Goal: Task Accomplishment & Management: Manage account settings

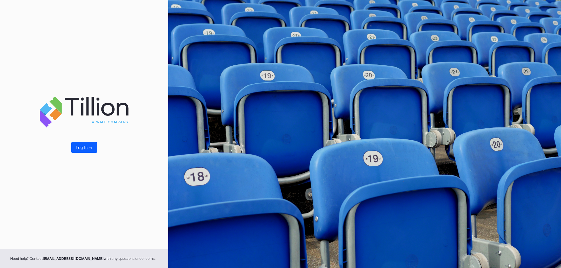
click at [84, 152] on button "Log In ->" at bounding box center [84, 147] width 26 height 11
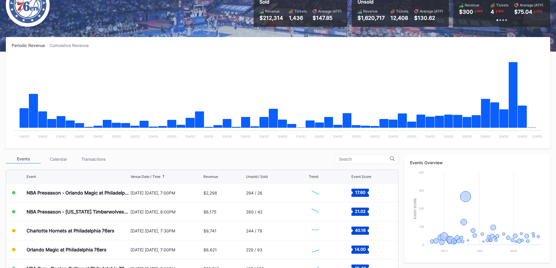
scroll to position [173, 0]
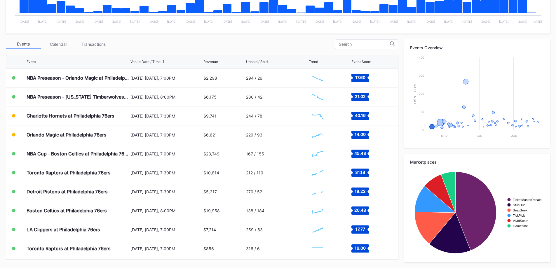
click at [95, 43] on div "Transactions" at bounding box center [93, 44] width 35 height 9
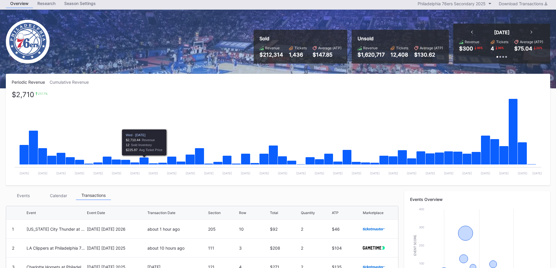
scroll to position [117, 0]
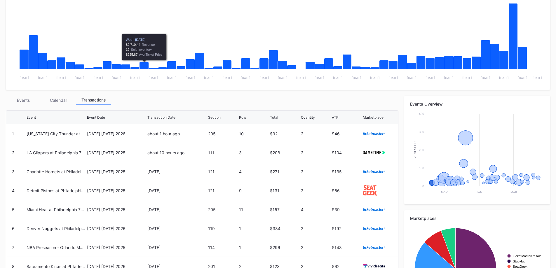
click at [25, 97] on div "Events" at bounding box center [23, 100] width 35 height 9
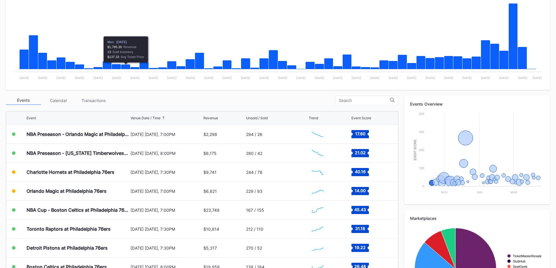
click at [100, 99] on div "Transactions" at bounding box center [93, 100] width 35 height 9
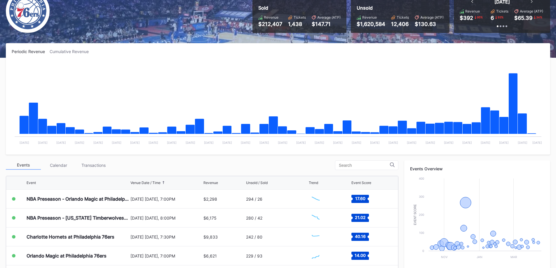
scroll to position [117, 0]
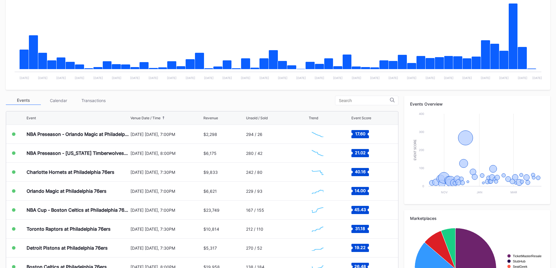
click at [84, 98] on div "Transactions" at bounding box center [93, 100] width 35 height 9
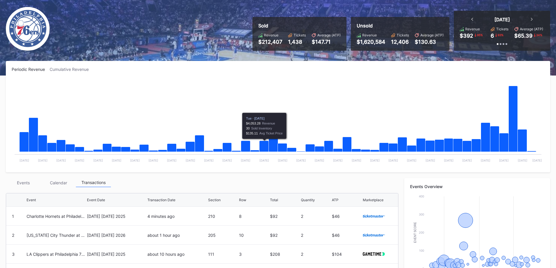
scroll to position [0, 0]
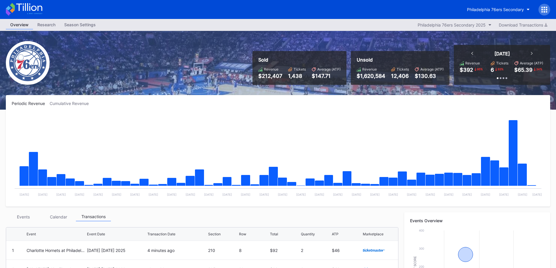
click at [24, 214] on div "Events" at bounding box center [23, 217] width 35 height 9
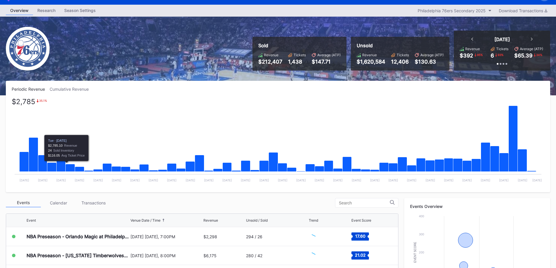
scroll to position [173, 0]
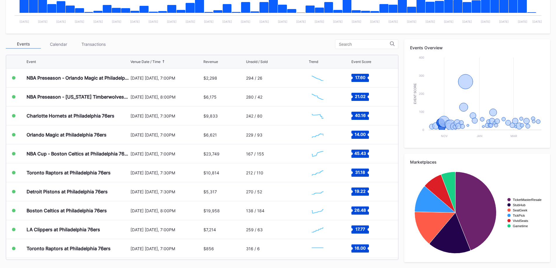
click at [132, 118] on div "[DATE] [DATE], 7:30PM" at bounding box center [167, 116] width 72 height 5
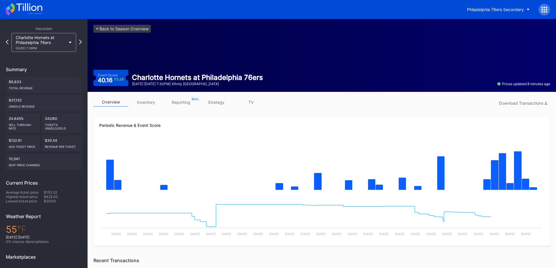
click at [154, 102] on link "inventory" at bounding box center [145, 102] width 35 height 9
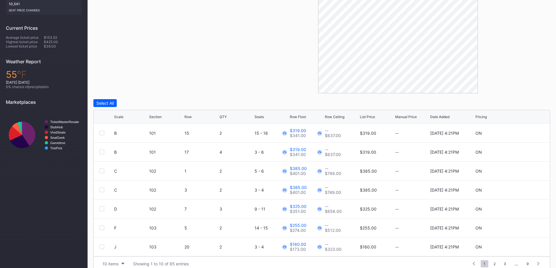
scroll to position [164, 0]
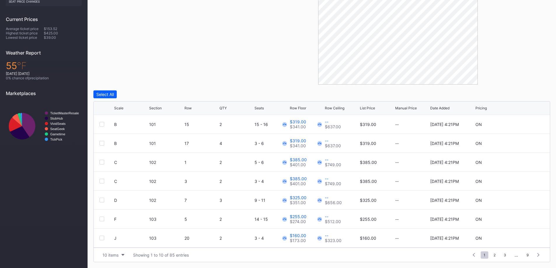
click at [108, 255] on div "10 items" at bounding box center [111, 255] width 16 height 5
click at [116, 245] on div "200 items" at bounding box center [114, 240] width 28 height 11
click at [118, 110] on div "Scale" at bounding box center [118, 108] width 9 height 4
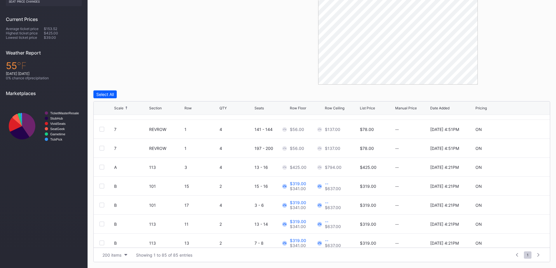
scroll to position [88, 0]
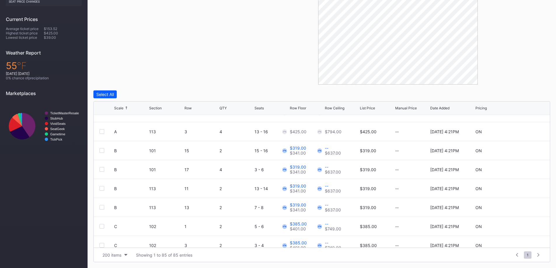
click at [104, 150] on div at bounding box center [102, 150] width 5 height 5
click at [103, 170] on div at bounding box center [102, 169] width 5 height 5
click at [101, 190] on div at bounding box center [102, 188] width 5 height 5
click at [104, 206] on div at bounding box center [102, 207] width 5 height 5
click at [133, 97] on button "Edit 4 Rows" at bounding box center [135, 95] width 28 height 8
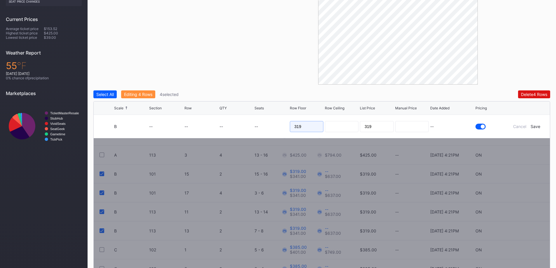
drag, startPoint x: 302, startPoint y: 127, endPoint x: 298, endPoint y: 128, distance: 4.3
click at [298, 128] on input "319" at bounding box center [307, 126] width 34 height 11
type input "309"
click at [532, 125] on div "Save" at bounding box center [536, 126] width 10 height 5
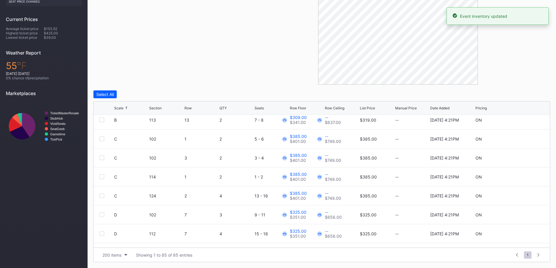
scroll to position [146, 0]
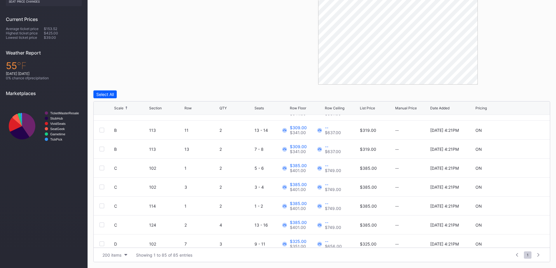
click at [99, 169] on div "C 102 1 2 5 - 6 $385.00 $401.00 -- $749.00 $385.00 -- 8/14/2025 4:21PM ON" at bounding box center [322, 168] width 456 height 19
click at [103, 166] on div at bounding box center [102, 168] width 5 height 5
click at [102, 187] on div at bounding box center [102, 187] width 5 height 5
click at [103, 205] on div at bounding box center [102, 206] width 5 height 5
click at [103, 225] on div at bounding box center [102, 225] width 5 height 5
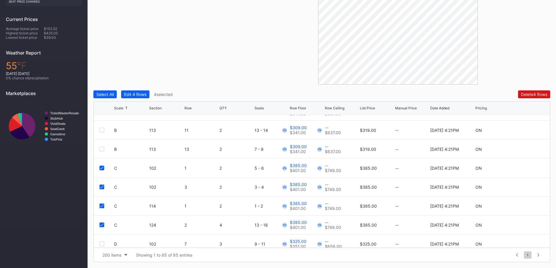
scroll to position [175, 0]
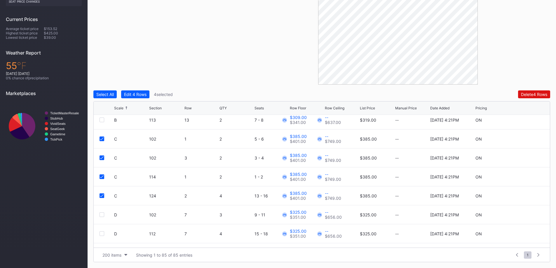
click at [131, 96] on div "Edit 4 Rows" at bounding box center [135, 94] width 22 height 5
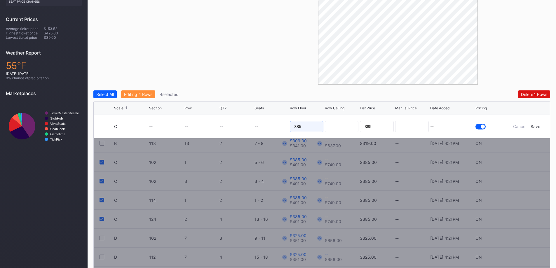
drag, startPoint x: 313, startPoint y: 122, endPoint x: 210, endPoint y: 123, distance: 103.7
click at [210, 123] on form "C -- -- -- -- 385 385 -- Cancel Save" at bounding box center [329, 126] width 430 height 23
type input "370"
click at [536, 124] on div "Save" at bounding box center [536, 126] width 10 height 5
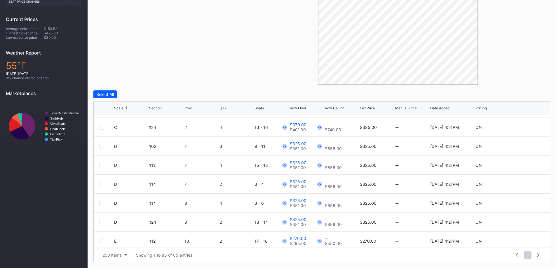
scroll to position [234, 0]
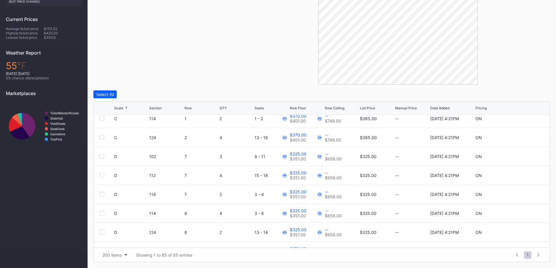
click at [104, 157] on div at bounding box center [102, 156] width 5 height 5
click at [103, 174] on div at bounding box center [102, 175] width 5 height 5
click at [103, 196] on div at bounding box center [102, 194] width 5 height 5
click at [102, 211] on div at bounding box center [102, 213] width 5 height 5
click at [103, 236] on div "D 124 8 2 13 - 14 $325.00 $351.00 -- $656.00 $325.00 -- 8/14/2025 4:21PM ON" at bounding box center [322, 232] width 456 height 19
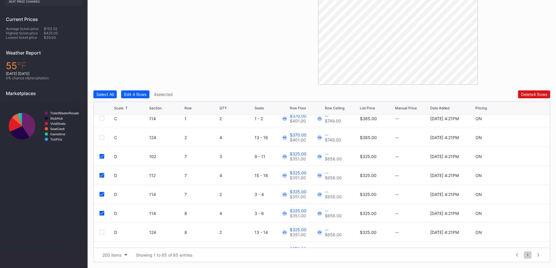
click at [102, 234] on div at bounding box center [102, 232] width 5 height 5
click at [135, 95] on div "Edit 5 Rows" at bounding box center [135, 94] width 22 height 5
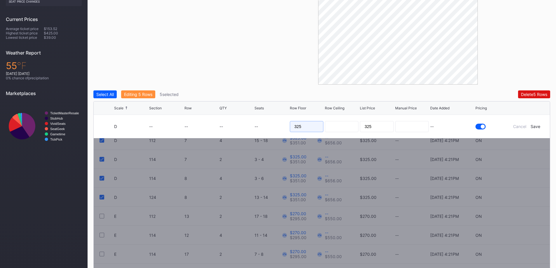
click at [297, 126] on input "325" at bounding box center [307, 126] width 34 height 11
type input "314"
click at [535, 128] on div "Save" at bounding box center [536, 126] width 10 height 5
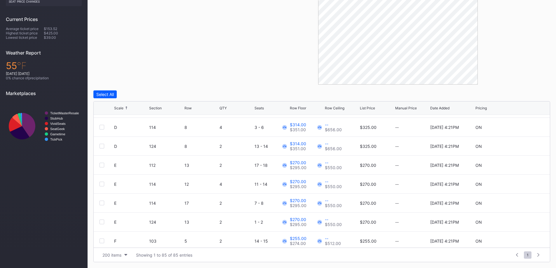
scroll to position [321, 0]
click at [101, 164] on div at bounding box center [102, 163] width 5 height 5
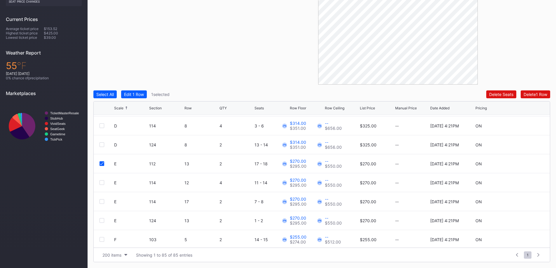
click at [104, 181] on div at bounding box center [102, 182] width 5 height 5
click at [102, 200] on div at bounding box center [102, 201] width 5 height 5
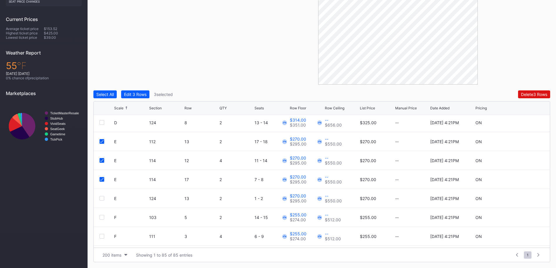
scroll to position [380, 0]
click at [103, 162] on div at bounding box center [102, 162] width 5 height 5
click at [127, 95] on div "Edit 4 Rows" at bounding box center [135, 94] width 22 height 5
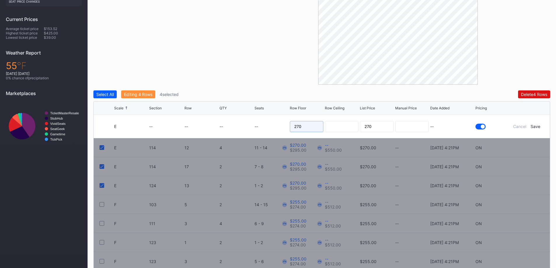
click at [317, 124] on input "270" at bounding box center [307, 126] width 34 height 11
type input "262"
click at [534, 127] on div "Save" at bounding box center [536, 126] width 10 height 5
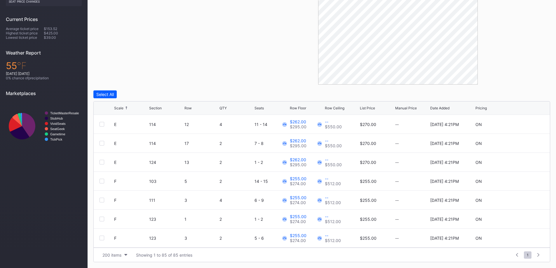
click at [103, 181] on div at bounding box center [102, 181] width 5 height 5
click at [102, 201] on div at bounding box center [102, 200] width 5 height 5
click at [103, 219] on div at bounding box center [102, 219] width 5 height 5
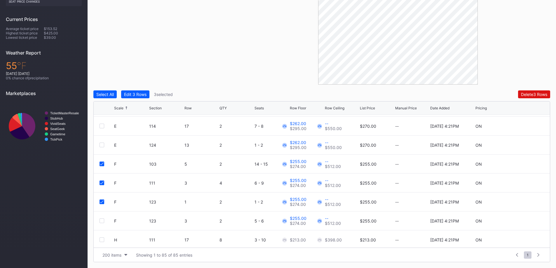
scroll to position [409, 0]
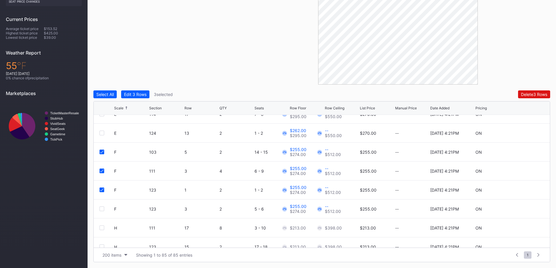
click at [102, 208] on div at bounding box center [102, 209] width 5 height 5
click at [130, 95] on div "Edit 4 Rows" at bounding box center [135, 94] width 22 height 5
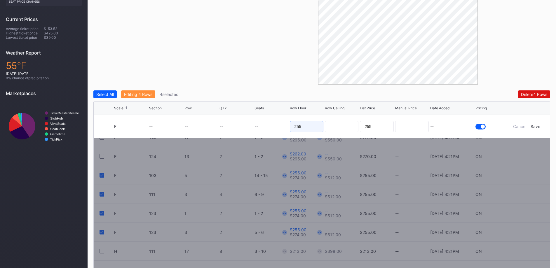
drag, startPoint x: 300, startPoint y: 124, endPoint x: 279, endPoint y: 124, distance: 20.7
click at [279, 124] on form "F -- -- -- -- 255 255 -- Cancel Save" at bounding box center [329, 126] width 430 height 23
type input "245"
click at [537, 128] on div "Save" at bounding box center [536, 126] width 10 height 5
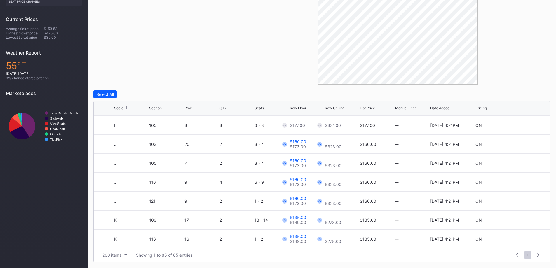
scroll to position [555, 0]
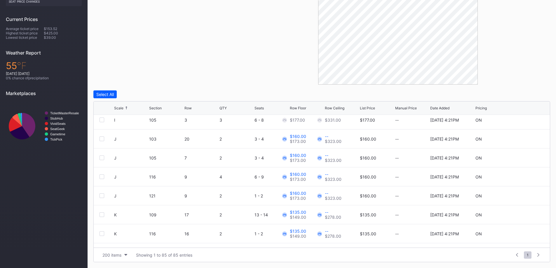
click at [103, 137] on div at bounding box center [102, 139] width 5 height 5
click at [103, 159] on div at bounding box center [102, 158] width 5 height 5
click at [103, 176] on div at bounding box center [102, 177] width 5 height 5
click at [103, 194] on div at bounding box center [102, 196] width 5 height 5
click at [136, 93] on div "Edit 4 Rows" at bounding box center [135, 94] width 22 height 5
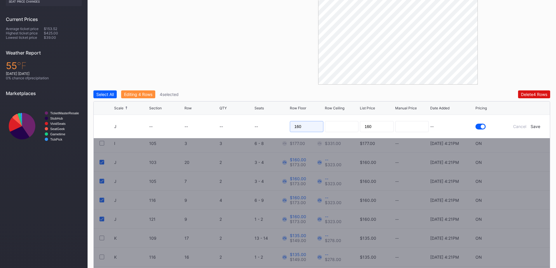
drag, startPoint x: 309, startPoint y: 126, endPoint x: 266, endPoint y: 127, distance: 43.5
click at [266, 127] on form "J -- -- -- -- 160 160 -- Cancel Save" at bounding box center [329, 126] width 430 height 23
type input "152"
click at [536, 126] on div "Save" at bounding box center [536, 126] width 10 height 5
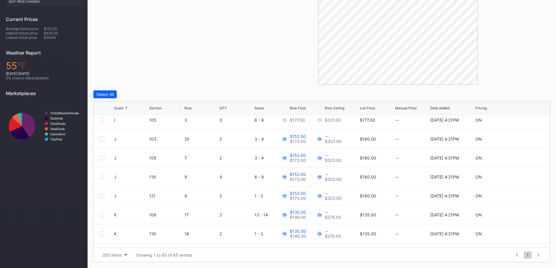
scroll to position [642, 0]
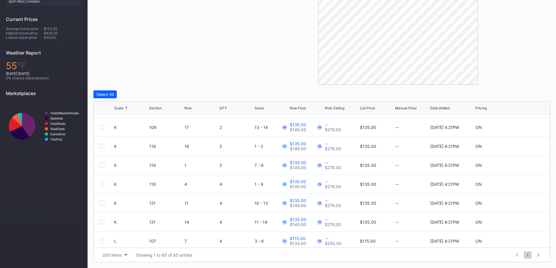
drag, startPoint x: 102, startPoint y: 127, endPoint x: 103, endPoint y: 132, distance: 5.3
click at [102, 127] on div at bounding box center [102, 127] width 5 height 5
click at [103, 145] on div at bounding box center [102, 146] width 5 height 5
click at [103, 167] on div at bounding box center [102, 165] width 5 height 5
click at [103, 182] on div at bounding box center [102, 184] width 5 height 5
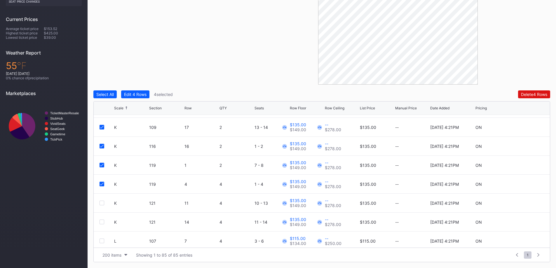
click at [102, 202] on div at bounding box center [102, 203] width 5 height 5
click at [102, 223] on div at bounding box center [102, 222] width 5 height 5
click at [130, 97] on div "Edit 6 Rows" at bounding box center [135, 94] width 22 height 5
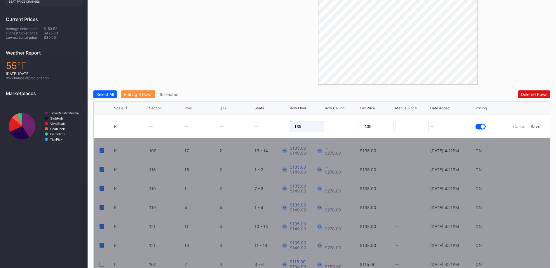
click at [314, 128] on input "135" at bounding box center [307, 126] width 34 height 11
drag, startPoint x: 313, startPoint y: 128, endPoint x: 305, endPoint y: 130, distance: 8.1
click at [313, 128] on input "135" at bounding box center [307, 126] width 34 height 11
type input "125"
click at [537, 129] on div "Save" at bounding box center [536, 126] width 10 height 5
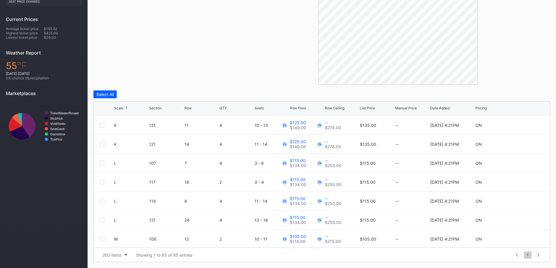
scroll to position [730, 0]
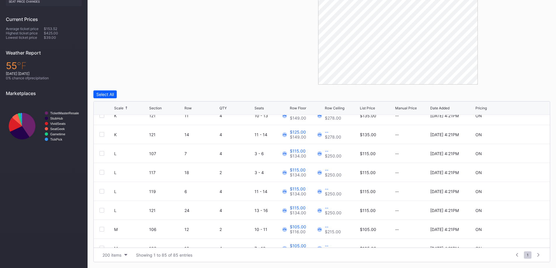
click at [103, 152] on div at bounding box center [102, 153] width 5 height 5
click at [103, 174] on div at bounding box center [102, 172] width 5 height 5
click at [102, 191] on div at bounding box center [102, 191] width 5 height 5
click at [105, 211] on div at bounding box center [107, 210] width 15 height 5
click at [103, 211] on div at bounding box center [102, 210] width 5 height 5
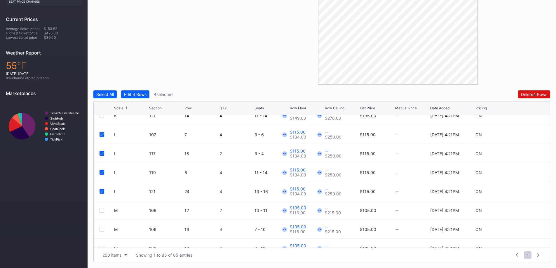
scroll to position [759, 0]
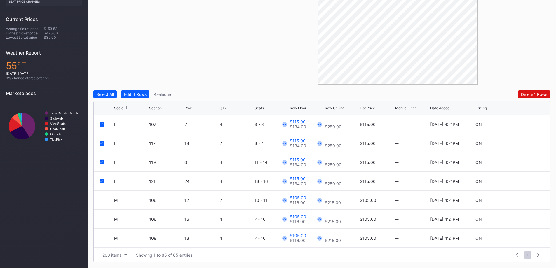
click at [103, 201] on div at bounding box center [102, 200] width 5 height 5
click at [102, 220] on div at bounding box center [102, 219] width 5 height 5
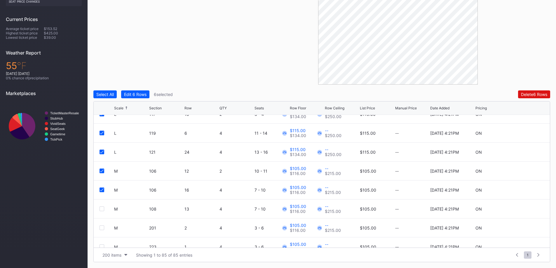
click at [104, 210] on div at bounding box center [102, 209] width 5 height 5
click at [103, 227] on div at bounding box center [102, 228] width 5 height 5
click at [103, 208] on icon at bounding box center [102, 209] width 4 height 3
click at [100, 186] on div "M 106 16 4 7 - 10 $105.00 $116.00 -- $215.00 $105.00 -- 8/14/2025 4:21PM ON" at bounding box center [322, 190] width 456 height 19
click at [100, 189] on icon at bounding box center [102, 190] width 4 height 3
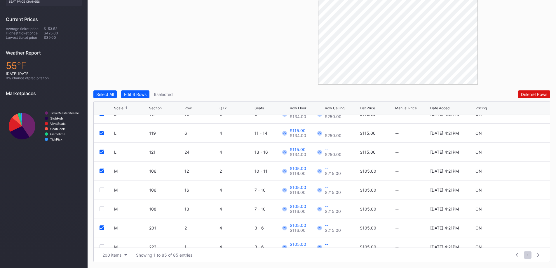
click at [101, 228] on icon at bounding box center [102, 228] width 4 height 3
click at [102, 171] on icon at bounding box center [102, 171] width 4 height 3
click at [136, 96] on div "Edit 4 Rows" at bounding box center [135, 94] width 22 height 5
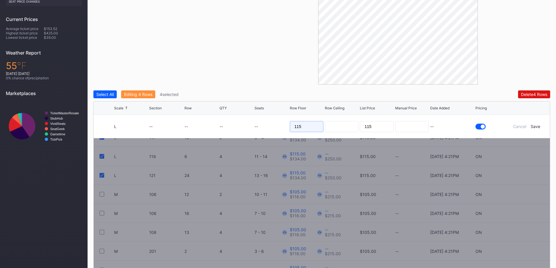
drag, startPoint x: 303, startPoint y: 124, endPoint x: 245, endPoint y: 123, distance: 57.2
click at [248, 123] on form "L -- -- -- -- 115 115 -- Cancel Save" at bounding box center [329, 126] width 430 height 23
type input "105"
click at [534, 125] on div "Save" at bounding box center [536, 126] width 10 height 5
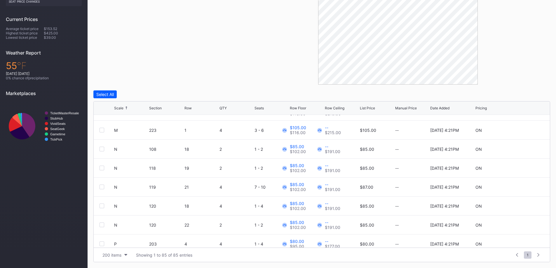
scroll to position [818, 0]
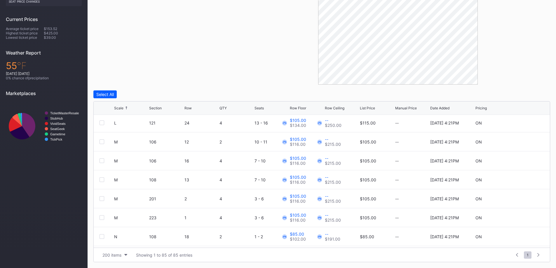
click at [101, 142] on div at bounding box center [102, 142] width 5 height 5
click at [103, 160] on div at bounding box center [102, 161] width 5 height 5
click at [98, 183] on div "M 108 13 4 7 - 10 $105.00 $116.00 -- $215.00 $105.00 -- 8/14/2025 4:21PM ON" at bounding box center [322, 180] width 456 height 19
click at [100, 181] on div at bounding box center [102, 180] width 5 height 5
click at [102, 199] on div at bounding box center [102, 199] width 5 height 5
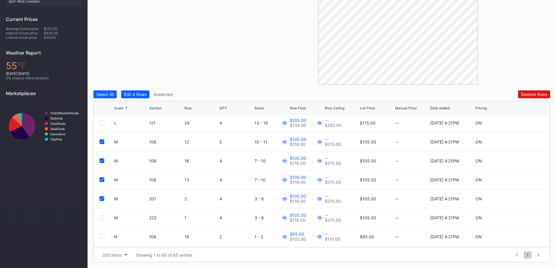
click at [100, 219] on div at bounding box center [102, 218] width 5 height 5
click at [133, 94] on div "Edit 5 Rows" at bounding box center [135, 94] width 22 height 5
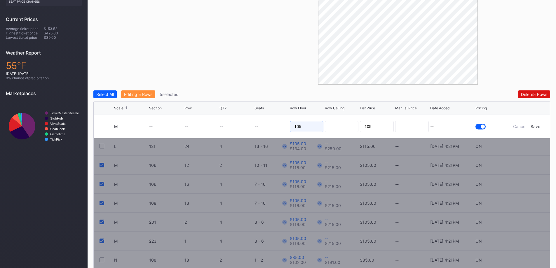
drag, startPoint x: 306, startPoint y: 129, endPoint x: 230, endPoint y: 117, distance: 76.2
click at [245, 129] on form "M -- -- -- -- 105 105 -- Cancel Save" at bounding box center [329, 126] width 430 height 23
type input "95"
click at [538, 128] on div "Save" at bounding box center [536, 126] width 10 height 5
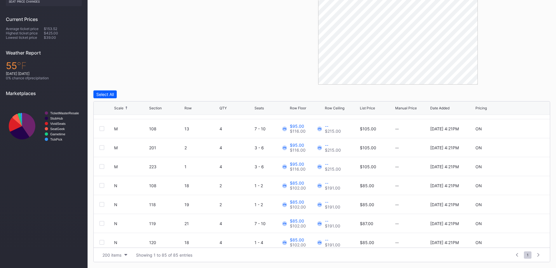
scroll to position [876, 0]
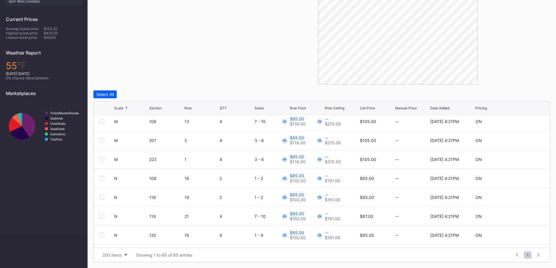
click at [103, 180] on div at bounding box center [102, 178] width 5 height 5
click at [101, 198] on div at bounding box center [102, 197] width 5 height 5
click at [104, 217] on div at bounding box center [107, 216] width 15 height 5
click at [103, 217] on div at bounding box center [102, 216] width 5 height 5
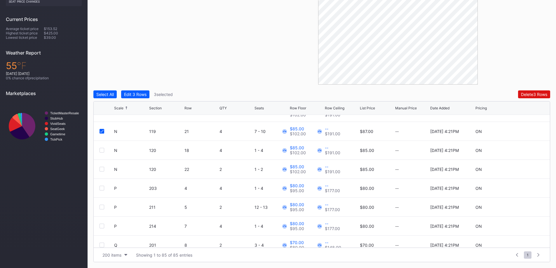
scroll to position [964, 0]
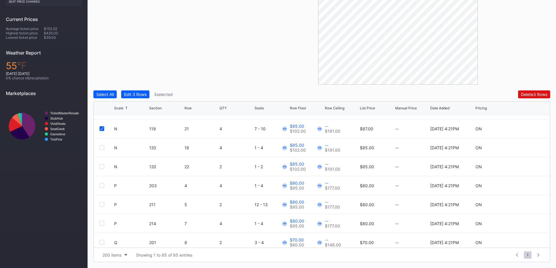
click at [103, 146] on div "N 120 18 4 1 - 4 $85.00 $102.00 -- $191.00 $85.00 -- 8/14/2025 4:21PM ON" at bounding box center [322, 147] width 456 height 19
click at [103, 152] on div "N 120 18 4 1 - 4 $85.00 $102.00 -- $191.00 $85.00 -- 8/14/2025 4:21PM ON" at bounding box center [322, 147] width 456 height 19
click at [102, 147] on div at bounding box center [102, 147] width 5 height 5
click at [102, 169] on div at bounding box center [102, 166] width 5 height 5
drag, startPoint x: 149, startPoint y: 95, endPoint x: 156, endPoint y: 99, distance: 7.9
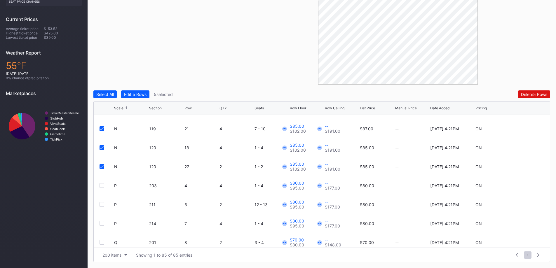
click at [149, 95] on button "Edit 5 Rows" at bounding box center [135, 95] width 28 height 8
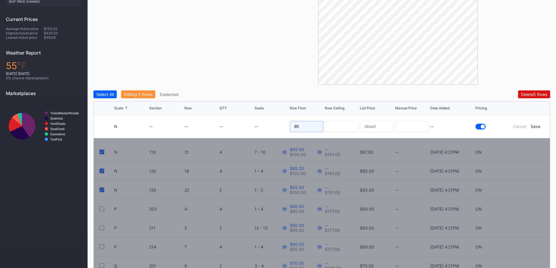
click at [298, 123] on input "85" at bounding box center [307, 126] width 34 height 11
type input "77"
click at [537, 126] on div "Save" at bounding box center [536, 126] width 10 height 5
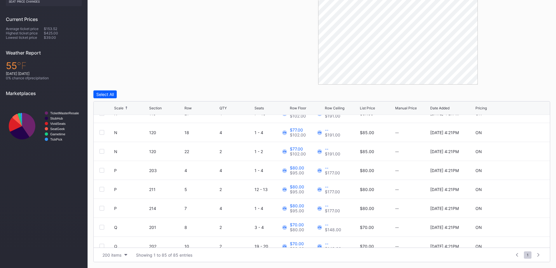
scroll to position [993, 0]
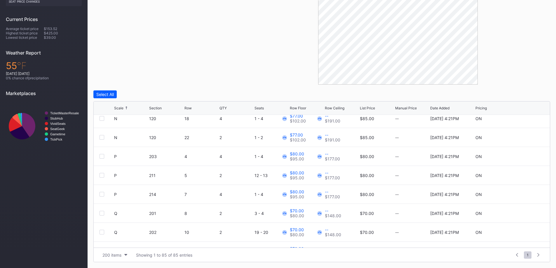
click at [103, 157] on div at bounding box center [102, 156] width 5 height 5
click at [104, 176] on div at bounding box center [102, 175] width 5 height 5
click at [103, 192] on div at bounding box center [102, 194] width 5 height 5
click at [133, 93] on div "Edit 3 Rows" at bounding box center [135, 94] width 22 height 5
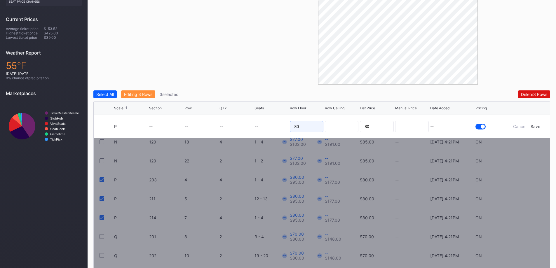
click at [311, 126] on input "80" at bounding box center [307, 126] width 34 height 11
type input "72"
click at [539, 125] on div "Save" at bounding box center [536, 126] width 10 height 5
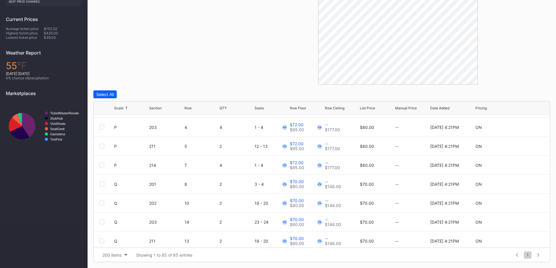
scroll to position [1051, 0]
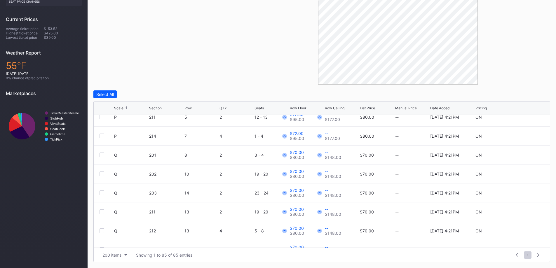
click at [101, 155] on div at bounding box center [102, 155] width 5 height 5
click at [102, 174] on div at bounding box center [102, 174] width 5 height 5
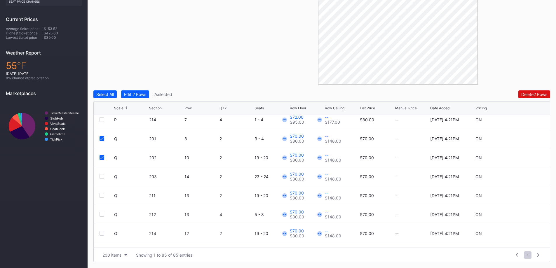
scroll to position [1081, 0]
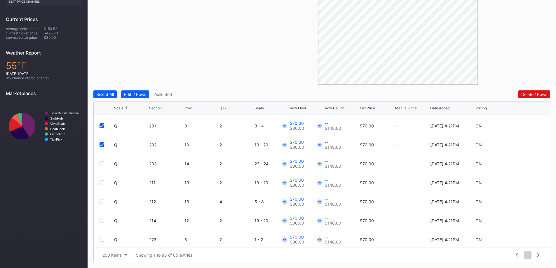
click at [102, 165] on div at bounding box center [102, 163] width 5 height 5
click at [103, 180] on div "Q 211 13 2 19 - 20 $70.00 $80.00 -- $148.00 $70.00 -- 8/14/2025 4:21PM ON" at bounding box center [322, 182] width 456 height 19
click at [103, 182] on div at bounding box center [102, 182] width 5 height 5
click at [103, 202] on div at bounding box center [102, 201] width 5 height 5
click at [103, 220] on div at bounding box center [102, 220] width 5 height 5
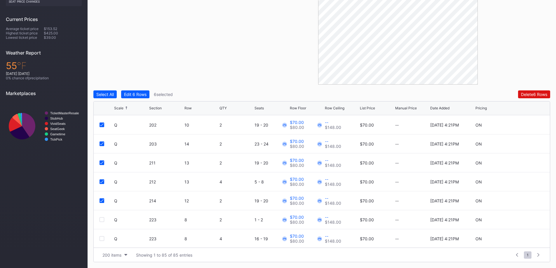
scroll to position [1110, 0]
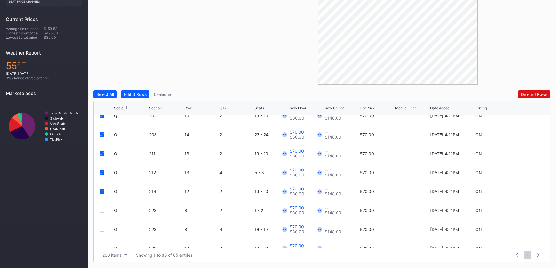
click at [101, 210] on div at bounding box center [102, 210] width 5 height 5
click at [102, 227] on div at bounding box center [102, 229] width 5 height 5
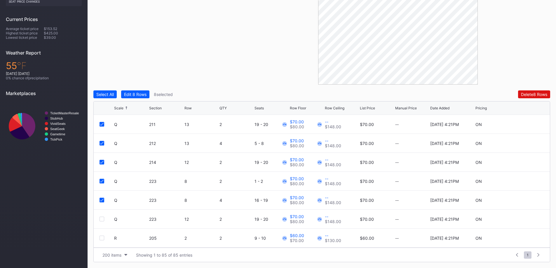
click at [103, 220] on div at bounding box center [102, 219] width 5 height 5
click at [147, 89] on div "Filters Section Select All Edit 9 Rows 9 selected Delete 9 Rows Scale Section R…" at bounding box center [321, 107] width 457 height 309
click at [146, 92] on button "Edit 9 Rows" at bounding box center [135, 95] width 28 height 8
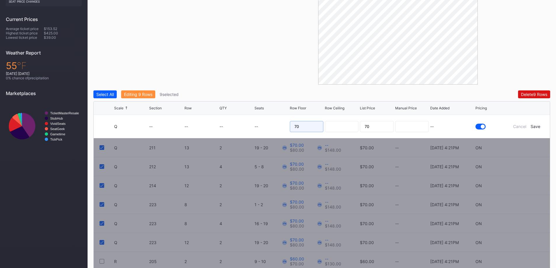
drag, startPoint x: 310, startPoint y: 126, endPoint x: 158, endPoint y: 114, distance: 153.0
click at [195, 128] on form "Q -- -- -- -- 70 70 -- Cancel Save" at bounding box center [329, 126] width 430 height 23
type input "62"
click at [538, 125] on div "Save" at bounding box center [536, 126] width 10 height 5
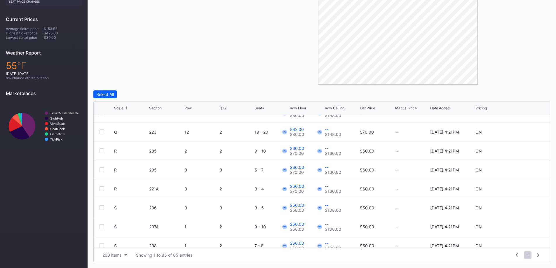
scroll to position [1227, 0]
click at [104, 150] on div at bounding box center [102, 150] width 5 height 5
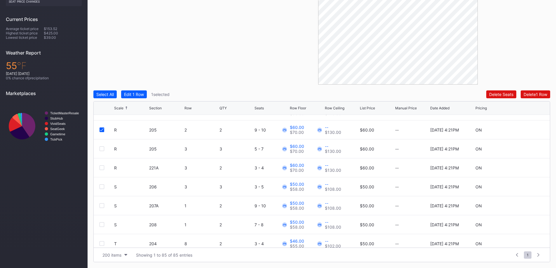
scroll to position [1256, 0]
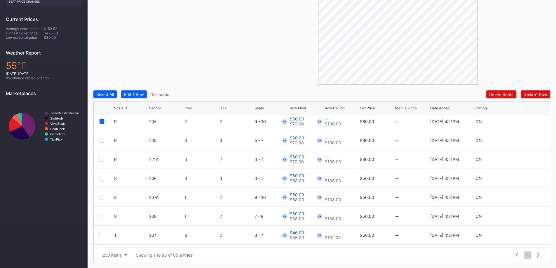
click at [102, 140] on div at bounding box center [102, 140] width 5 height 5
click at [103, 158] on div at bounding box center [102, 159] width 5 height 5
click at [102, 178] on div at bounding box center [102, 178] width 5 height 5
click at [102, 199] on div at bounding box center [102, 197] width 5 height 5
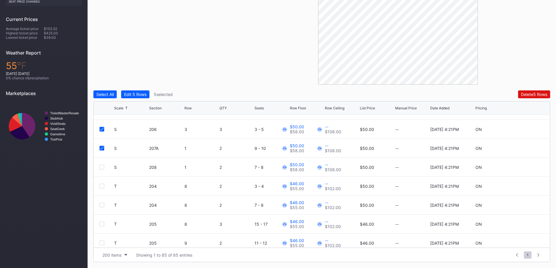
scroll to position [1314, 0]
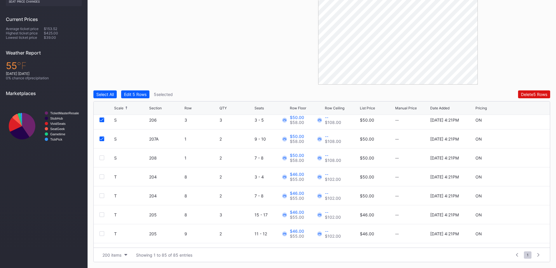
click at [102, 157] on div at bounding box center [102, 158] width 5 height 5
click at [102, 137] on div at bounding box center [102, 139] width 5 height 5
click at [104, 176] on div "S 206 3 3 3 - 5 $50.00 $58.00 -- $108.00 $50.00 -- 8/14/2025 4:21PM ON" at bounding box center [322, 178] width 456 height 19
click at [103, 178] on icon at bounding box center [102, 178] width 4 height 3
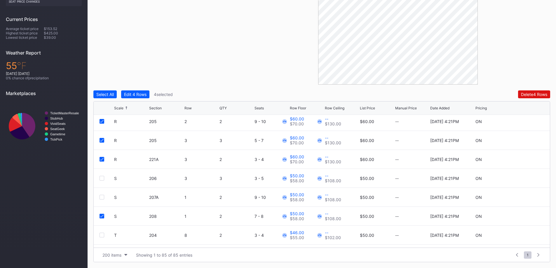
click at [102, 213] on div "S 208 1 2 7 - 8 $50.00 $58.00 -- $108.00 $50.00 -- 8/14/2025 4:21PM ON" at bounding box center [322, 216] width 456 height 19
click at [103, 215] on div at bounding box center [102, 216] width 5 height 5
click at [132, 95] on div "Edit 3 Rows" at bounding box center [135, 94] width 22 height 5
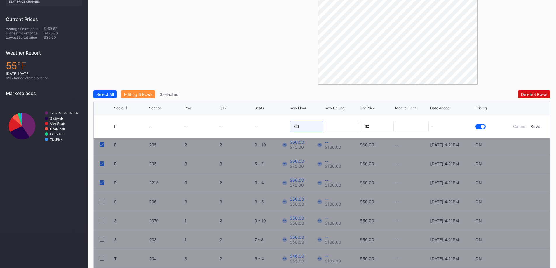
drag, startPoint x: 310, startPoint y: 126, endPoint x: 263, endPoint y: 123, distance: 47.4
click at [265, 124] on form "R -- -- -- -- 60 60 -- Cancel Save" at bounding box center [329, 126] width 430 height 23
type input "55"
click at [538, 126] on div "Save" at bounding box center [536, 126] width 10 height 5
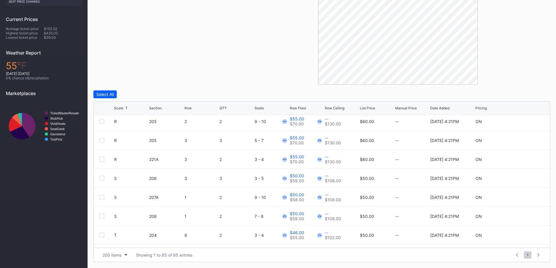
click at [102, 180] on div at bounding box center [102, 178] width 5 height 5
click at [104, 198] on div at bounding box center [102, 197] width 5 height 5
click at [103, 219] on div "S 208 1 2 7 - 8 $50.00 $58.00 -- $108.00 $50.00 -- 8/14/2025 4:21PM ON" at bounding box center [322, 216] width 456 height 19
click at [104, 215] on div at bounding box center [102, 216] width 5 height 5
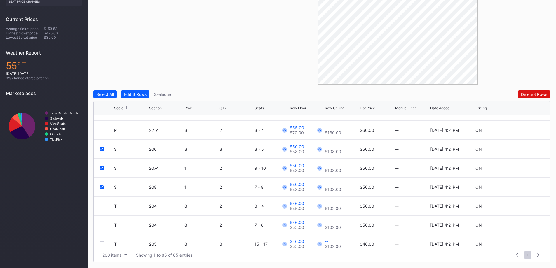
click at [140, 96] on div "Edit 3 Rows" at bounding box center [135, 94] width 22 height 5
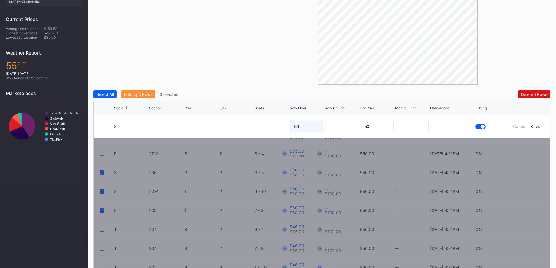
click at [304, 126] on input "50" at bounding box center [307, 126] width 34 height 11
type input "45"
click at [538, 125] on div "Save" at bounding box center [536, 126] width 10 height 5
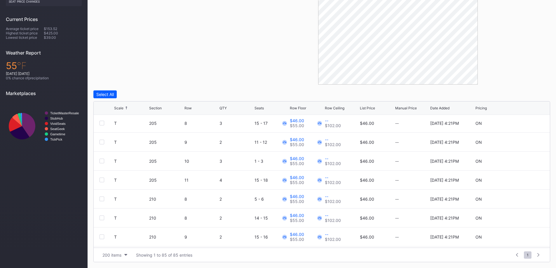
scroll to position [1347, 0]
click at [101, 142] on div at bounding box center [102, 143] width 5 height 5
click at [103, 162] on div at bounding box center [102, 162] width 5 height 5
click at [103, 182] on div at bounding box center [102, 181] width 5 height 5
click at [101, 202] on div at bounding box center [102, 200] width 5 height 5
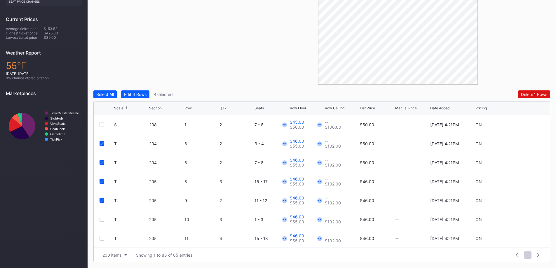
click at [101, 220] on div at bounding box center [102, 219] width 5 height 5
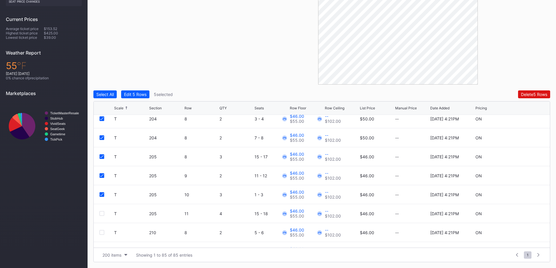
scroll to position [1406, 0]
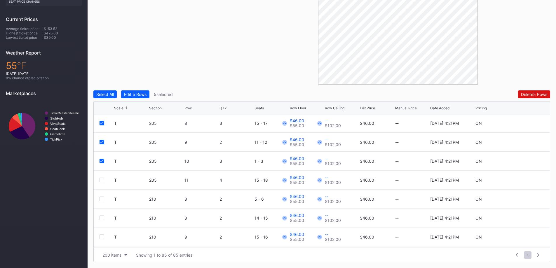
click at [103, 181] on div at bounding box center [102, 180] width 5 height 5
click at [102, 199] on div at bounding box center [102, 199] width 5 height 5
click at [104, 218] on div at bounding box center [107, 218] width 15 height 5
click at [103, 219] on div at bounding box center [102, 218] width 5 height 5
click at [103, 235] on div at bounding box center [102, 237] width 5 height 5
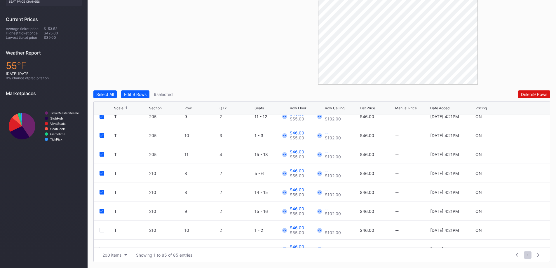
scroll to position [1464, 0]
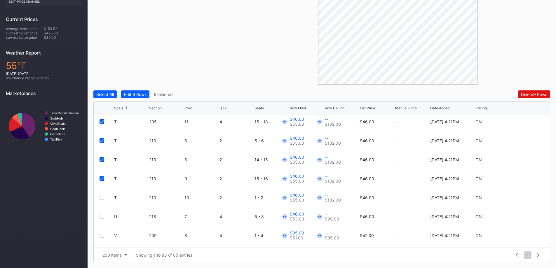
click at [103, 198] on div at bounding box center [102, 197] width 5 height 5
click at [139, 92] on div "Edit 10 Rows" at bounding box center [136, 94] width 25 height 5
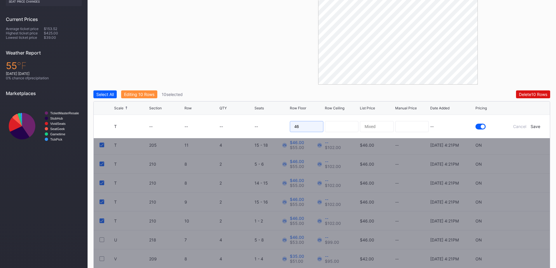
click at [304, 131] on input "46" at bounding box center [307, 126] width 34 height 11
click at [303, 131] on input "46" at bounding box center [307, 126] width 34 height 11
type input "39"
click at [534, 126] on div "Save" at bounding box center [536, 126] width 10 height 5
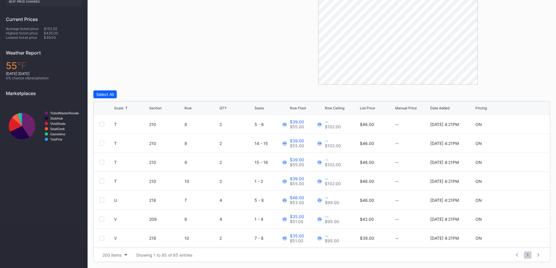
scroll to position [0, 0]
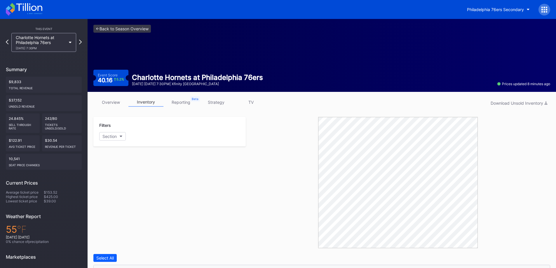
click at [117, 103] on link "overview" at bounding box center [110, 102] width 35 height 9
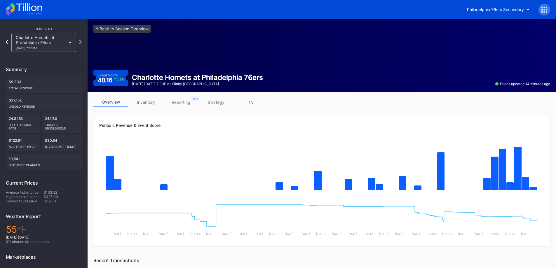
click at [30, 48] on div "10/25 Saturday 7:30PM" at bounding box center [41, 48] width 50 height 4
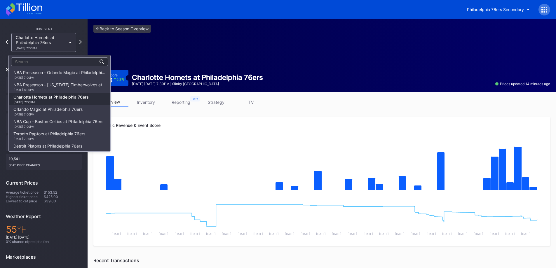
scroll to position [25, 0]
click at [46, 86] on div "Orlando Magic at Philadelphia 76ers 10/27 Monday 7:00PM" at bounding box center [47, 86] width 69 height 9
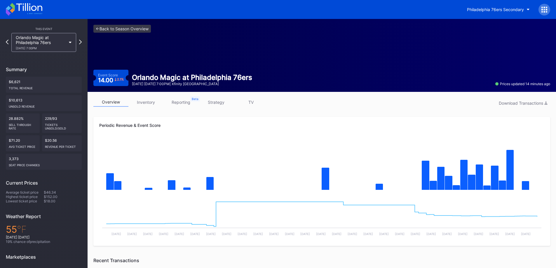
click at [29, 34] on div "Orlando Magic at Philadelphia 76ers 10/27 Monday 7:00PM" at bounding box center [43, 42] width 65 height 19
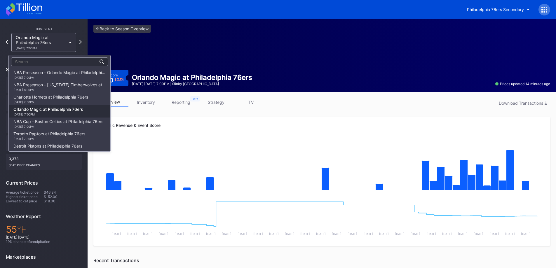
scroll to position [37, 0]
click at [54, 88] on div "NBA Cup - Boston Celtics at Philadelphia 76ers 10/31 Friday 7:00PM" at bounding box center [58, 86] width 90 height 9
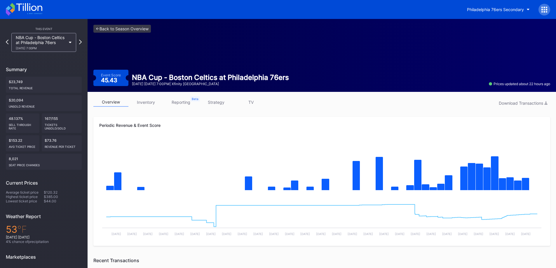
click at [515, 11] on div "Philadelphia 76ers Secondary" at bounding box center [495, 9] width 57 height 5
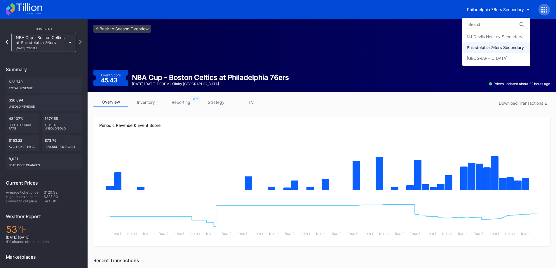
click at [505, 36] on div "NJ Devils Hockey Secondary" at bounding box center [495, 36] width 56 height 5
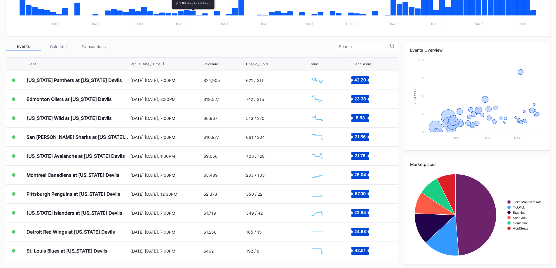
scroll to position [173, 0]
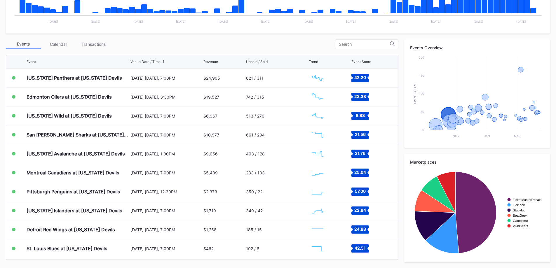
click at [101, 73] on div "Florida Panthers at New Jersey Devils" at bounding box center [78, 78] width 103 height 19
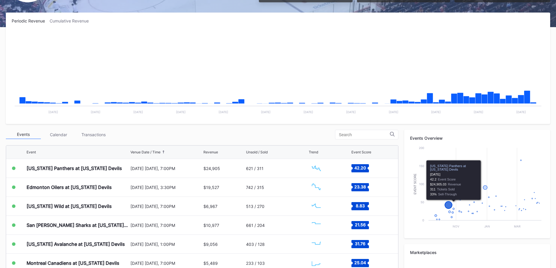
scroll to position [27, 0]
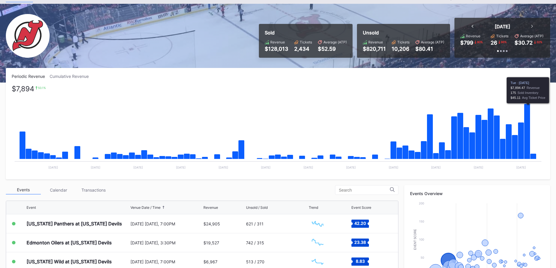
click at [529, 153] on icon "Chart title" at bounding box center [528, 131] width 6 height 55
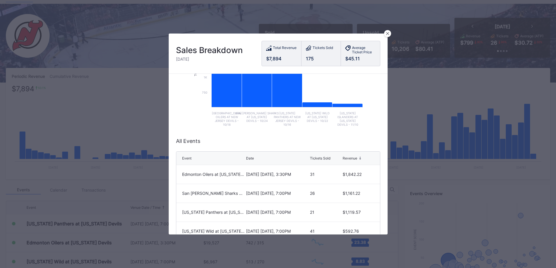
scroll to position [138, 0]
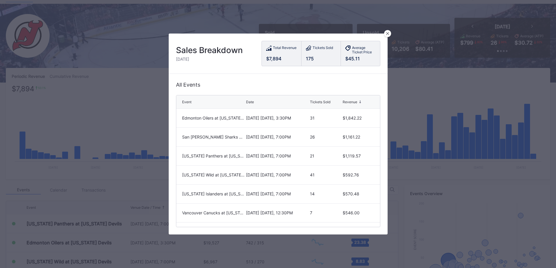
click at [314, 100] on div "Tickets Sold" at bounding box center [320, 102] width 20 height 4
drag, startPoint x: 312, startPoint y: 172, endPoint x: 305, endPoint y: 172, distance: 6.1
click at [310, 173] on div "21" at bounding box center [325, 175] width 31 height 5
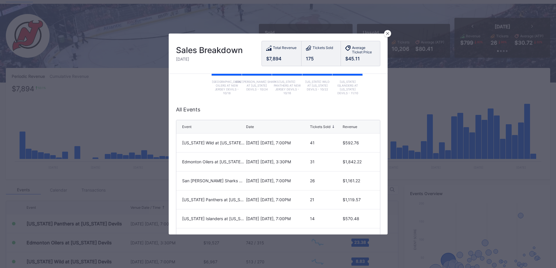
click at [388, 35] on div at bounding box center [387, 33] width 7 height 7
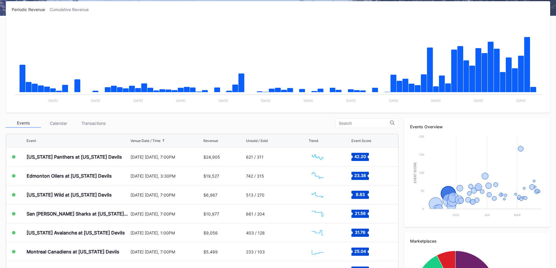
scroll to position [115, 0]
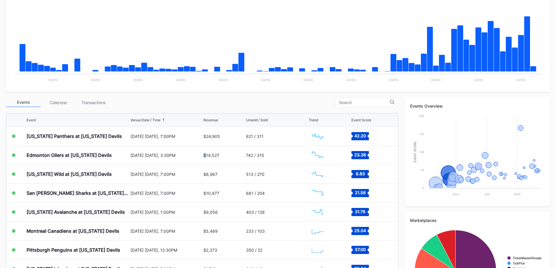
click at [204, 162] on div "$19,527" at bounding box center [224, 155] width 41 height 19
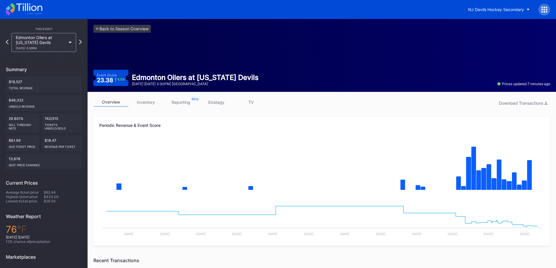
click at [214, 102] on link "strategy" at bounding box center [216, 102] width 35 height 9
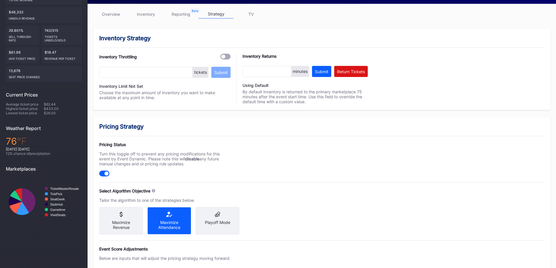
scroll to position [204, 0]
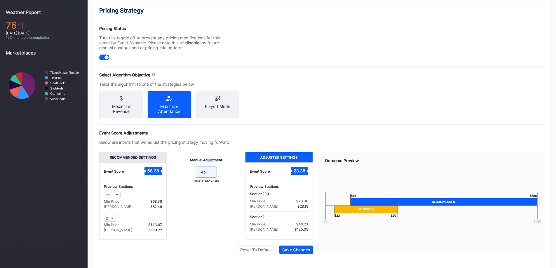
click at [209, 177] on input "-45" at bounding box center [206, 172] width 22 height 11
type input "-46"
click at [294, 252] on button "Save Changes" at bounding box center [296, 250] width 34 height 8
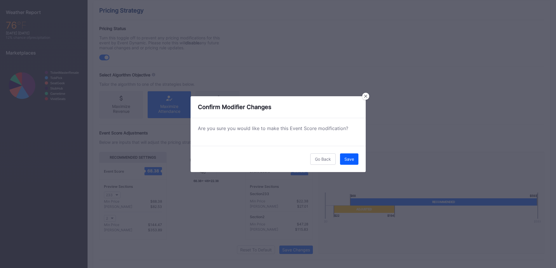
click at [350, 160] on div "Save" at bounding box center [350, 159] width 10 height 5
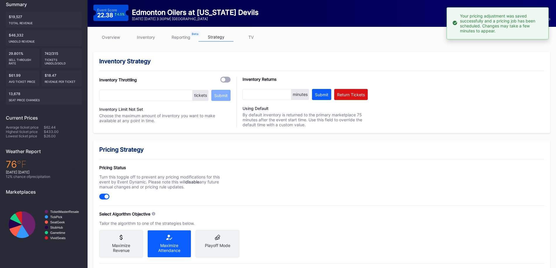
scroll to position [0, 0]
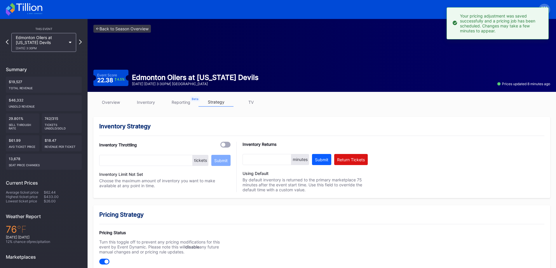
click at [49, 41] on div "Edmonton Oilers at New Jersey Devils 10/18 Saturday 3:30PM" at bounding box center [41, 42] width 50 height 15
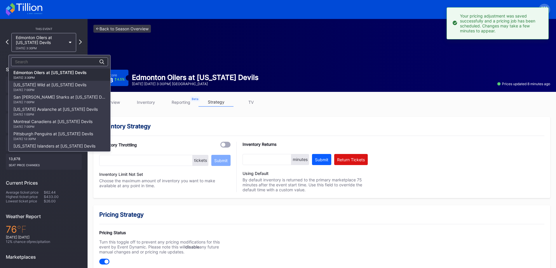
scroll to position [20, 0]
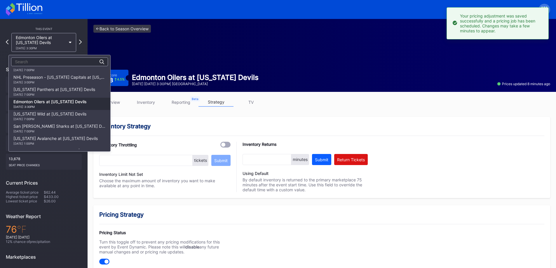
click at [60, 91] on div "Florida Panthers at New Jersey Devils 10/16 Thursday 7:00PM" at bounding box center [54, 91] width 82 height 9
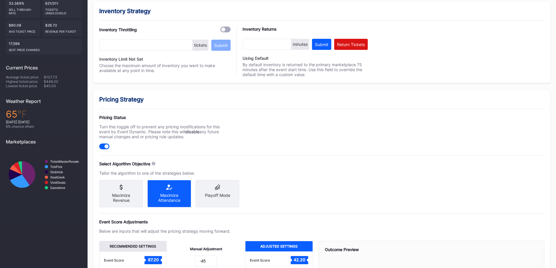
scroll to position [29, 0]
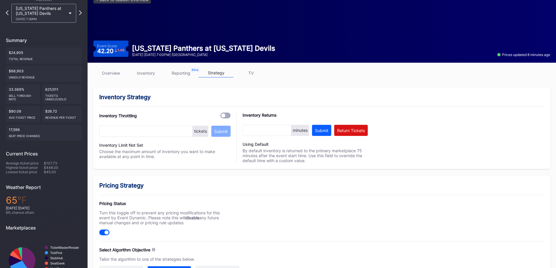
click at [106, 71] on link "overview" at bounding box center [110, 73] width 35 height 9
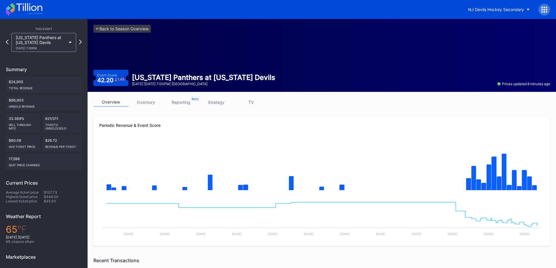
click at [198, 95] on div "overview inventory reporting strategy TV Periodic Revenue & Event Score Created…" at bounding box center [322, 264] width 469 height 345
click at [211, 100] on link "strategy" at bounding box center [216, 102] width 35 height 9
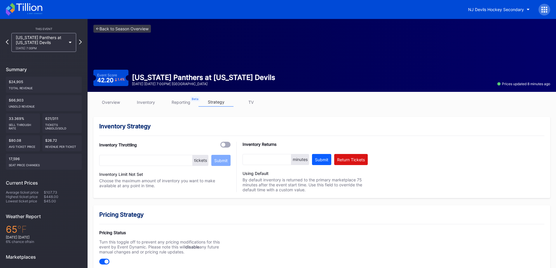
click at [113, 103] on link "overview" at bounding box center [110, 102] width 35 height 9
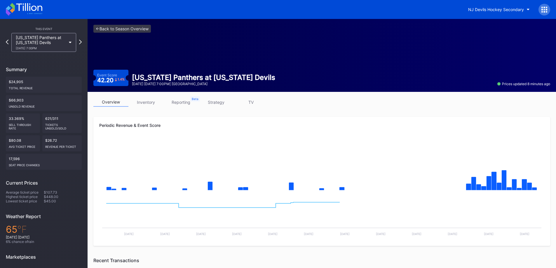
click at [50, 51] on div "Florida Panthers at New Jersey Devils 10/16 Thursday 7:00PM" at bounding box center [43, 42] width 65 height 19
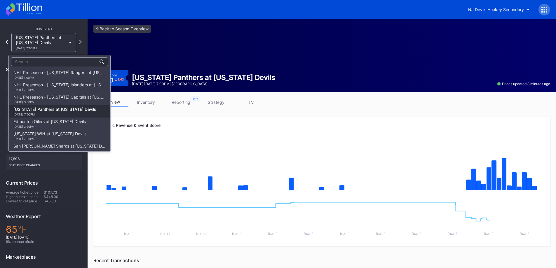
scroll to position [37, 0]
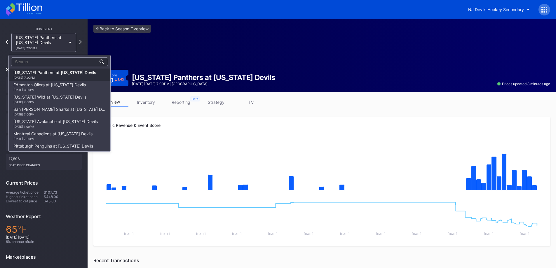
click at [63, 84] on div "Edmonton Oilers at New Jersey Devils 10/18 Saturday 3:30PM" at bounding box center [49, 86] width 72 height 9
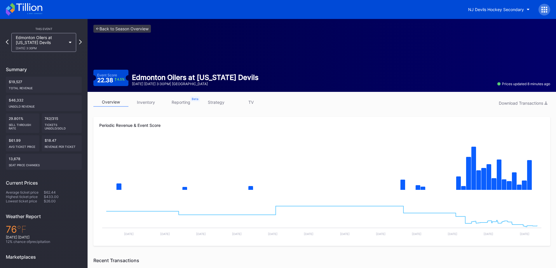
click at [37, 12] on icon at bounding box center [24, 9] width 37 height 13
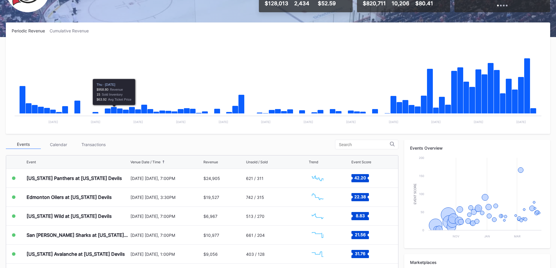
scroll to position [173, 0]
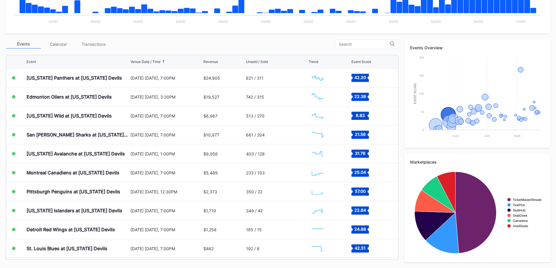
click at [104, 43] on div "Transactions" at bounding box center [93, 44] width 35 height 9
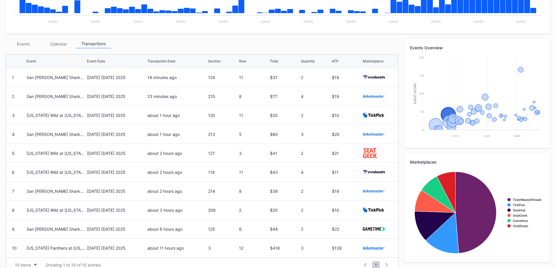
click at [25, 45] on div "Events" at bounding box center [23, 43] width 35 height 9
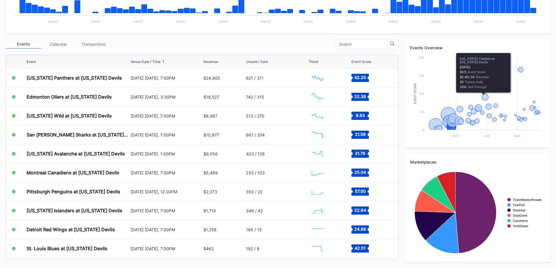
scroll to position [0, 0]
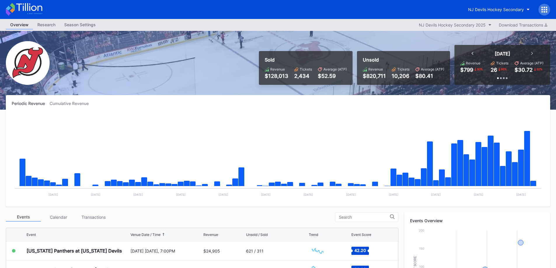
click at [501, 10] on div "NJ Devils Hockey Secondary" at bounding box center [496, 9] width 56 height 5
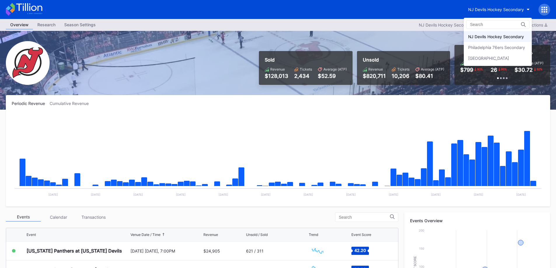
click at [501, 47] on div "Philadelphia 76ers Secondary" at bounding box center [496, 47] width 57 height 5
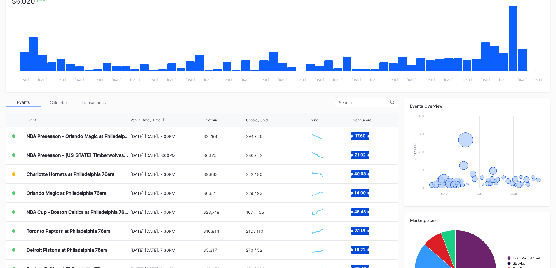
scroll to position [117, 0]
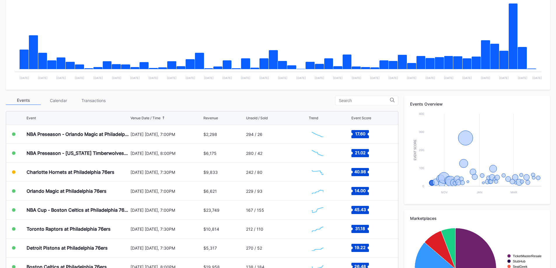
click at [90, 100] on div "Transactions" at bounding box center [93, 100] width 35 height 9
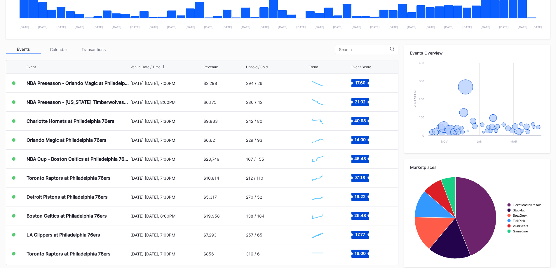
scroll to position [173, 0]
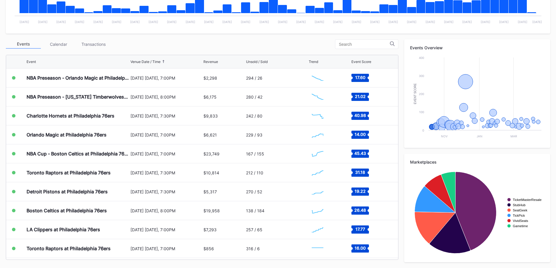
click at [90, 43] on div "Transactions" at bounding box center [93, 44] width 35 height 9
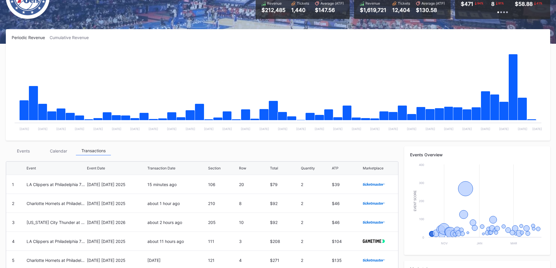
scroll to position [0, 0]
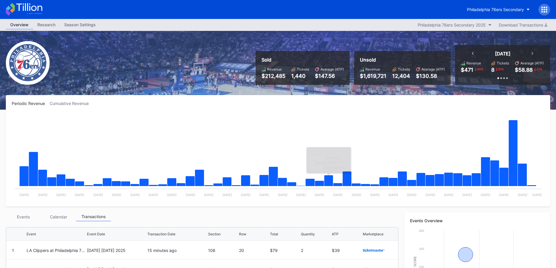
click at [474, 1] on div "Philadelphia 76ers Secondary" at bounding box center [278, 9] width 556 height 19
click at [477, 6] on button "Philadelphia 76ers Secondary" at bounding box center [499, 9] width 72 height 11
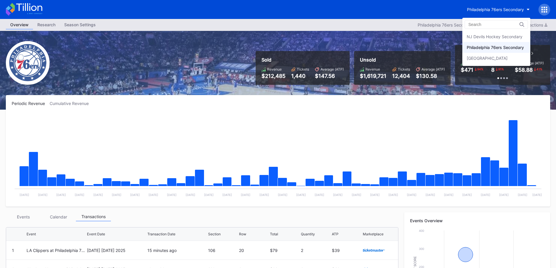
click at [505, 34] on div "NJ Devils Hockey Secondary" at bounding box center [497, 36] width 68 height 11
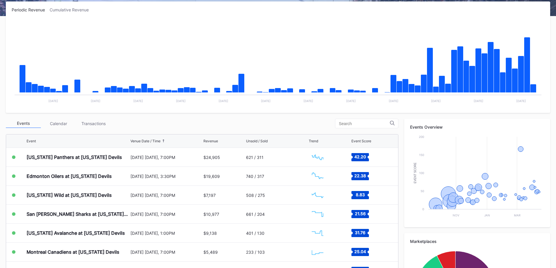
scroll to position [173, 0]
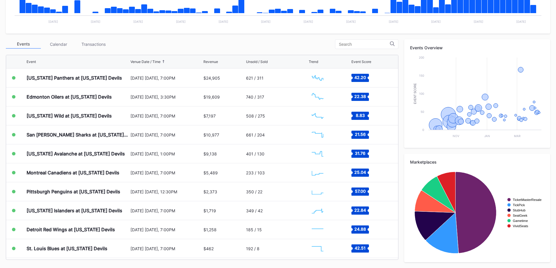
click at [99, 47] on div "Transactions" at bounding box center [93, 44] width 35 height 9
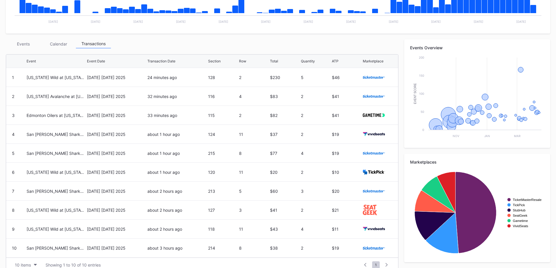
click at [35, 51] on div "Events Calendar Transactions Event Event Date Transaction Date Section Row Tota…" at bounding box center [202, 155] width 393 height 233
click at [25, 47] on div "Events" at bounding box center [23, 43] width 35 height 9
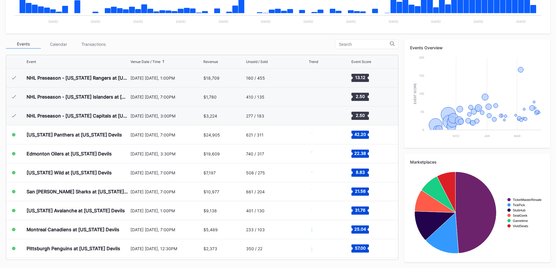
scroll to position [57, 0]
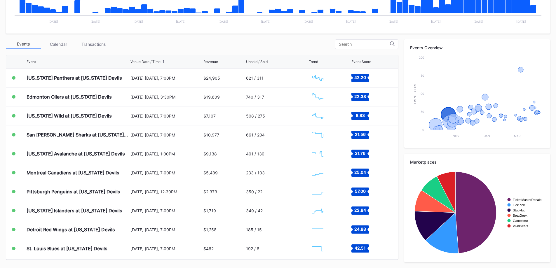
click at [98, 47] on div "Transactions" at bounding box center [93, 44] width 35 height 9
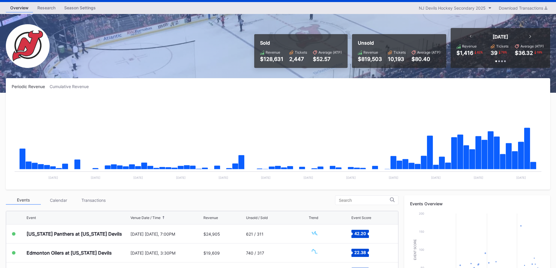
scroll to position [173, 0]
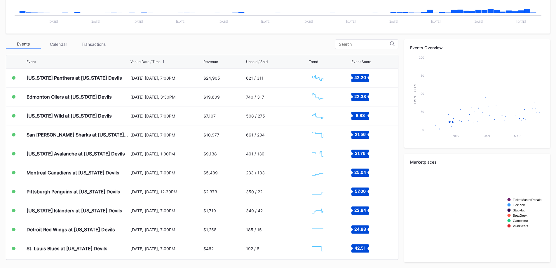
click at [99, 47] on div "Transactions" at bounding box center [93, 44] width 35 height 9
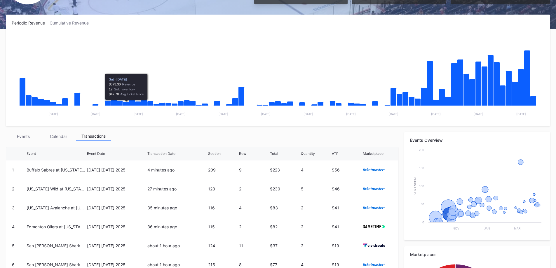
scroll to position [27, 0]
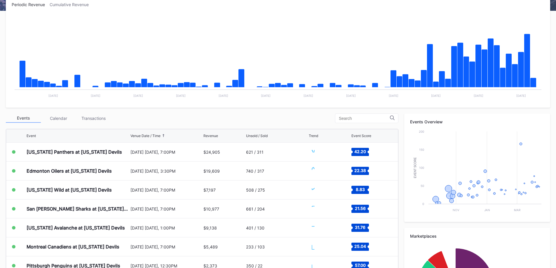
scroll to position [117, 0]
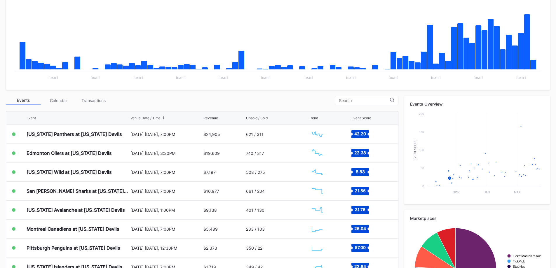
click at [103, 99] on div "Transactions" at bounding box center [93, 100] width 35 height 9
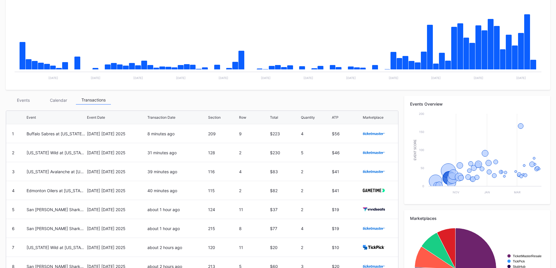
click at [29, 103] on div "Events" at bounding box center [23, 100] width 35 height 9
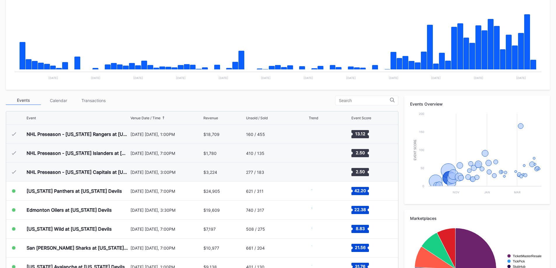
scroll to position [57, 0]
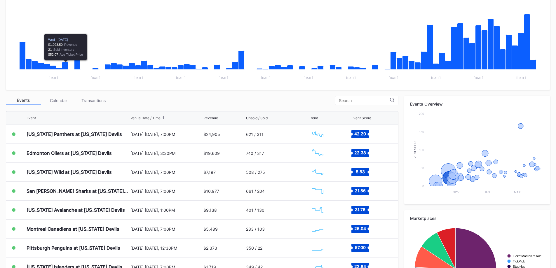
click at [88, 98] on div "Transactions" at bounding box center [93, 100] width 35 height 9
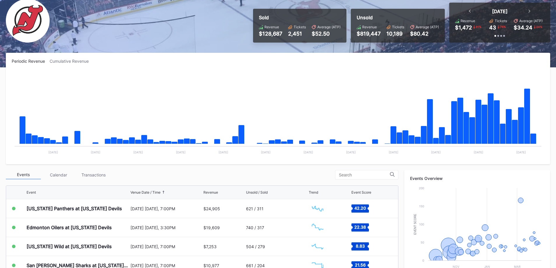
scroll to position [88, 0]
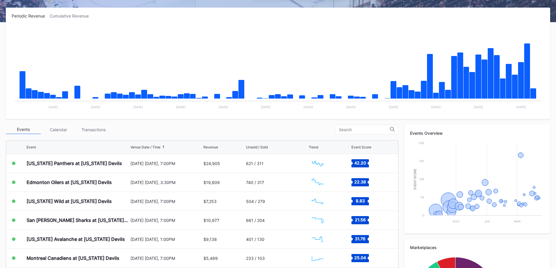
click at [98, 134] on div "Events Calendar Transactions" at bounding box center [202, 130] width 393 height 10
click at [98, 132] on div "Transactions" at bounding box center [93, 129] width 35 height 9
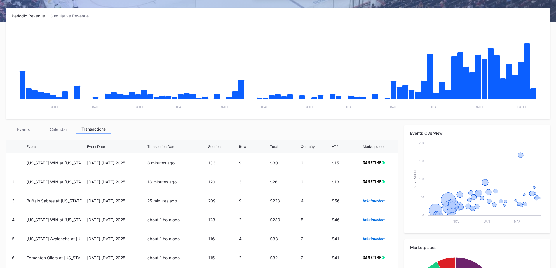
click at [22, 132] on div "Events" at bounding box center [23, 129] width 35 height 9
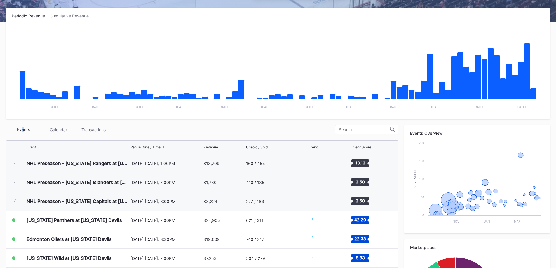
scroll to position [57, 0]
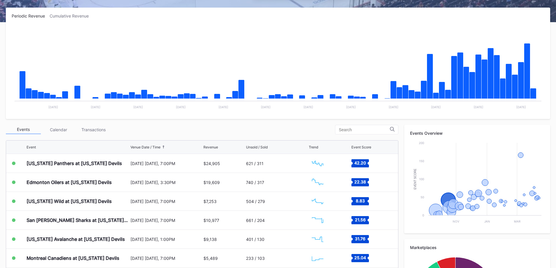
click at [60, 161] on div "[US_STATE] Panthers at [US_STATE] Devils" at bounding box center [74, 164] width 95 height 6
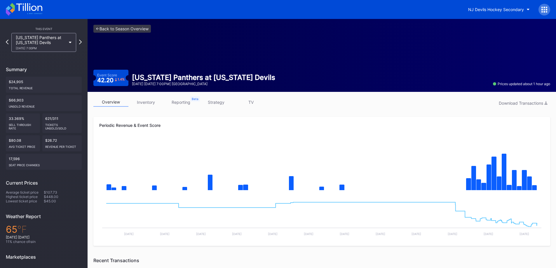
click at [148, 107] on div "overview inventory reporting strategy TV Download Transactions" at bounding box center [321, 104] width 457 height 12
click at [478, 11] on div "NJ Devils Hockey Secondary" at bounding box center [496, 9] width 56 height 5
click at [27, 13] on icon at bounding box center [24, 9] width 37 height 13
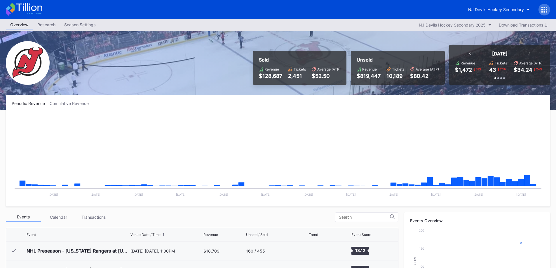
scroll to position [57, 0]
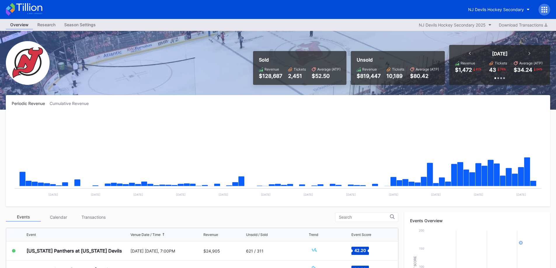
click at [460, 25] on div "NJ Devils Hockey Secondary 2025" at bounding box center [452, 24] width 67 height 5
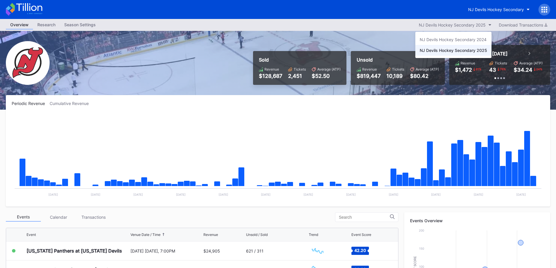
click at [460, 39] on div "NJ Devils Hockey Secondary 2024" at bounding box center [453, 39] width 67 height 5
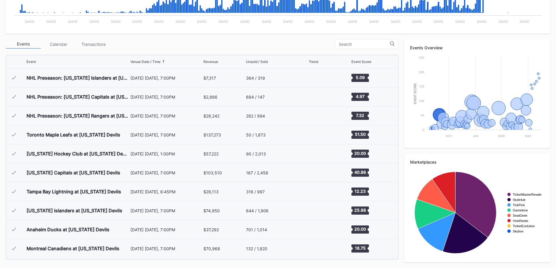
click at [137, 135] on div "October 10 Thursday, 7:00PM" at bounding box center [167, 135] width 72 height 5
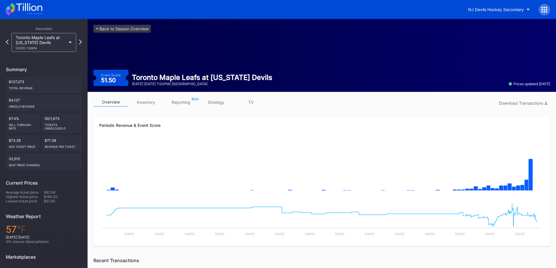
click at [276, 43] on div "<- Back to Season Overview Event Score 51.50 Toronto Maple Leafs at New Jersey …" at bounding box center [322, 55] width 469 height 73
click at [67, 38] on div "Toronto Maple Leafs at New Jersey Devils 10/10 Thursday 7:00PM" at bounding box center [43, 42] width 65 height 19
click at [517, 7] on button "NJ Devils Hockey Secondary" at bounding box center [499, 9] width 70 height 11
click at [109, 29] on link "<- Back to Season Overview" at bounding box center [122, 29] width 58 height 8
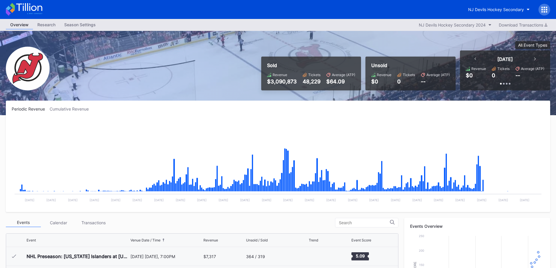
click at [470, 22] on button "NJ Devils Hockey Secondary 2024" at bounding box center [455, 25] width 79 height 8
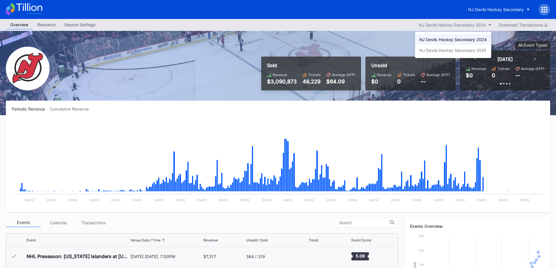
click at [470, 50] on div "NJ Devils Hockey Secondary 2025" at bounding box center [453, 50] width 67 height 5
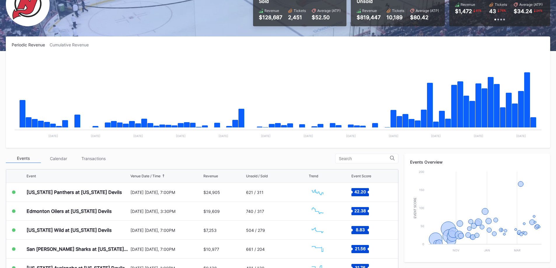
scroll to position [58, 0]
click at [140, 192] on div "[DATE] [DATE], 7:00PM" at bounding box center [167, 192] width 72 height 5
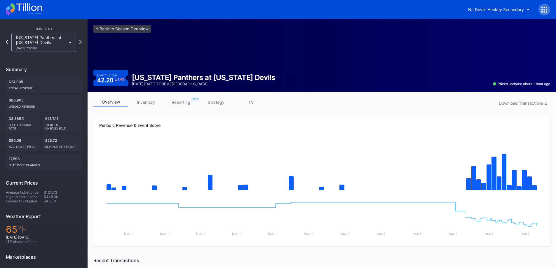
click at [27, 13] on icon at bounding box center [24, 9] width 37 height 13
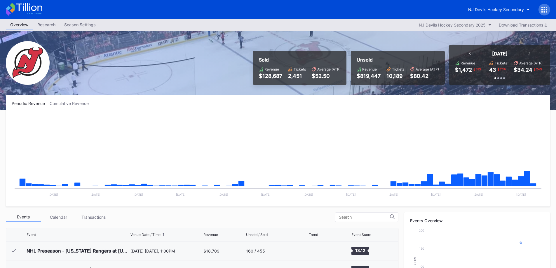
scroll to position [57, 0]
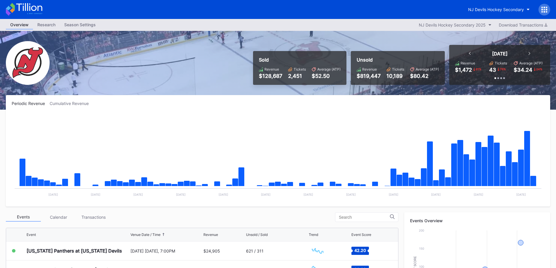
click at [489, 11] on div "NJ Devils Hockey Secondary" at bounding box center [496, 9] width 56 height 5
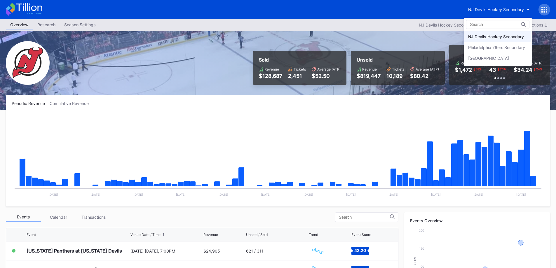
click at [498, 48] on div "Philadelphia 76ers Secondary" at bounding box center [496, 47] width 57 height 5
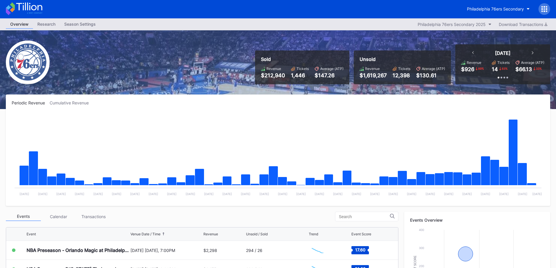
scroll to position [58, 0]
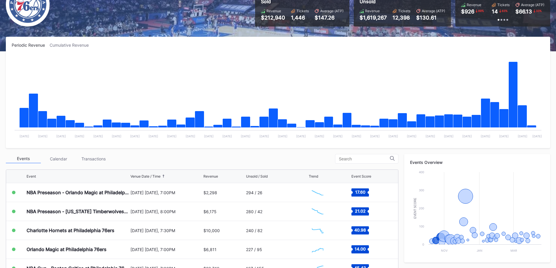
click at [105, 230] on div "Charlotte Hornets at Philadelphia 76ers" at bounding box center [71, 231] width 88 height 6
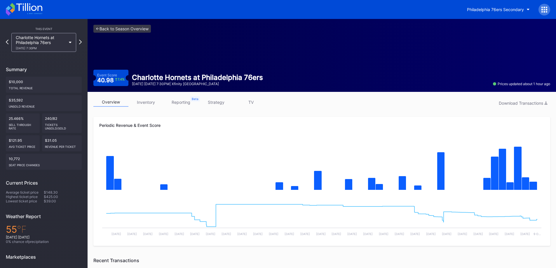
click at [150, 99] on link "inventory" at bounding box center [145, 102] width 35 height 9
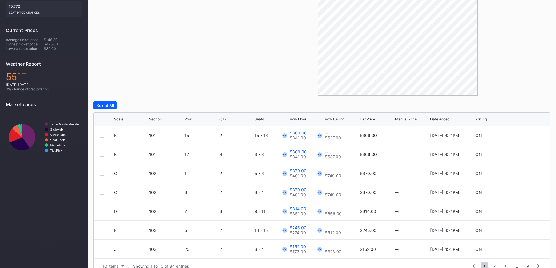
scroll to position [164, 0]
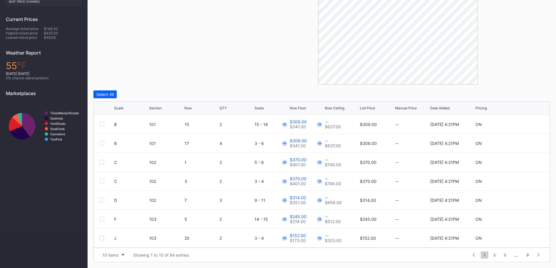
click at [121, 258] on button "10 items" at bounding box center [114, 255] width 28 height 8
click at [116, 240] on div "200 items" at bounding box center [113, 240] width 19 height 5
click at [122, 105] on div "Scale Section Row QTY Seats Row Floor Row Ceiling List Price Manual Price Date …" at bounding box center [322, 108] width 456 height 13
click at [123, 111] on div "Scale Section Row QTY Seats Row Floor Row Ceiling List Price Manual Price Date …" at bounding box center [322, 108] width 456 height 13
click at [123, 107] on div "Scale" at bounding box center [118, 108] width 9 height 4
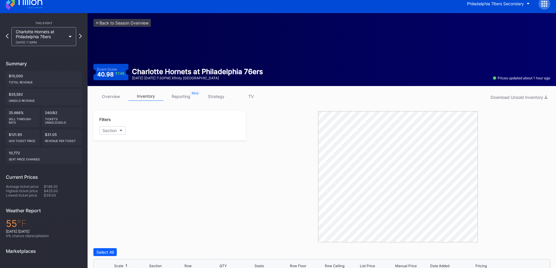
scroll to position [0, 0]
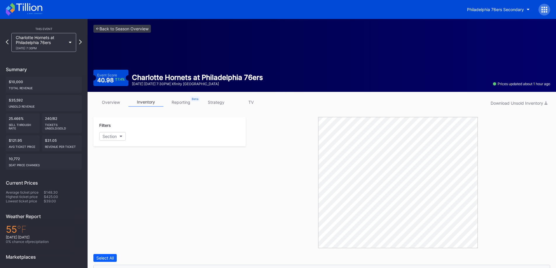
click at [26, 13] on icon at bounding box center [24, 9] width 37 height 13
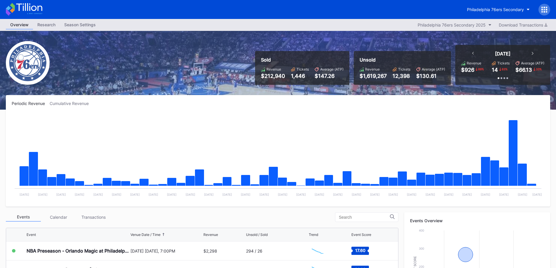
click at [498, 10] on div "Philadelphia 76ers Secondary" at bounding box center [495, 9] width 57 height 5
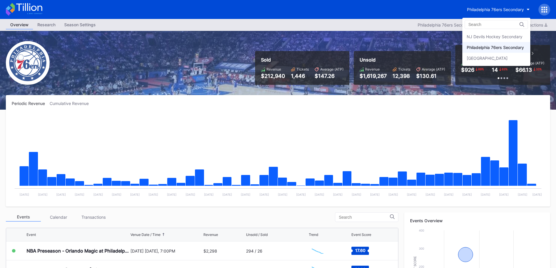
click at [489, 55] on div "Prudential Center Secondary" at bounding box center [497, 58] width 68 height 11
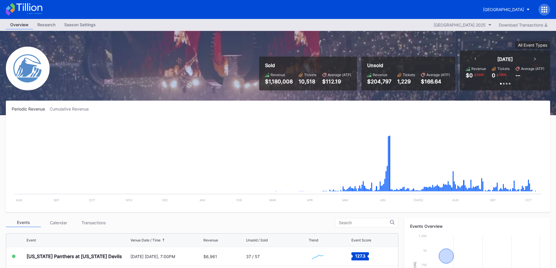
click at [484, 10] on div "Prudential Center Secondary" at bounding box center [503, 9] width 41 height 5
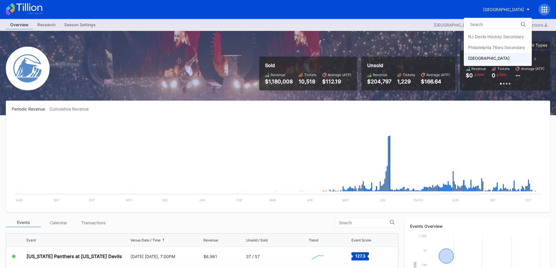
click at [491, 48] on div "Philadelphia 76ers Secondary" at bounding box center [496, 47] width 57 height 5
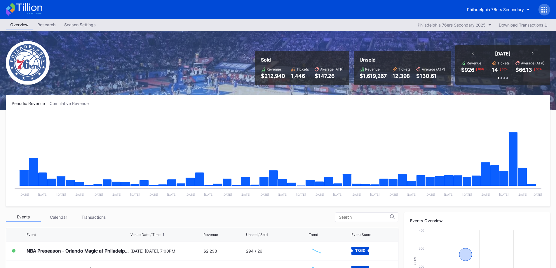
scroll to position [146, 0]
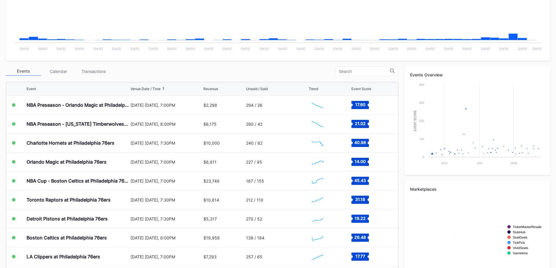
click at [100, 74] on div "Transactions" at bounding box center [93, 71] width 35 height 9
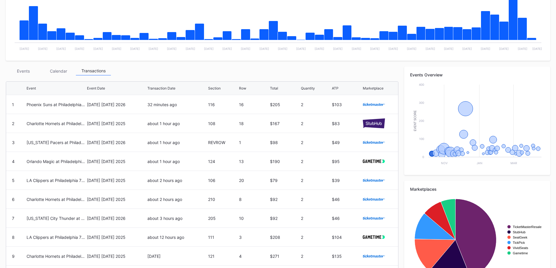
click at [24, 69] on div "Events" at bounding box center [23, 71] width 35 height 9
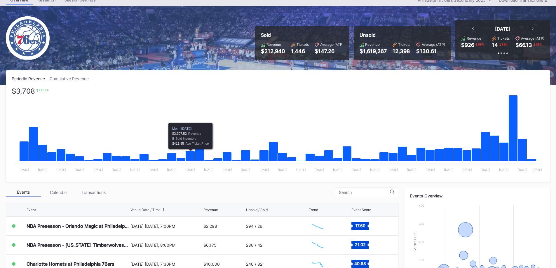
scroll to position [0, 0]
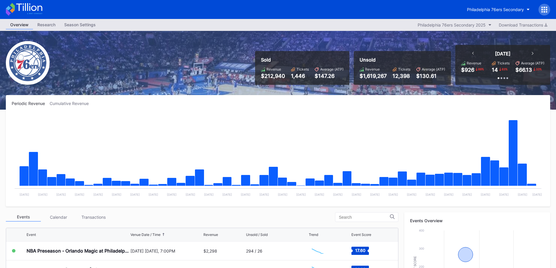
click at [502, 9] on div "Philadelphia 76ers Secondary" at bounding box center [495, 9] width 57 height 5
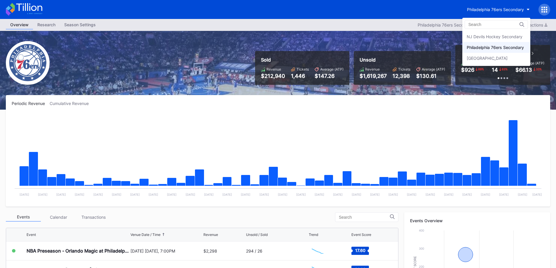
drag, startPoint x: 344, startPoint y: 13, endPoint x: 427, endPoint y: 19, distance: 82.5
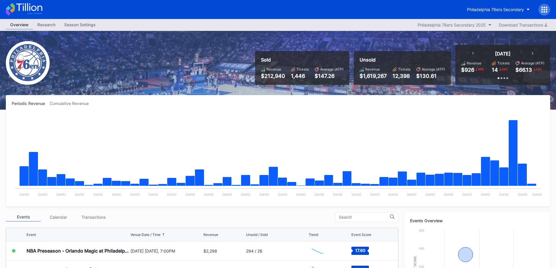
click at [454, 30] on div "Overview Research Season Settings Philadelphia 76ers Secondary 2025 Download Tr…" at bounding box center [278, 25] width 556 height 12
click at [456, 25] on div "Philadelphia 76ers Secondary 2025" at bounding box center [452, 24] width 68 height 5
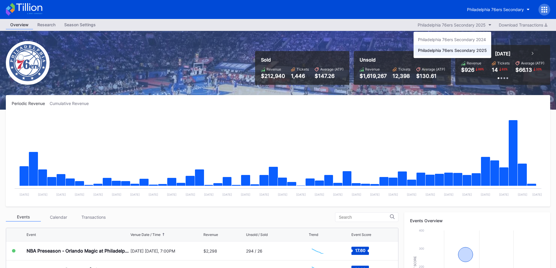
click at [456, 39] on div "Philadelphia 76ers Secondary 2024" at bounding box center [452, 39] width 68 height 5
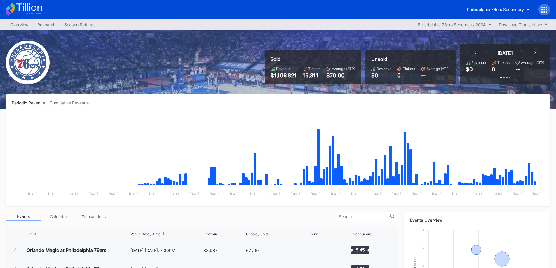
click at [506, 12] on button "Philadelphia 76ers Secondary" at bounding box center [499, 9] width 72 height 11
click at [440, 22] on div "Philadelphia 76ers Secondary 2024" at bounding box center [452, 24] width 68 height 5
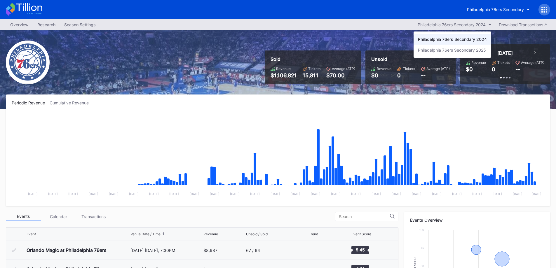
click at [445, 48] on div "Philadelphia 76ers Secondary 2025" at bounding box center [452, 50] width 68 height 5
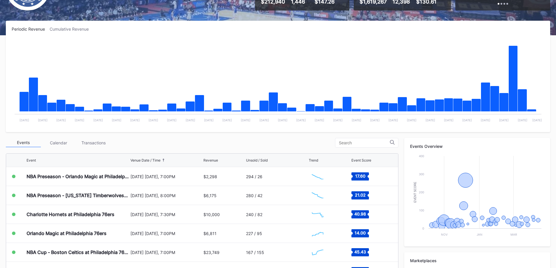
scroll to position [173, 0]
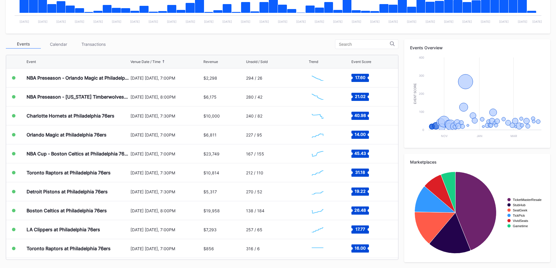
click at [87, 43] on div "Transactions" at bounding box center [93, 44] width 35 height 9
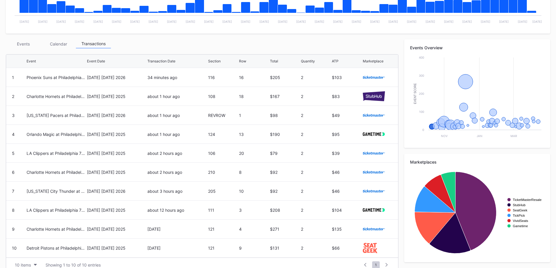
click at [30, 40] on div "Events" at bounding box center [23, 43] width 35 height 9
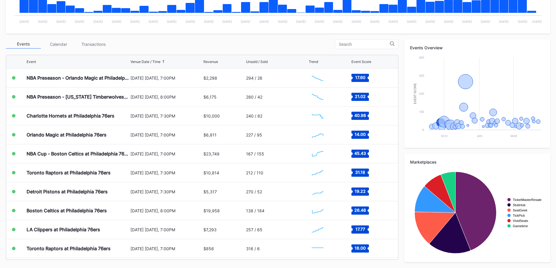
click at [100, 116] on div "Charlotte Hornets at Philadelphia 76ers" at bounding box center [71, 116] width 88 height 6
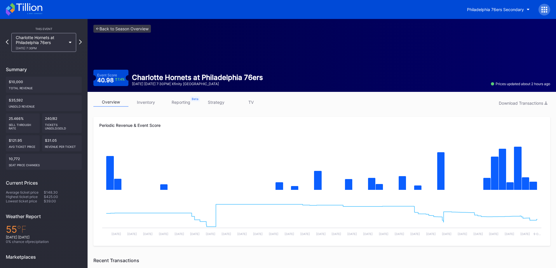
click at [200, 113] on div "overview inventory reporting strategy TV Download Transactions Periodic Revenue…" at bounding box center [322, 264] width 469 height 345
click at [154, 104] on link "inventory" at bounding box center [145, 102] width 35 height 9
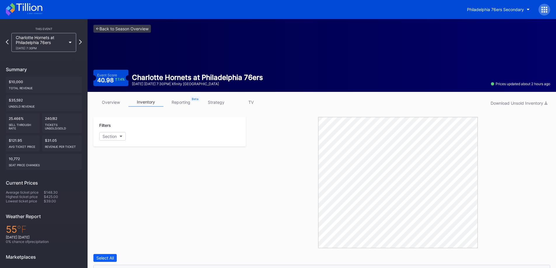
click at [63, 40] on div "Charlotte Hornets at Philadelphia 76ers 10/25 Saturday 7:30PM" at bounding box center [41, 42] width 50 height 15
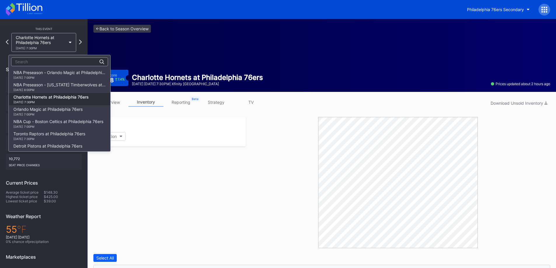
scroll to position [25, 0]
click at [55, 88] on div "Orlando Magic at Philadelphia 76ers 10/27 Monday 7:00PM" at bounding box center [47, 86] width 69 height 9
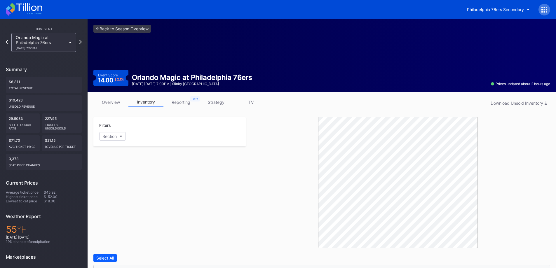
click at [221, 100] on link "strategy" at bounding box center [216, 102] width 35 height 9
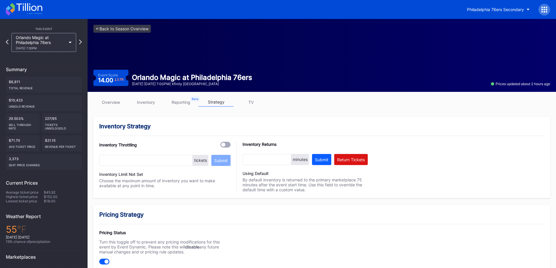
scroll to position [219, 0]
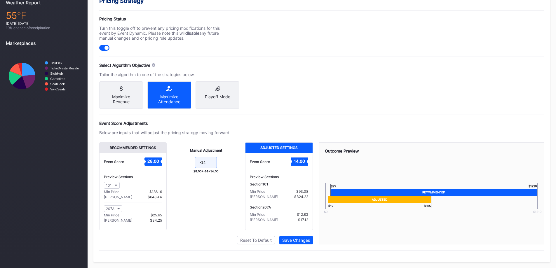
click at [209, 161] on input "-14" at bounding box center [206, 162] width 22 height 11
type input "-16"
click at [300, 237] on button "Save Changes" at bounding box center [296, 240] width 34 height 8
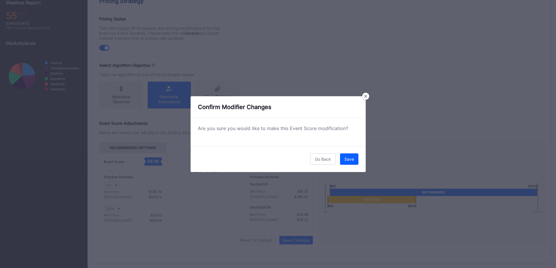
click at [351, 161] on div "Save" at bounding box center [350, 159] width 10 height 5
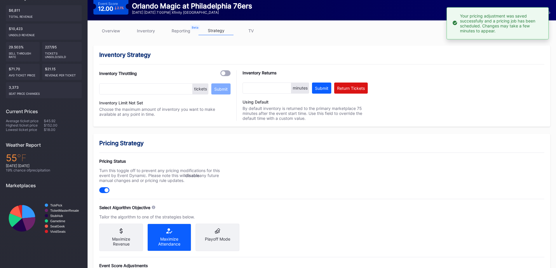
scroll to position [0, 0]
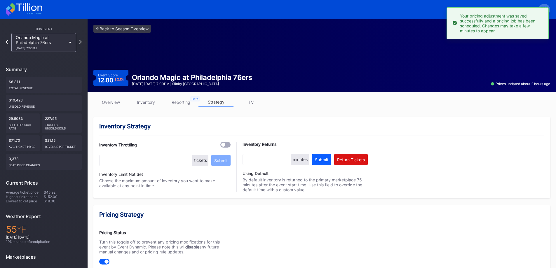
click at [70, 44] on div "Orlando Magic at Philadelphia 76ers 10/27 Monday 7:00PM" at bounding box center [43, 42] width 65 height 19
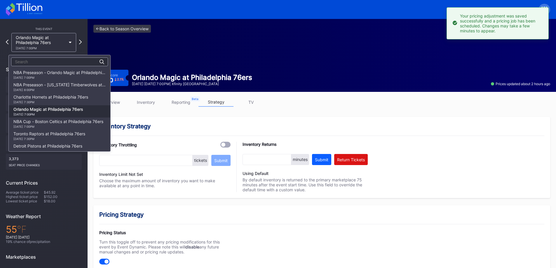
scroll to position [37, 0]
click at [60, 90] on div "10/31 Friday 7:00PM" at bounding box center [58, 90] width 90 height 4
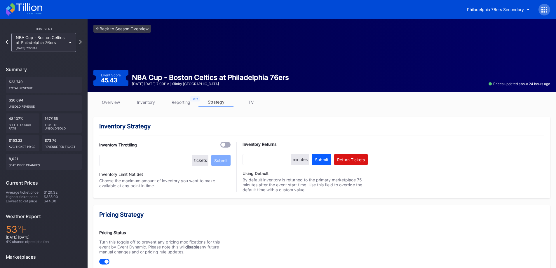
click at [107, 102] on link "overview" at bounding box center [110, 102] width 35 height 9
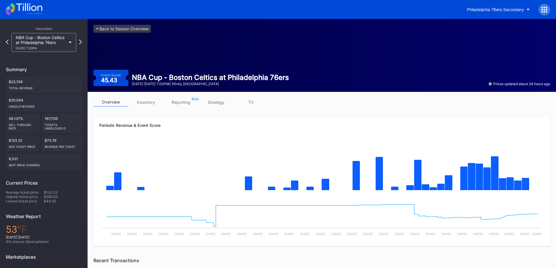
click at [213, 104] on link "strategy" at bounding box center [216, 102] width 35 height 9
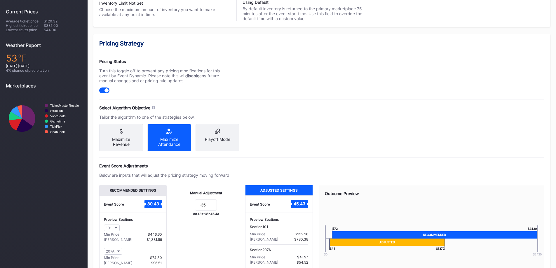
scroll to position [219, 0]
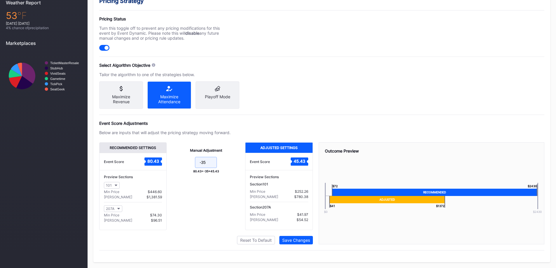
click at [211, 165] on input "-35" at bounding box center [206, 162] width 22 height 11
type input "-38"
click at [303, 241] on div "Save Changes" at bounding box center [296, 240] width 28 height 5
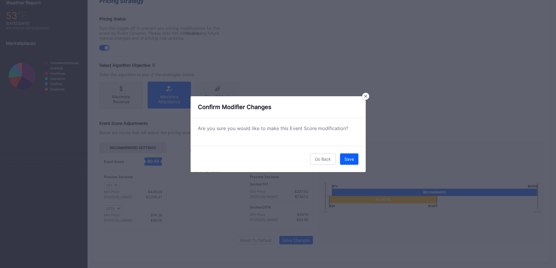
click at [357, 159] on button "Save" at bounding box center [349, 159] width 18 height 11
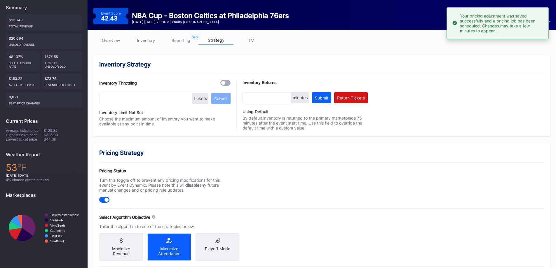
scroll to position [0, 0]
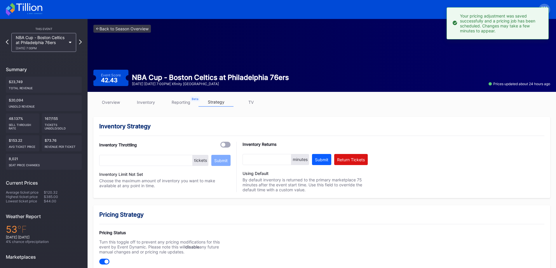
click at [63, 44] on div "NBA Cup - Boston Celtics at Philadelphia 76ers 10/31 Friday 7:00PM" at bounding box center [41, 42] width 50 height 15
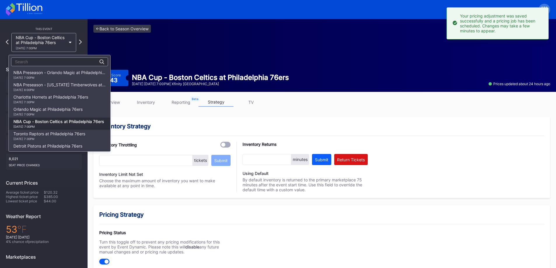
scroll to position [49, 0]
click at [65, 86] on div "Toronto Raptors at Philadelphia 76ers 11/8 Saturday 7:30PM" at bounding box center [49, 86] width 72 height 9
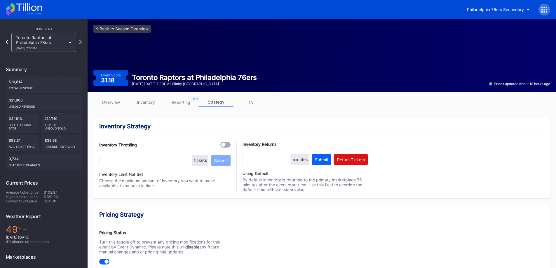
click at [123, 98] on link "overview" at bounding box center [110, 102] width 35 height 9
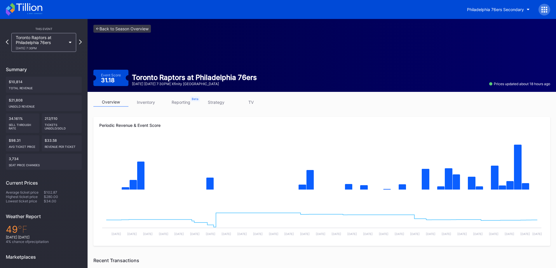
click at [220, 105] on link "strategy" at bounding box center [216, 102] width 35 height 9
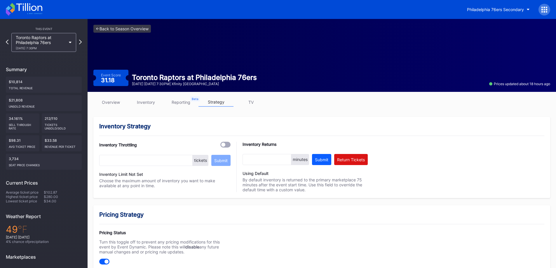
scroll to position [204, 0]
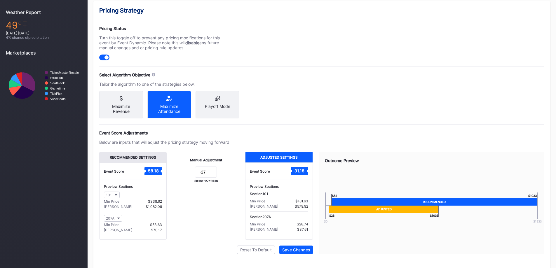
click at [212, 171] on div "Manual Adjustment -27 58.18 + -27 = 31.18" at bounding box center [206, 196] width 79 height 88
click at [212, 176] on input "-27" at bounding box center [206, 172] width 22 height 11
type input "-28"
click at [303, 253] on div "Save Changes" at bounding box center [296, 250] width 28 height 5
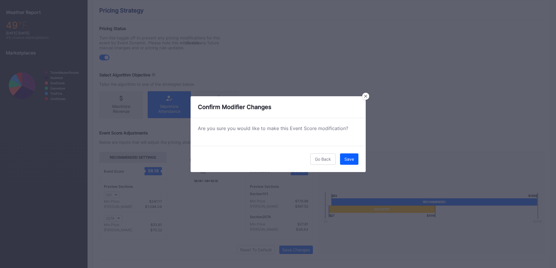
click at [353, 157] on div "Save" at bounding box center [350, 159] width 10 height 5
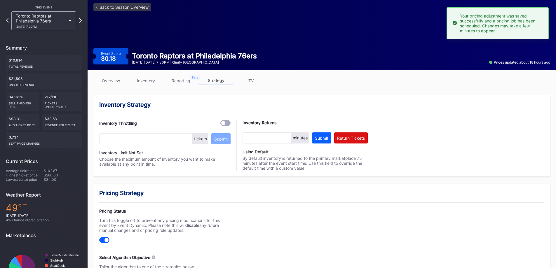
scroll to position [0, 0]
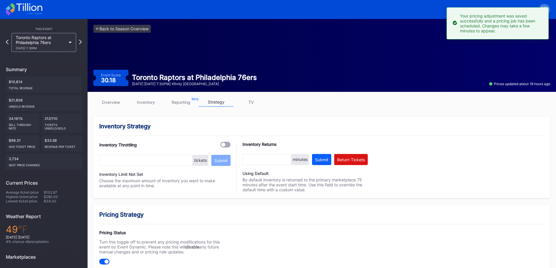
click at [46, 39] on div "Toronto Raptors at Philadelphia 76ers 11/8 Saturday 7:30PM" at bounding box center [41, 42] width 50 height 15
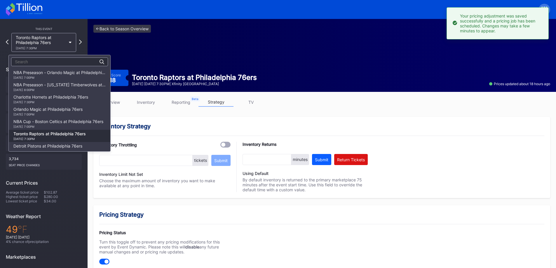
scroll to position [61, 0]
click at [53, 84] on div "Detroit Pistons at Philadelphia 76ers 11/9 Sunday 7:30PM" at bounding box center [47, 86] width 69 height 9
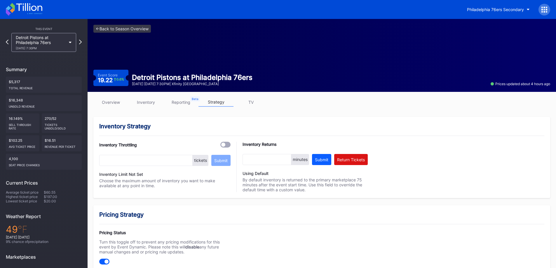
click at [111, 107] on link "overview" at bounding box center [110, 102] width 35 height 9
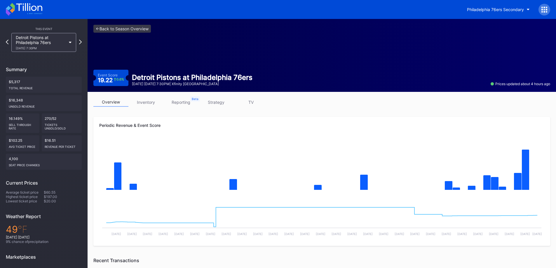
click at [146, 104] on link "inventory" at bounding box center [145, 102] width 35 height 9
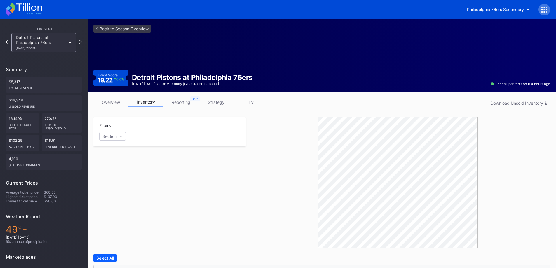
click at [216, 108] on div "overview inventory reporting strategy TV Download Unsold Inventory" at bounding box center [321, 104] width 457 height 12
click at [220, 99] on link "strategy" at bounding box center [216, 102] width 35 height 9
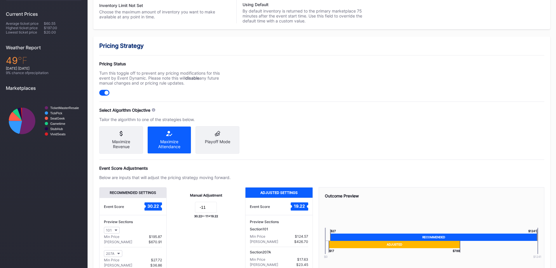
scroll to position [204, 0]
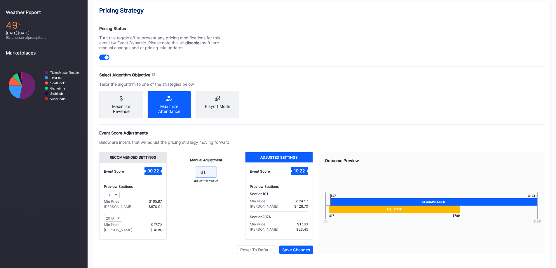
drag, startPoint x: 210, startPoint y: 176, endPoint x: 204, endPoint y: 177, distance: 6.1
click at [204, 177] on input "-11" at bounding box center [206, 172] width 22 height 11
type input "-14"
click at [288, 253] on div "Save Changes" at bounding box center [296, 250] width 28 height 5
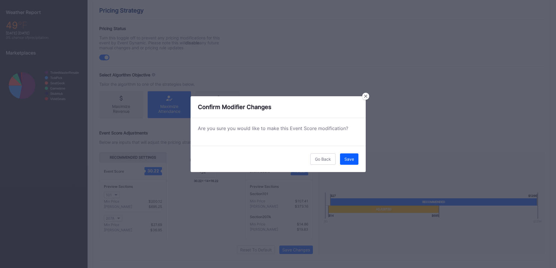
click at [347, 159] on div "Save" at bounding box center [350, 159] width 10 height 5
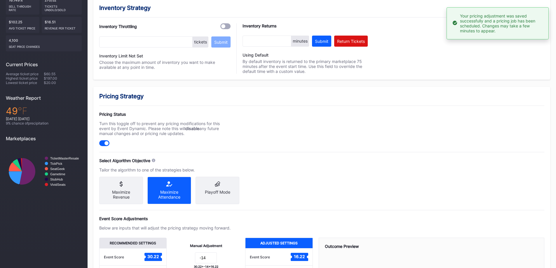
scroll to position [0, 0]
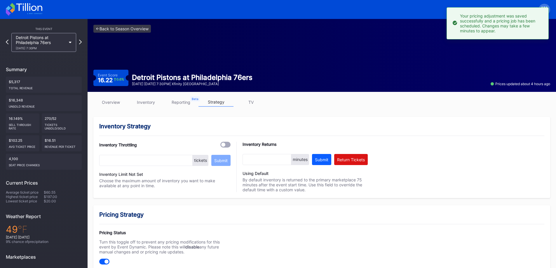
click at [53, 50] on div "Detroit Pistons at Philadelphia 76ers 11/9 Sunday 7:30PM" at bounding box center [43, 42] width 65 height 19
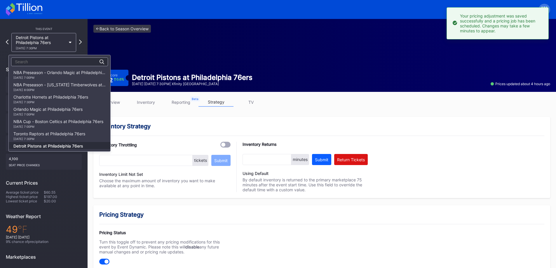
scroll to position [74, 0]
click at [56, 82] on div "Boston Celtics at Philadelphia 76ers 11/11 Tuesday 8:00PM" at bounding box center [60, 87] width 102 height 12
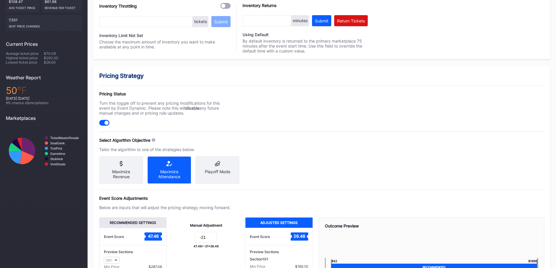
scroll to position [58, 0]
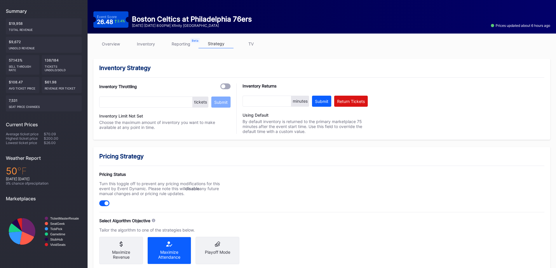
click at [138, 46] on link "inventory" at bounding box center [145, 43] width 35 height 9
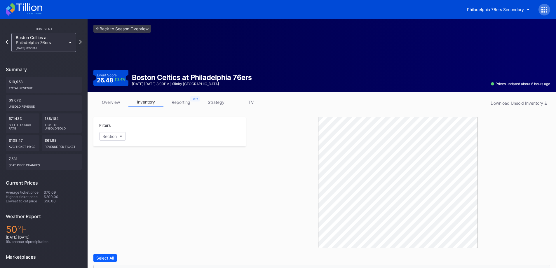
click at [221, 101] on link "strategy" at bounding box center [216, 102] width 35 height 9
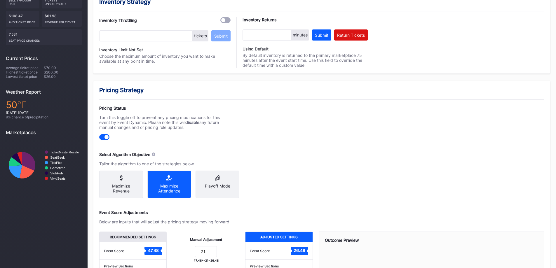
scroll to position [29, 0]
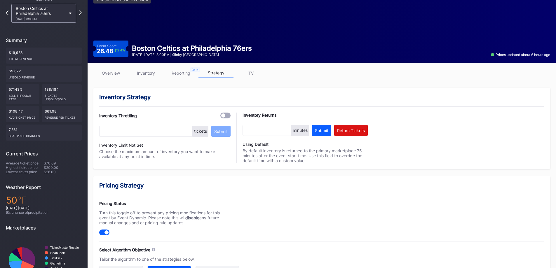
click at [109, 77] on link "overview" at bounding box center [110, 73] width 35 height 9
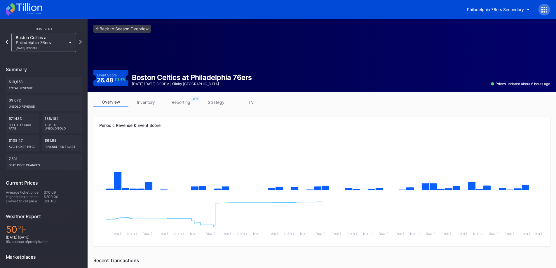
scroll to position [168, 0]
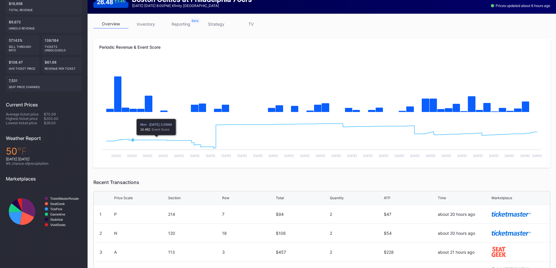
drag, startPoint x: 136, startPoint y: 48, endPoint x: 148, endPoint y: 58, distance: 15.2
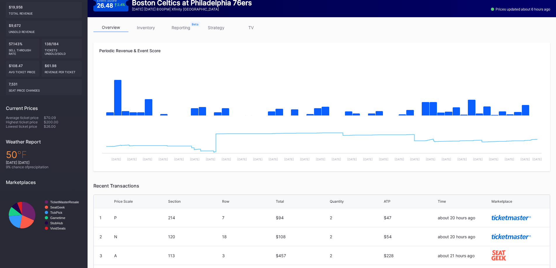
scroll to position [0, 0]
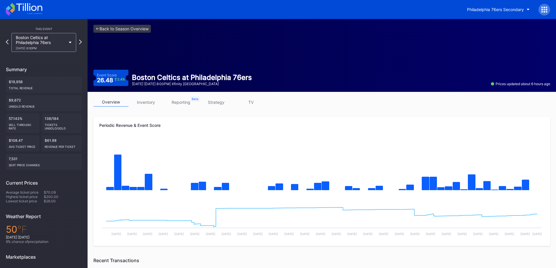
click at [219, 100] on link "strategy" at bounding box center [216, 102] width 35 height 9
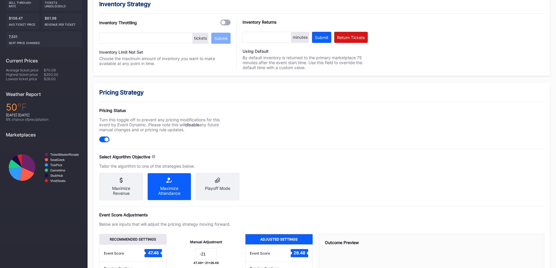
scroll to position [204, 0]
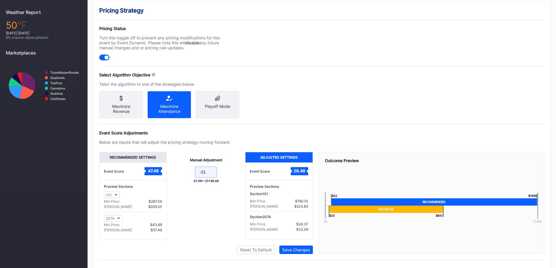
drag, startPoint x: 204, startPoint y: 178, endPoint x: 206, endPoint y: 178, distance: 2.9
click at [206, 178] on input "-21" at bounding box center [206, 172] width 22 height 11
type input "-25"
click at [294, 253] on div "Save Changes" at bounding box center [296, 250] width 28 height 5
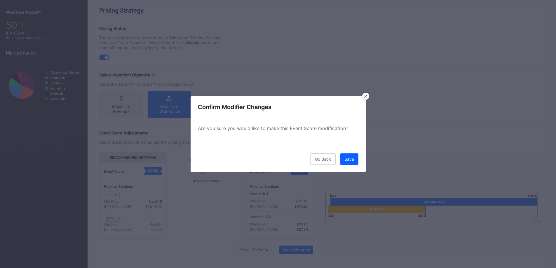
click at [352, 157] on div "Save" at bounding box center [350, 159] width 10 height 5
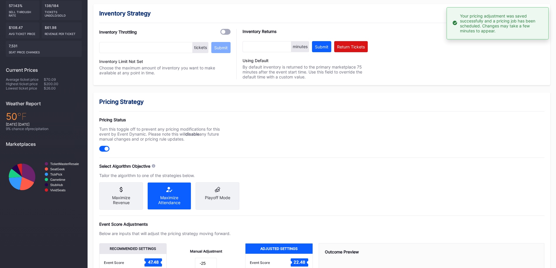
scroll to position [0, 0]
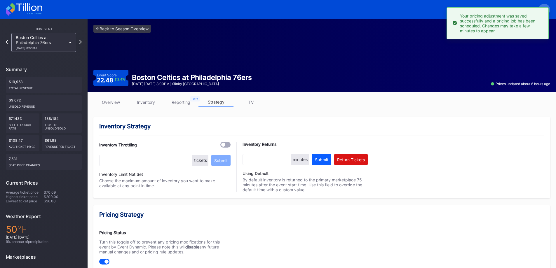
click at [66, 47] on div "11/11 Tuesday 8:00PM" at bounding box center [41, 48] width 50 height 4
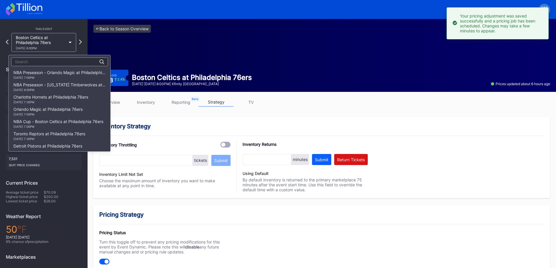
scroll to position [86, 0]
click at [60, 90] on div "11/17 Monday 7:00PM" at bounding box center [44, 90] width 63 height 4
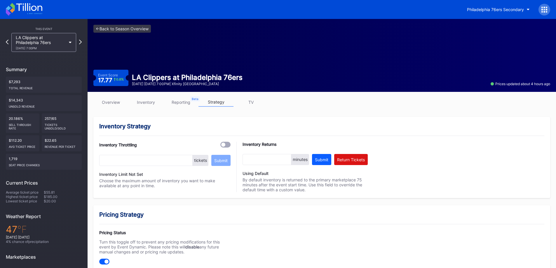
click at [112, 102] on link "overview" at bounding box center [110, 102] width 35 height 9
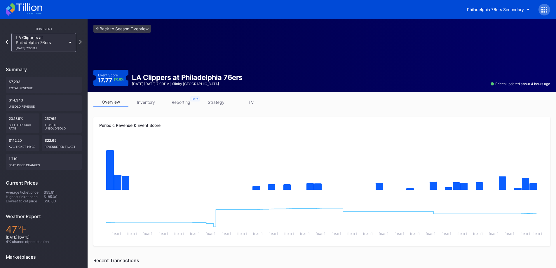
click at [222, 103] on link "strategy" at bounding box center [216, 102] width 35 height 9
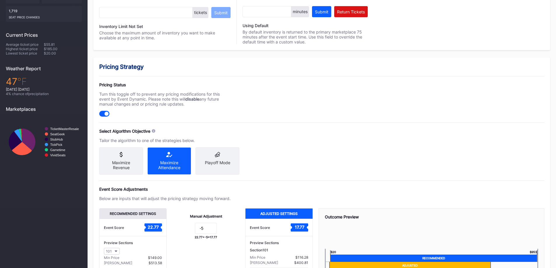
scroll to position [219, 0]
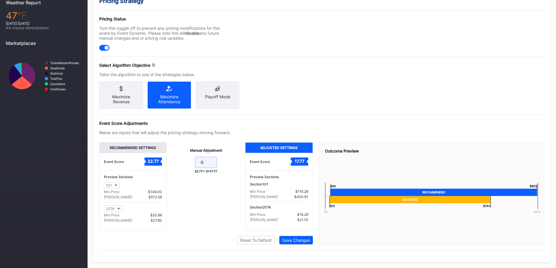
click at [208, 166] on input "-5" at bounding box center [206, 162] width 22 height 11
type input "-6"
click at [308, 245] on div "Pricing Strategy Pricing Status Turn this toggle off to prevent any pricing mod…" at bounding box center [321, 127] width 457 height 271
click at [308, 244] on button "Save Changes" at bounding box center [296, 240] width 34 height 8
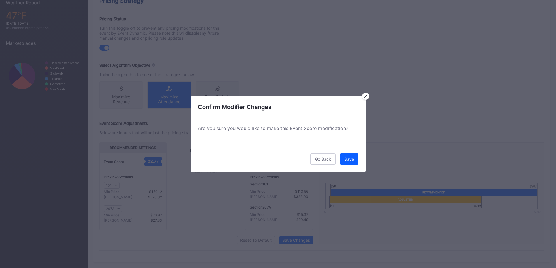
click at [357, 157] on button "Save" at bounding box center [349, 159] width 18 height 11
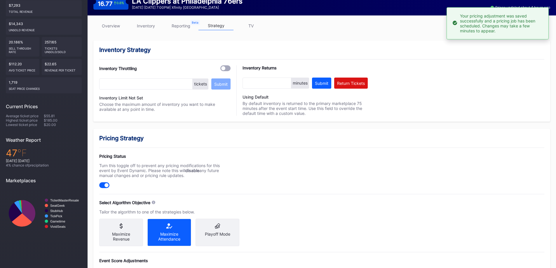
scroll to position [0, 0]
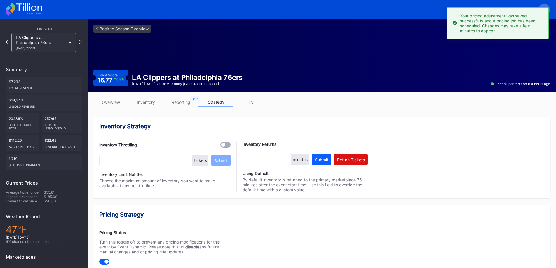
click at [44, 48] on div "11/17 Monday 7:00PM" at bounding box center [41, 48] width 50 height 4
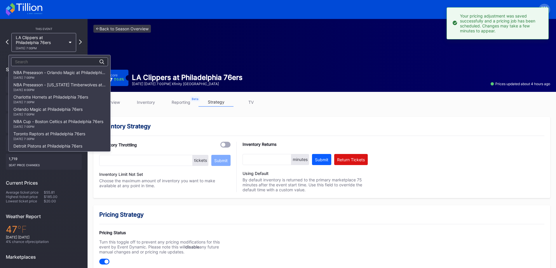
scroll to position [98, 0]
click at [46, 85] on div "Toronto Raptors at Philadelphia 76ers 11/19 Wednesday 7:00PM" at bounding box center [49, 86] width 72 height 9
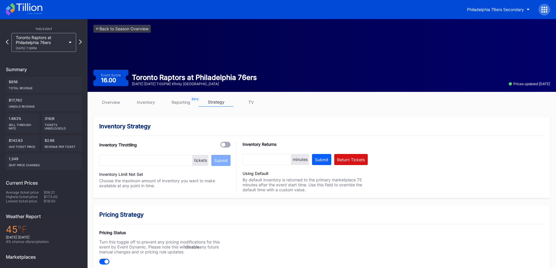
click at [117, 102] on link "overview" at bounding box center [110, 102] width 35 height 9
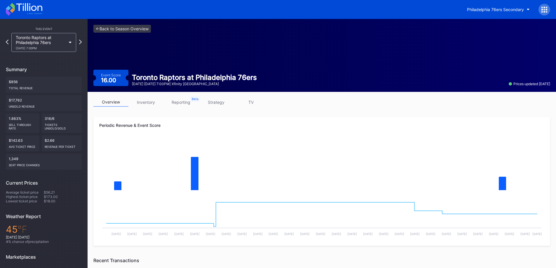
click at [216, 96] on div "overview inventory reporting strategy TV Periodic Revenue & Event Score Created…" at bounding box center [322, 226] width 469 height 269
click at [218, 101] on link "strategy" at bounding box center [216, 102] width 35 height 9
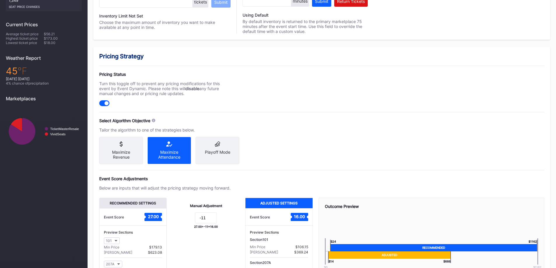
scroll to position [219, 0]
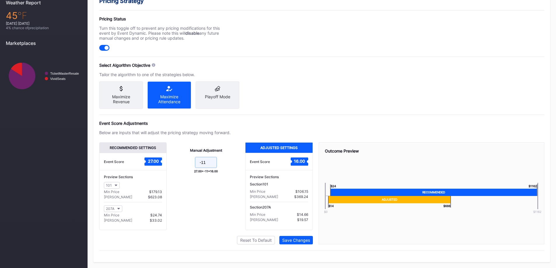
click at [209, 163] on input "-11" at bounding box center [206, 162] width 22 height 11
type input "-12"
click at [295, 241] on div "Save Changes" at bounding box center [296, 240] width 28 height 5
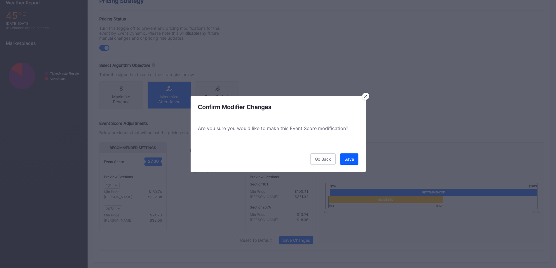
click at [351, 159] on div "Save" at bounding box center [350, 159] width 10 height 5
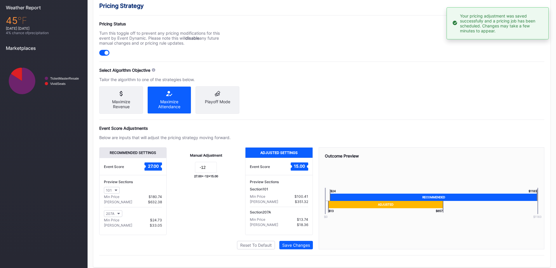
scroll to position [0, 0]
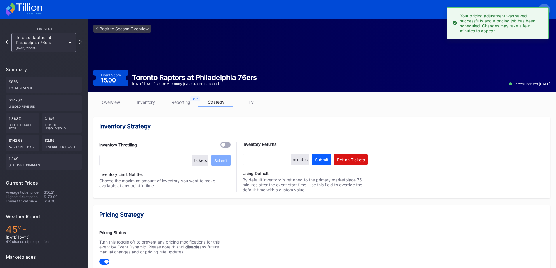
click at [53, 37] on div "Toronto Raptors at Philadelphia 76ers 11/19 Wednesday 7:00PM" at bounding box center [41, 42] width 50 height 15
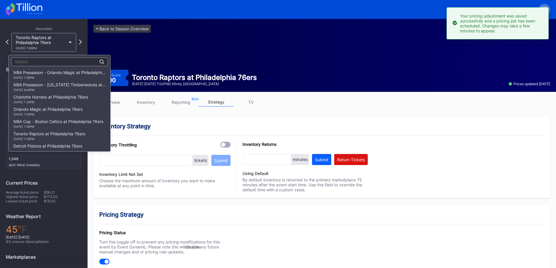
scroll to position [110, 0]
click at [58, 82] on div "Miami Heat at Philadelphia 76ers 11/23 Sunday 1:00PM" at bounding box center [60, 87] width 102 height 12
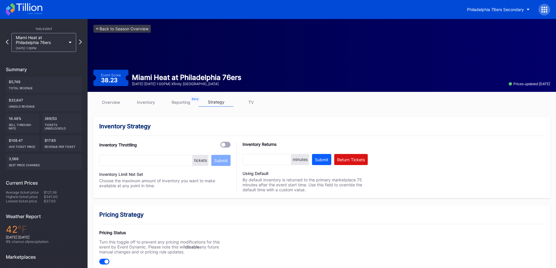
click at [112, 99] on link "overview" at bounding box center [110, 102] width 35 height 9
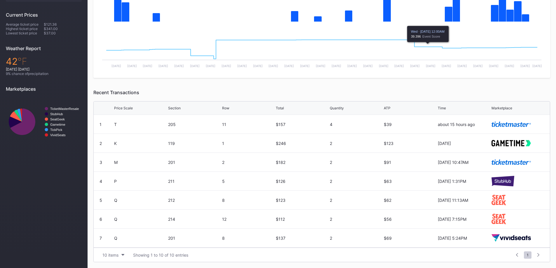
scroll to position [40, 0]
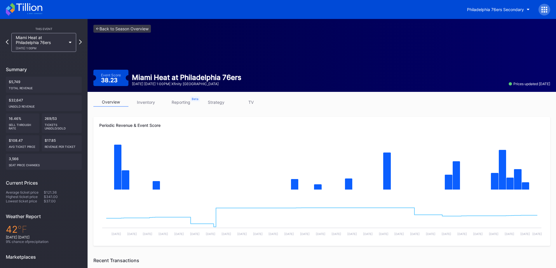
click at [211, 100] on link "strategy" at bounding box center [216, 102] width 35 height 9
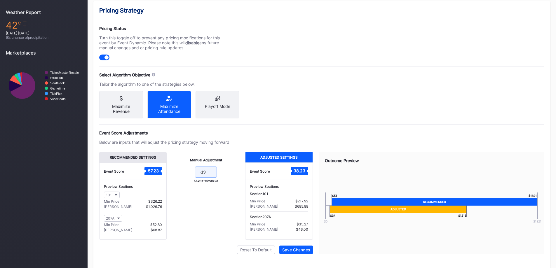
click at [214, 177] on input "-19" at bounding box center [206, 172] width 22 height 11
type input "-20"
click at [303, 254] on button "Save Changes" at bounding box center [296, 250] width 34 height 8
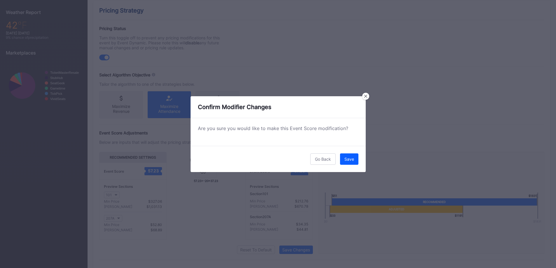
click at [348, 161] on div "Save" at bounding box center [350, 159] width 10 height 5
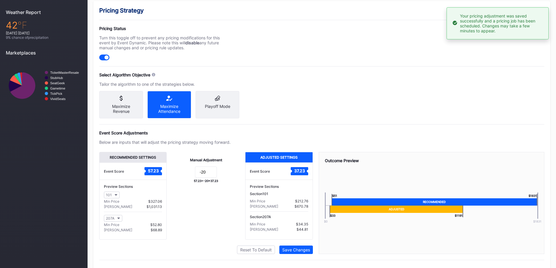
scroll to position [126, 0]
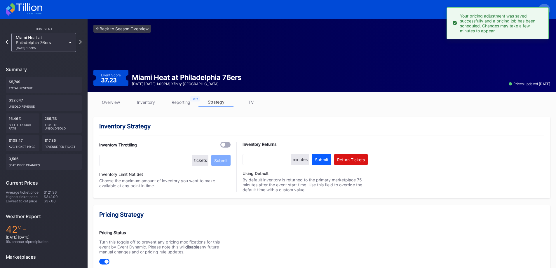
click at [71, 39] on div "Miami Heat at Philadelphia 76ers 11/23 Sunday 1:00PM" at bounding box center [43, 42] width 65 height 19
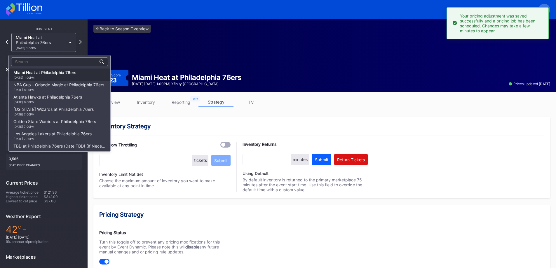
click at [62, 84] on div "NBA Cup - Orlando Magic at Philadelphia 76ers 11/25 Tuesday 8:00PM" at bounding box center [58, 86] width 91 height 9
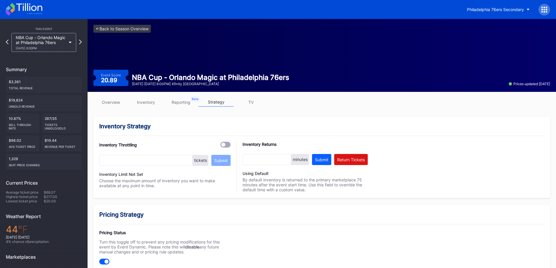
click at [105, 105] on link "overview" at bounding box center [110, 102] width 35 height 9
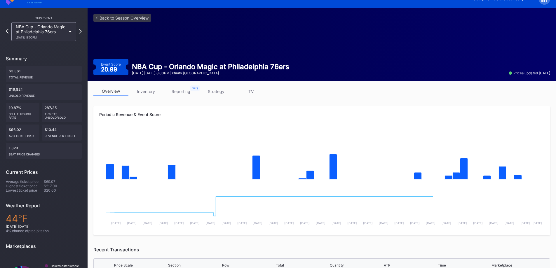
scroll to position [29, 0]
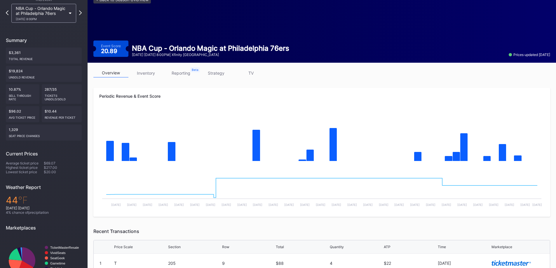
click at [133, 74] on link "inventory" at bounding box center [145, 73] width 35 height 9
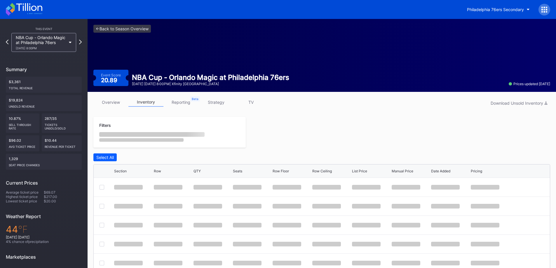
click at [135, 74] on div "NBA Cup - Orlando Magic at Philadelphia 76ers" at bounding box center [210, 77] width 157 height 8
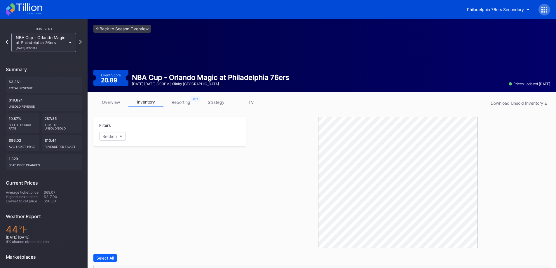
click at [220, 100] on link "strategy" at bounding box center [216, 102] width 35 height 9
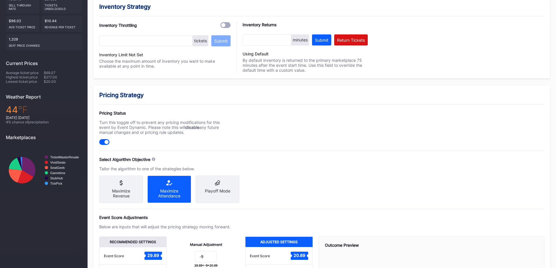
scroll to position [219, 0]
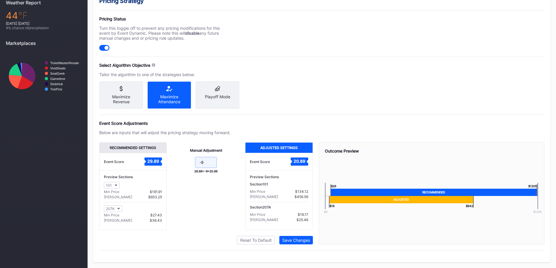
drag, startPoint x: 211, startPoint y: 160, endPoint x: 201, endPoint y: 159, distance: 9.3
click at [201, 159] on input at bounding box center [206, 162] width 22 height 11
type input "-12"
click at [299, 241] on div "Save Changes" at bounding box center [296, 240] width 28 height 5
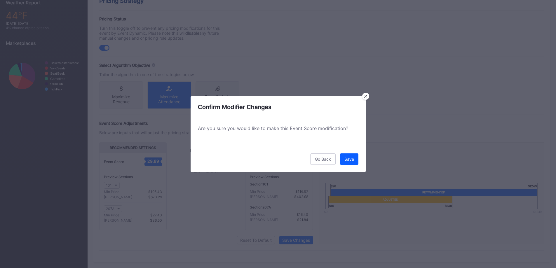
click at [357, 157] on button "Save" at bounding box center [349, 159] width 18 height 11
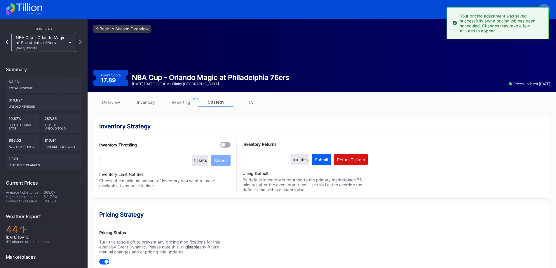
click at [31, 38] on div "NBA Cup - Orlando Magic at Philadelphia 76ers 11/25 Tuesday 8:00PM" at bounding box center [41, 42] width 50 height 15
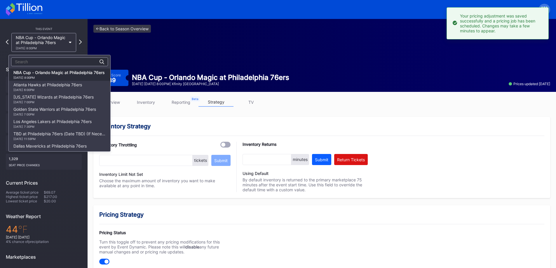
click at [50, 87] on div "Atlanta Hawks at Philadelphia 76ers 11/30 Sunday 6:00PM" at bounding box center [47, 86] width 69 height 9
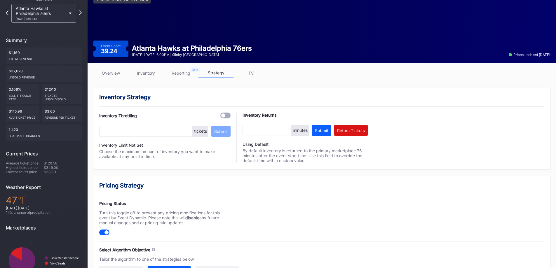
click at [113, 72] on link "overview" at bounding box center [110, 73] width 35 height 9
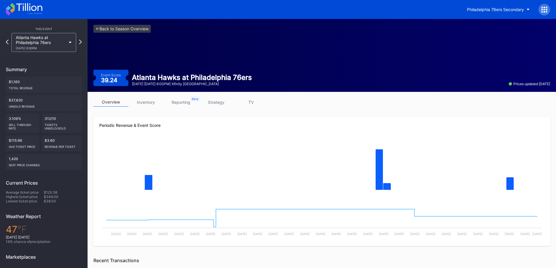
click at [218, 101] on link "strategy" at bounding box center [216, 102] width 35 height 9
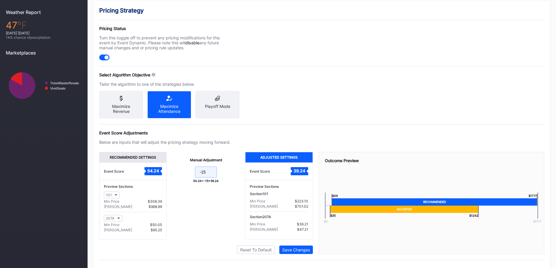
drag, startPoint x: 212, startPoint y: 175, endPoint x: 203, endPoint y: 174, distance: 8.5
click at [203, 174] on input "-15" at bounding box center [206, 172] width 22 height 11
type input "-17"
click at [294, 249] on div "Recommended Settings Event Score 54.24 Preview Sections 101 Min Price $309.97 M…" at bounding box center [206, 203] width 214 height 102
click at [296, 251] on button "Save Changes" at bounding box center [296, 250] width 34 height 8
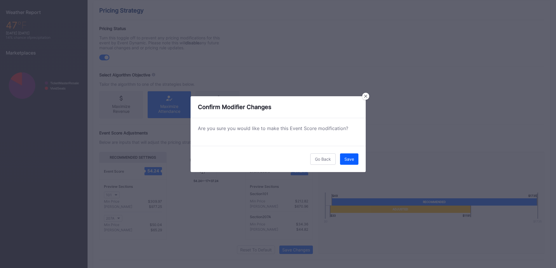
click at [351, 156] on button "Save" at bounding box center [349, 159] width 18 height 11
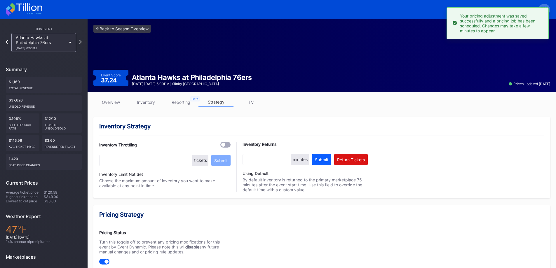
click at [71, 41] on div "Atlanta Hawks at Philadelphia 76ers 11/30 Sunday 6:00PM" at bounding box center [43, 42] width 65 height 19
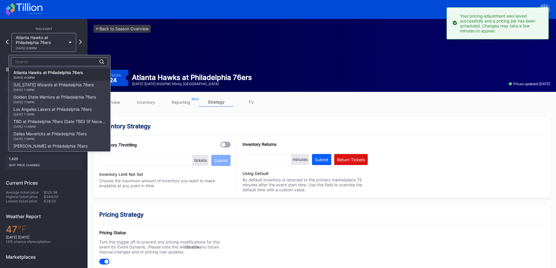
click at [70, 87] on div "Washington Wizards at Philadelphia 76ers 12/2 Tuesday 7:00PM" at bounding box center [53, 86] width 80 height 9
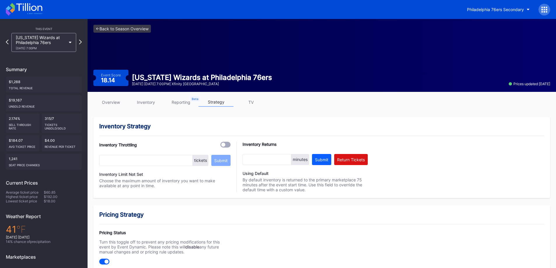
click at [46, 48] on div "12/2 Tuesday 7:00PM" at bounding box center [41, 48] width 50 height 4
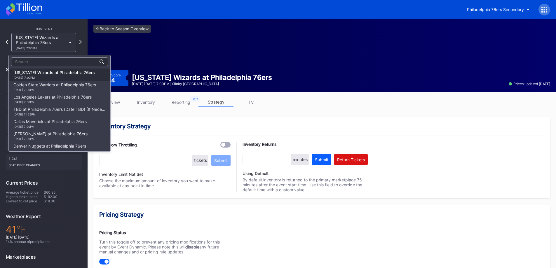
click at [54, 98] on div "Los Angeles Lakers at Philadelphia 76ers 12/7 Sunday 7:30PM" at bounding box center [52, 99] width 78 height 9
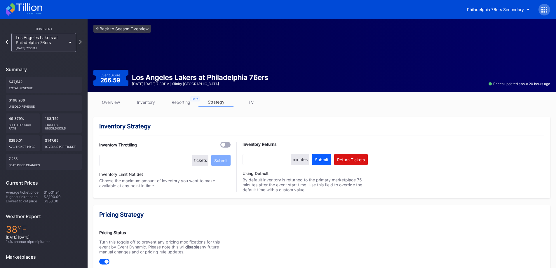
click at [121, 104] on link "overview" at bounding box center [110, 102] width 35 height 9
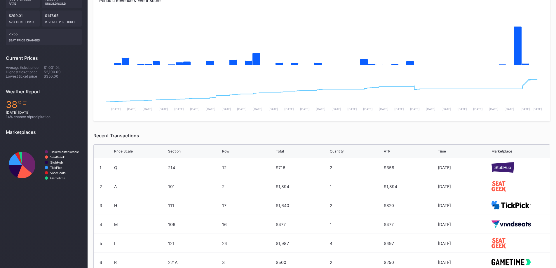
scroll to position [168, 0]
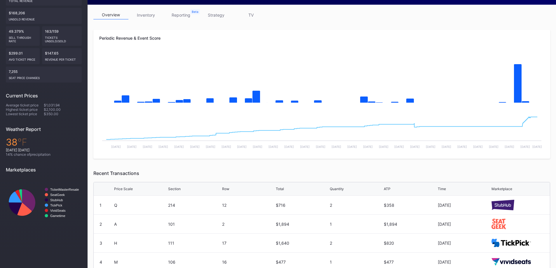
drag, startPoint x: 203, startPoint y: 129, endPoint x: 210, endPoint y: 132, distance: 7.9
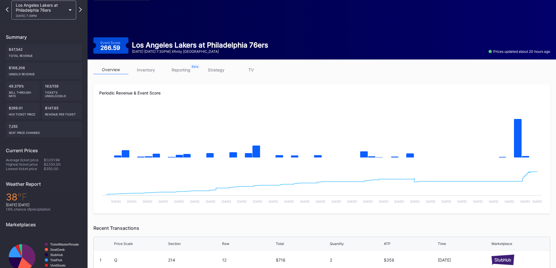
scroll to position [22, 0]
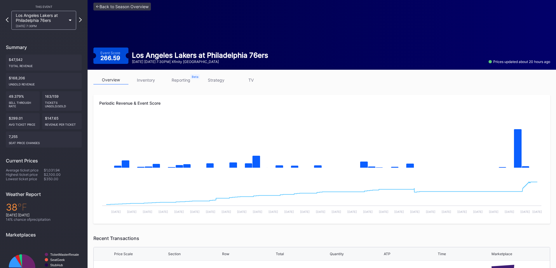
click at [154, 78] on link "inventory" at bounding box center [145, 80] width 35 height 9
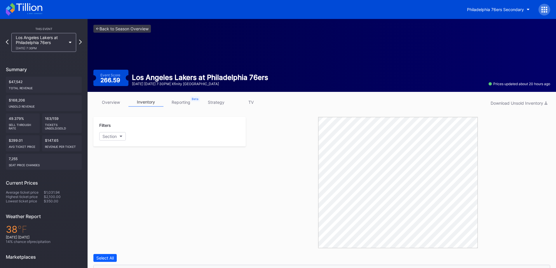
click at [225, 100] on link "strategy" at bounding box center [216, 102] width 35 height 9
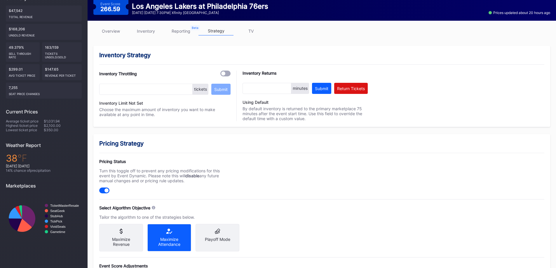
scroll to position [219, 0]
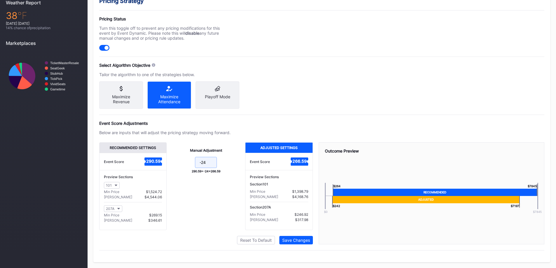
drag, startPoint x: 208, startPoint y: 164, endPoint x: 203, endPoint y: 167, distance: 6.0
click at [203, 167] on input at bounding box center [206, 162] width 22 height 11
type input "-27"
click at [295, 238] on div "Save Changes" at bounding box center [296, 240] width 28 height 5
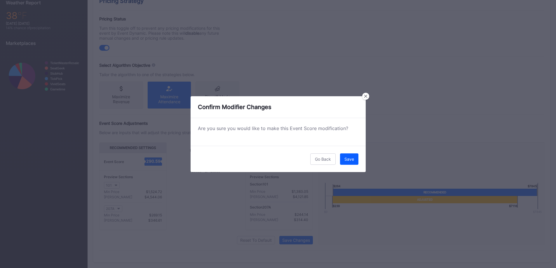
click at [355, 163] on button "Save" at bounding box center [349, 159] width 18 height 11
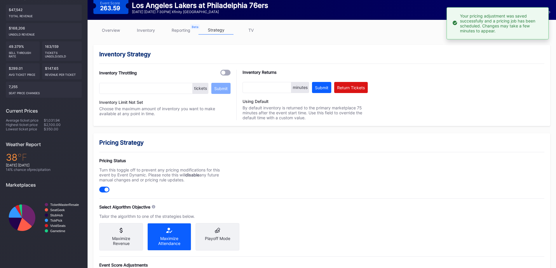
scroll to position [0, 0]
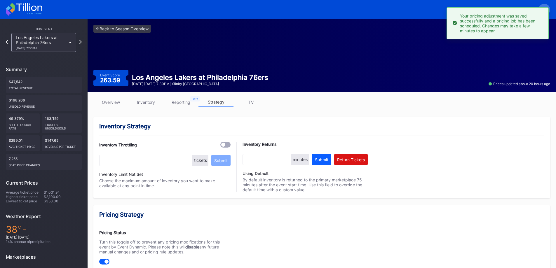
click at [32, 11] on icon at bounding box center [24, 9] width 37 height 13
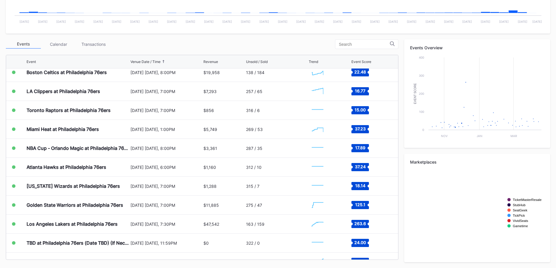
scroll to position [175, 0]
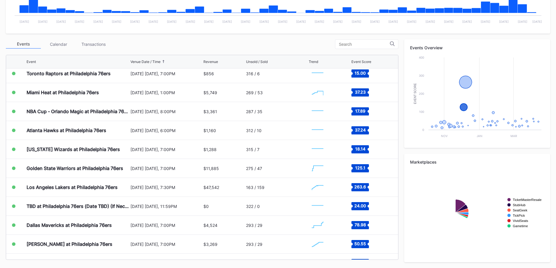
click at [94, 173] on div "Golden State Warriors at Philadelphia 76ers" at bounding box center [78, 168] width 103 height 19
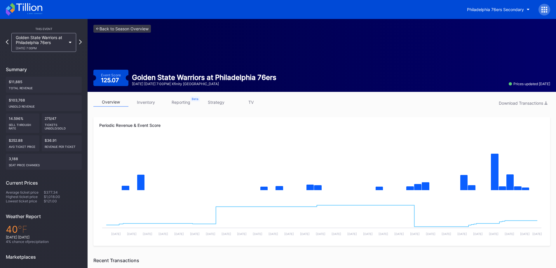
click at [225, 100] on link "strategy" at bounding box center [216, 102] width 35 height 9
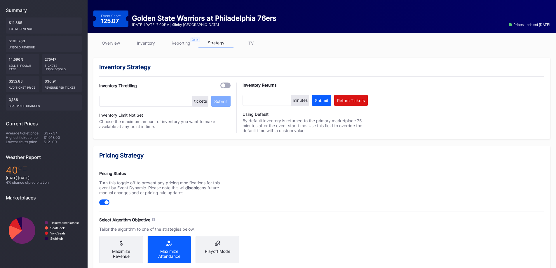
scroll to position [204, 0]
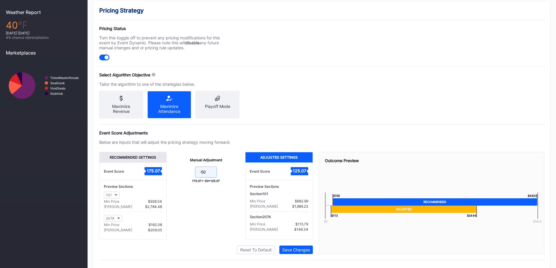
drag, startPoint x: 210, startPoint y: 175, endPoint x: 202, endPoint y: 173, distance: 8.1
click at [202, 173] on input "-50" at bounding box center [206, 172] width 22 height 11
type input "-53"
click at [306, 251] on button "Save Changes" at bounding box center [296, 250] width 34 height 8
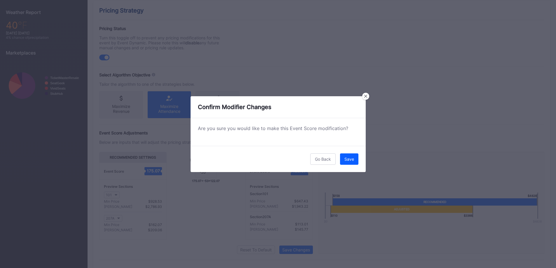
click at [348, 159] on div "Save" at bounding box center [350, 159] width 10 height 5
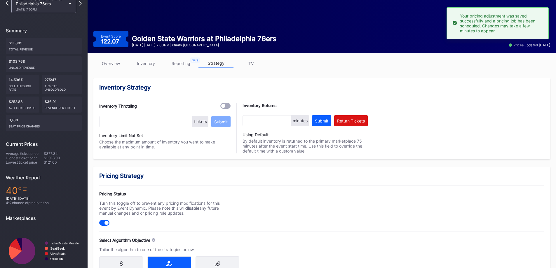
scroll to position [0, 0]
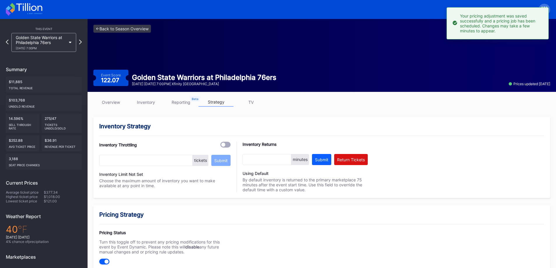
click at [43, 50] on div "Golden State Warriors at Philadelphia 76ers 12/4 Thursday 7:00PM" at bounding box center [43, 42] width 65 height 19
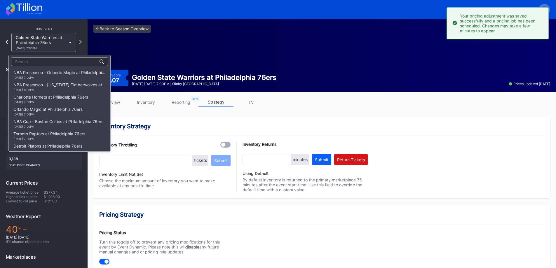
scroll to position [172, 0]
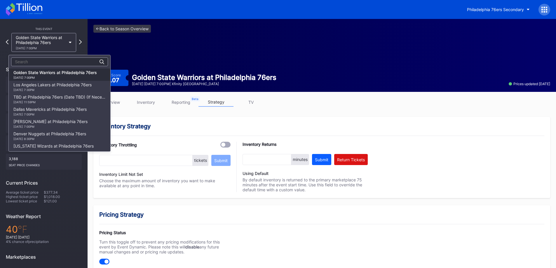
click at [58, 111] on div "Dallas Mavericks at Philadelphia 76ers 12/20 Saturday 7:00PM" at bounding box center [49, 111] width 73 height 9
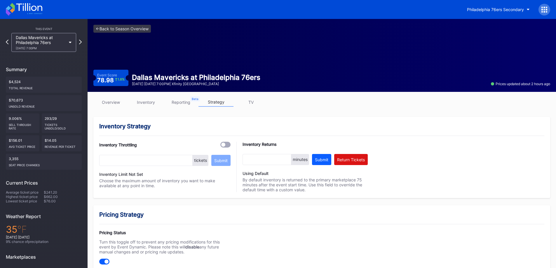
click at [117, 100] on link "overview" at bounding box center [110, 102] width 35 height 9
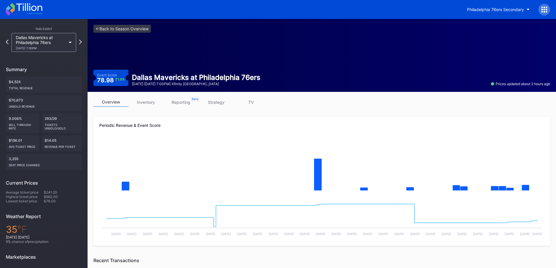
click at [225, 107] on link "strategy" at bounding box center [216, 102] width 35 height 9
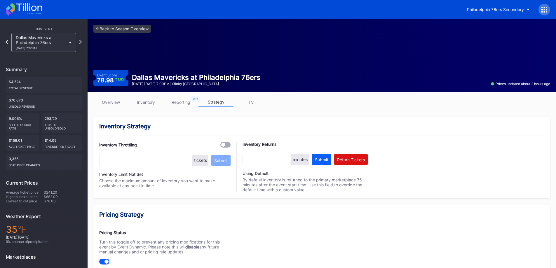
click at [159, 99] on link "inventory" at bounding box center [145, 102] width 35 height 9
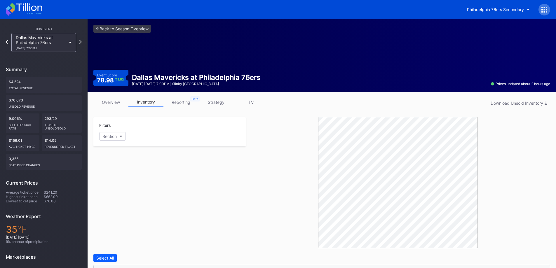
click at [222, 106] on link "strategy" at bounding box center [216, 102] width 35 height 9
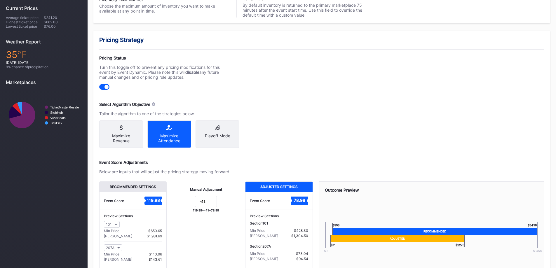
scroll to position [175, 0]
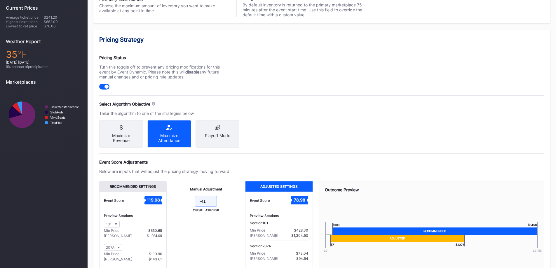
drag, startPoint x: 204, startPoint y: 209, endPoint x: 215, endPoint y: 205, distance: 11.5
click at [205, 207] on input "-41" at bounding box center [206, 201] width 22 height 11
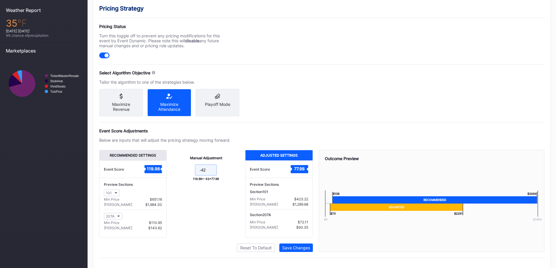
scroll to position [219, 0]
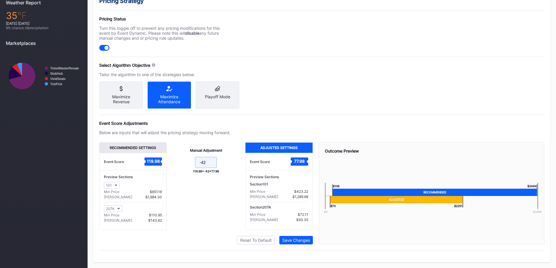
type input "-42"
click at [305, 239] on div "Save Changes" at bounding box center [296, 240] width 28 height 5
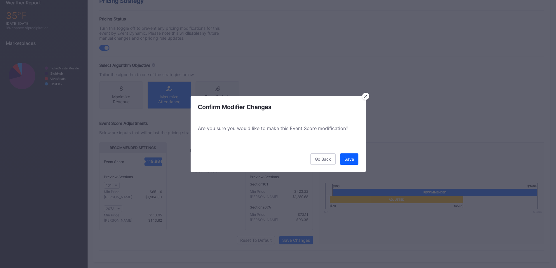
click at [352, 162] on button "Save" at bounding box center [349, 159] width 18 height 11
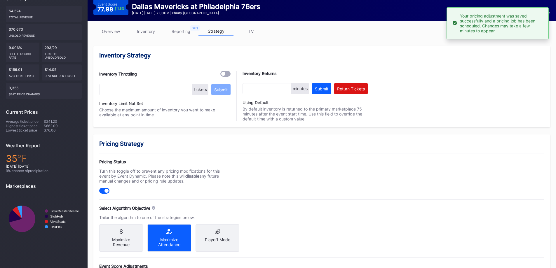
scroll to position [0, 0]
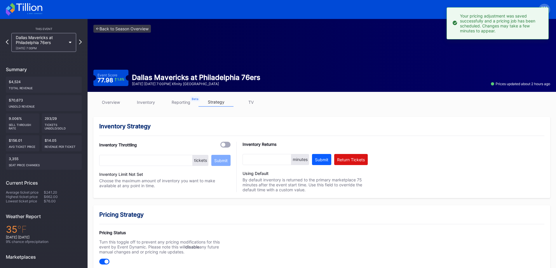
click at [30, 16] on div "Philadelphia 76ers Secondary" at bounding box center [278, 9] width 556 height 19
click at [30, 10] on icon at bounding box center [29, 7] width 26 height 8
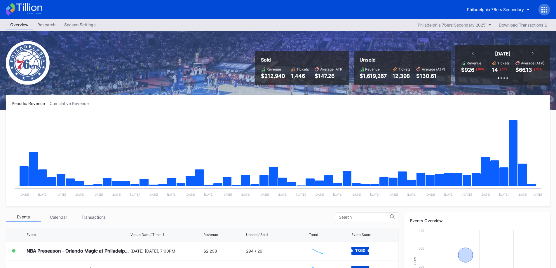
click at [518, 6] on button "Philadelphia 76ers Secondary" at bounding box center [499, 9] width 72 height 11
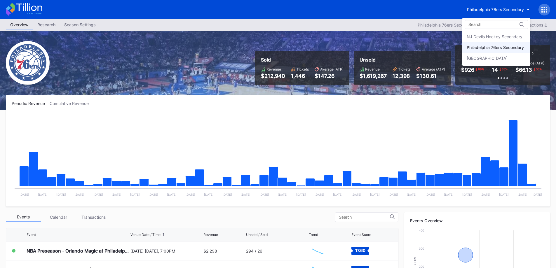
click at [511, 35] on div "NJ Devils Hockey Secondary" at bounding box center [495, 36] width 56 height 5
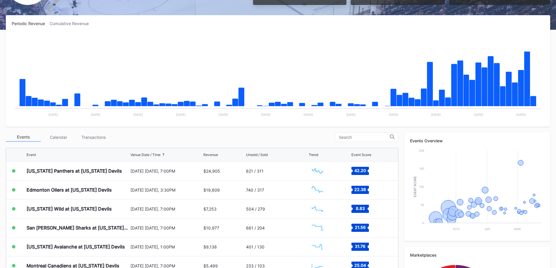
scroll to position [88, 0]
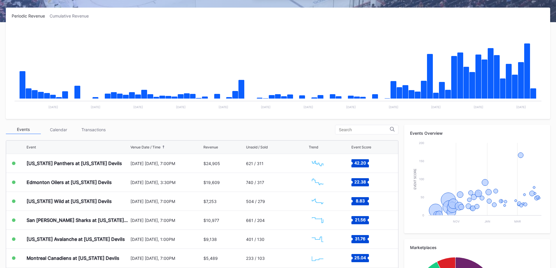
click at [148, 161] on div "October 16 Thursday, 7:00PM" at bounding box center [167, 163] width 72 height 19
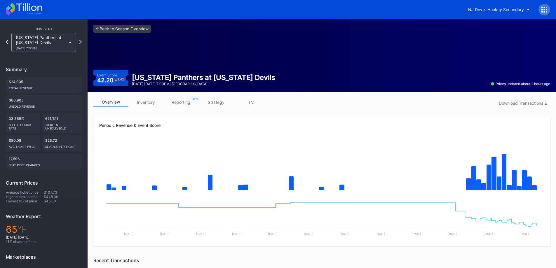
click at [149, 109] on div "overview inventory reporting strategy TV Download Transactions" at bounding box center [321, 104] width 457 height 12
click at [150, 101] on link "inventory" at bounding box center [145, 102] width 35 height 9
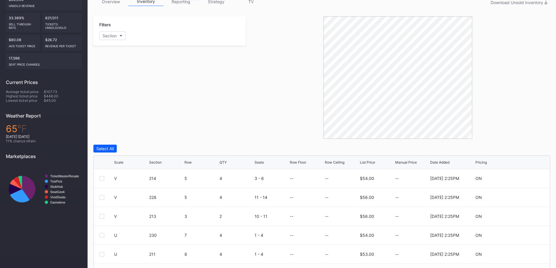
scroll to position [155, 0]
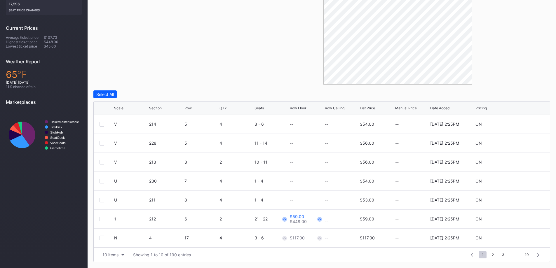
click at [122, 110] on div "Scale" at bounding box center [118, 108] width 9 height 4
click at [114, 253] on div "10 items" at bounding box center [111, 255] width 16 height 5
click at [114, 244] on div "200 items" at bounding box center [114, 240] width 28 height 11
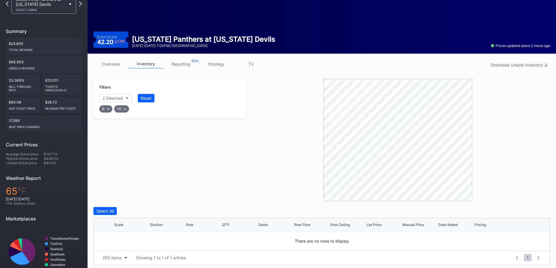
click at [122, 108] on div "19" at bounding box center [121, 108] width 15 height 7
click at [111, 108] on div "8" at bounding box center [105, 108] width 13 height 7
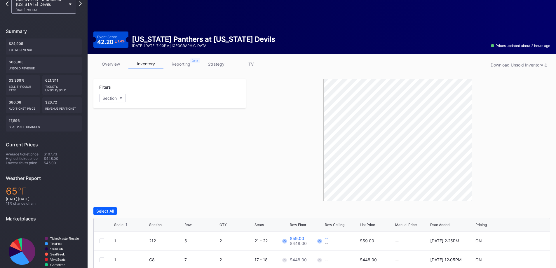
click at [122, 98] on button "Section" at bounding box center [112, 98] width 27 height 8
click at [138, 178] on div "C8" at bounding box center [133, 179] width 68 height 11
click at [138, 185] on div "C18" at bounding box center [133, 190] width 68 height 11
click at [136, 199] on div "C20" at bounding box center [133, 200] width 68 height 11
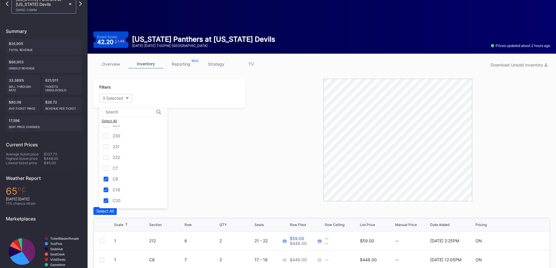
click at [136, 166] on div "C7" at bounding box center [133, 168] width 68 height 11
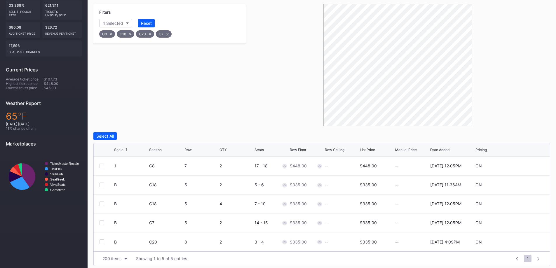
scroll to position [117, 0]
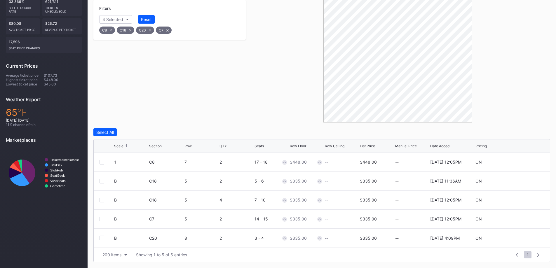
click at [185, 150] on div "Scale Section Row QTY Seats Row Floor Row Ceiling List Price Manual Price Date …" at bounding box center [322, 146] width 456 height 13
drag, startPoint x: 190, startPoint y: 137, endPoint x: 189, endPoint y: 144, distance: 6.9
click at [189, 144] on div "Select All Scale Section Row QTY Seats Row Floor Row Ceiling List Price Manual …" at bounding box center [321, 195] width 457 height 134
click at [190, 144] on div "Row" at bounding box center [188, 146] width 7 height 4
click at [192, 143] on div "Scale Section Row QTY Seats Row Floor Row Ceiling List Price Manual Price Date …" at bounding box center [322, 146] width 456 height 13
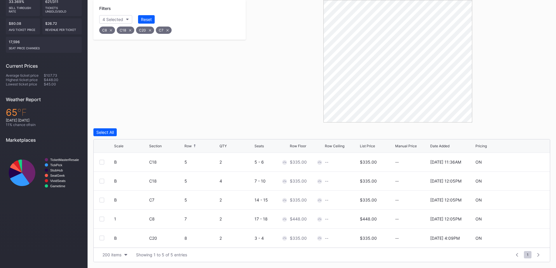
click at [192, 145] on div "Row" at bounding box center [202, 146] width 34 height 4
click at [311, 145] on div "Row Floor" at bounding box center [307, 146] width 34 height 4
click at [101, 162] on div at bounding box center [102, 162] width 5 height 5
click at [103, 182] on div at bounding box center [102, 181] width 5 height 5
click at [126, 133] on div "Edit 2 Rows" at bounding box center [135, 132] width 22 height 5
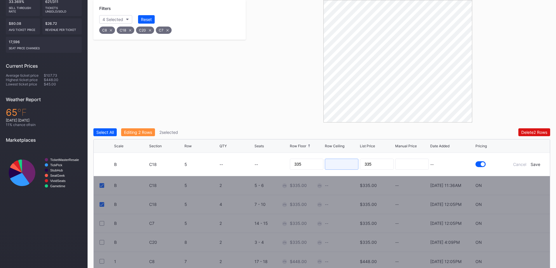
click at [339, 163] on input at bounding box center [342, 164] width 34 height 11
type input "230"
click at [305, 167] on input "335" at bounding box center [307, 164] width 34 height 11
click at [303, 169] on input "335" at bounding box center [307, 164] width 34 height 11
type input "200"
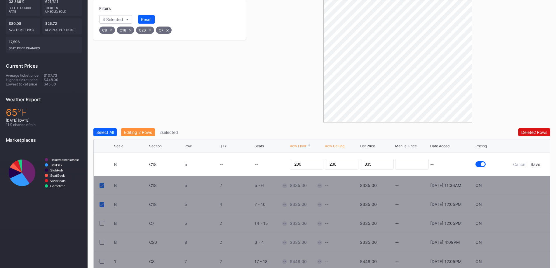
click at [531, 165] on div "Save" at bounding box center [536, 164] width 10 height 5
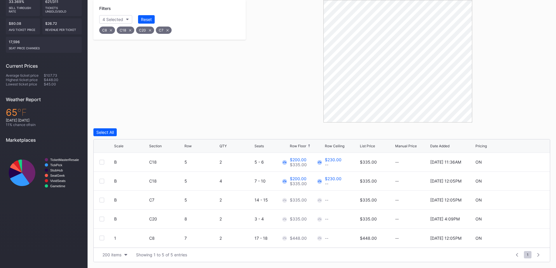
click at [99, 202] on div "B C7 5 2 14 - 15 $335.00 -- $335.00 -- 9/24/2025 12:05PM ON" at bounding box center [322, 200] width 456 height 19
click at [101, 201] on div at bounding box center [102, 200] width 5 height 5
click at [100, 223] on div "B C20 8 2 3 - 4 $335.00 -- $335.00 -- 10/6/2025 4:09PM ON" at bounding box center [322, 219] width 456 height 19
click at [102, 217] on div at bounding box center [102, 219] width 5 height 5
click at [138, 132] on div "Edit 2 Rows" at bounding box center [135, 132] width 22 height 5
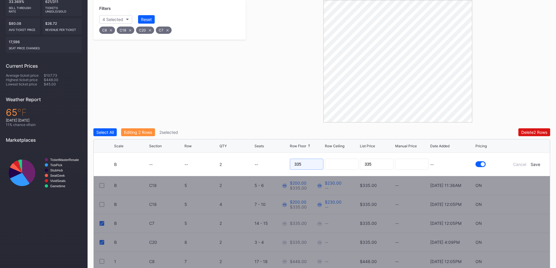
drag, startPoint x: 315, startPoint y: 165, endPoint x: 122, endPoint y: 163, distance: 193.3
click at [131, 163] on form "B -- -- 2 -- 335 335 -- Cancel Save" at bounding box center [329, 164] width 430 height 23
type input "200"
type input "228"
click at [537, 165] on div "Save" at bounding box center [536, 164] width 10 height 5
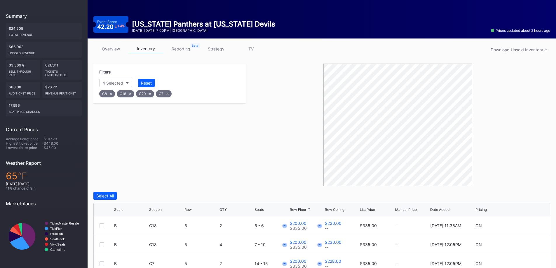
scroll to position [0, 0]
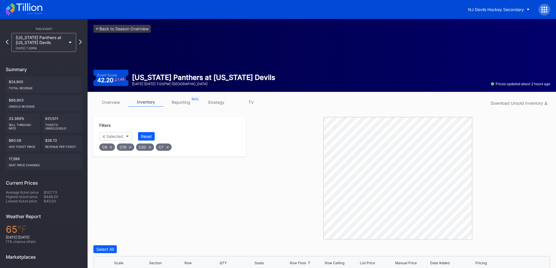
click at [146, 134] on button "Reset" at bounding box center [146, 136] width 17 height 8
click at [114, 143] on div "Filters Section" at bounding box center [169, 131] width 152 height 29
click at [116, 135] on div "Section" at bounding box center [110, 136] width 14 height 5
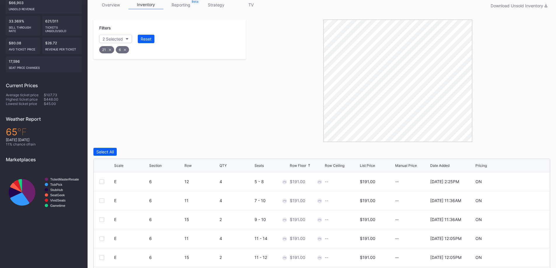
scroll to position [155, 0]
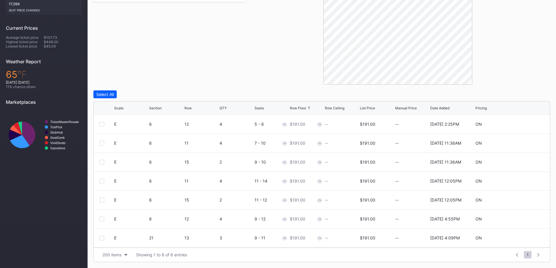
click at [187, 110] on div "Row" at bounding box center [188, 108] width 7 height 4
click at [103, 122] on div at bounding box center [102, 124] width 5 height 5
click at [104, 143] on div at bounding box center [102, 143] width 5 height 5
click at [131, 93] on div "Edit 2 Rows" at bounding box center [135, 94] width 22 height 5
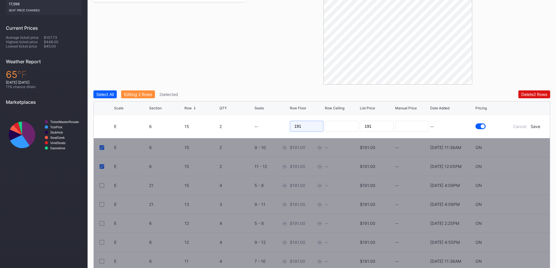
click at [302, 127] on input "191" at bounding box center [307, 126] width 34 height 11
type input "100"
type input "109"
click at [538, 125] on div "Save" at bounding box center [536, 126] width 10 height 5
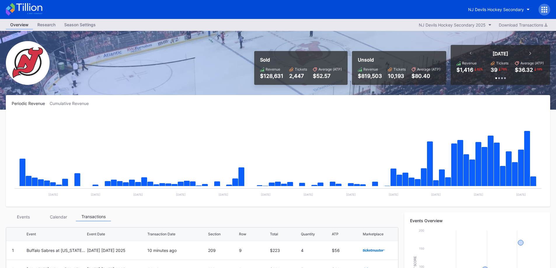
scroll to position [117, 0]
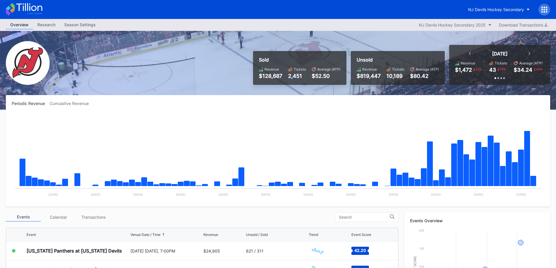
click at [497, 18] on div "NJ Devils Hockey Secondary" at bounding box center [278, 9] width 556 height 19
click at [498, 11] on div "NJ Devils Hockey Secondary" at bounding box center [496, 9] width 56 height 5
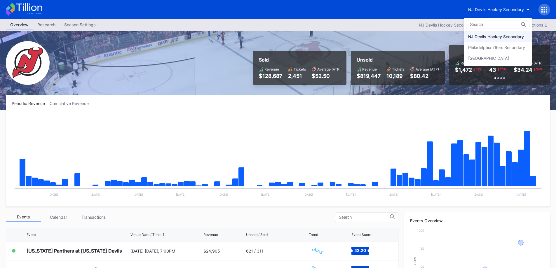
click at [508, 60] on div "Prudential Center Secondary" at bounding box center [488, 58] width 41 height 5
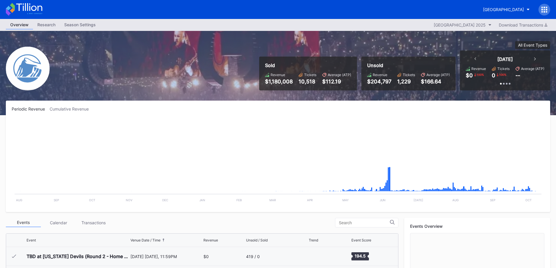
scroll to position [184, 0]
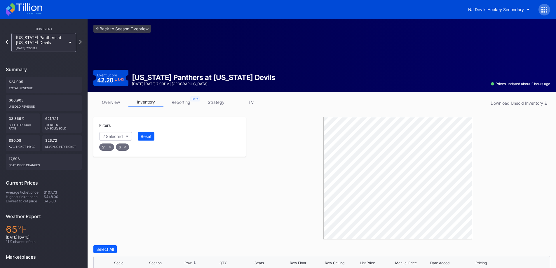
scroll to position [155, 0]
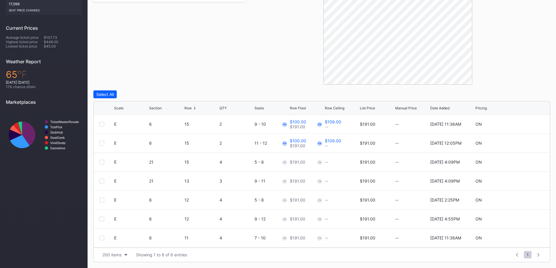
click at [104, 161] on div at bounding box center [102, 162] width 5 height 5
click at [104, 180] on div at bounding box center [102, 181] width 5 height 5
click at [141, 95] on div "Edit 2 Rows" at bounding box center [135, 94] width 22 height 5
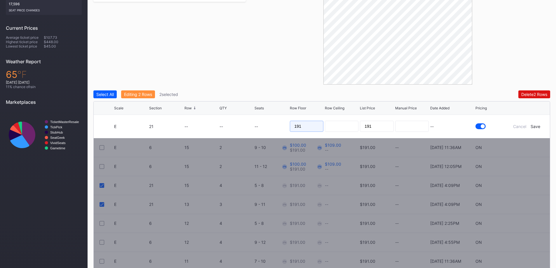
click at [308, 128] on input "191" at bounding box center [307, 126] width 34 height 11
type input "100"
type input "115"
click at [540, 125] on div "Save" at bounding box center [536, 126] width 10 height 5
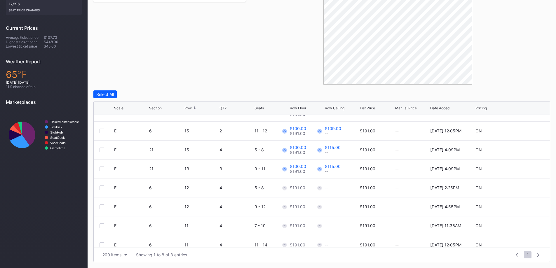
scroll to position [19, 0]
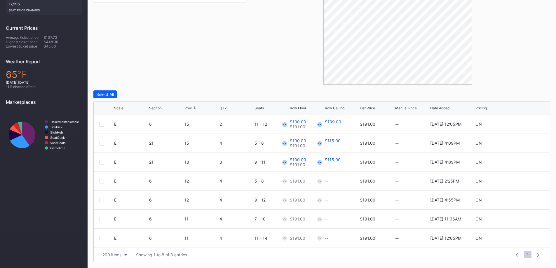
click at [104, 180] on div at bounding box center [102, 181] width 5 height 5
click at [103, 200] on div at bounding box center [102, 200] width 5 height 5
click at [134, 94] on div "Edit 2 Rows" at bounding box center [135, 94] width 22 height 5
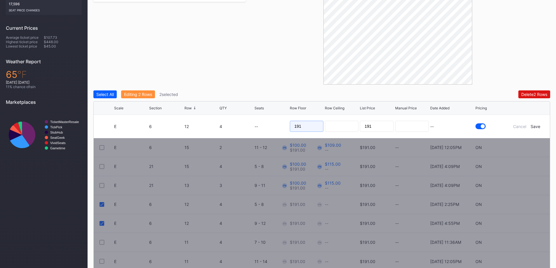
click at [313, 130] on input "191" at bounding box center [307, 126] width 34 height 11
click at [313, 129] on input "191" at bounding box center [307, 126] width 34 height 11
type input "100"
type input "114"
click at [533, 126] on div "Save" at bounding box center [536, 126] width 10 height 5
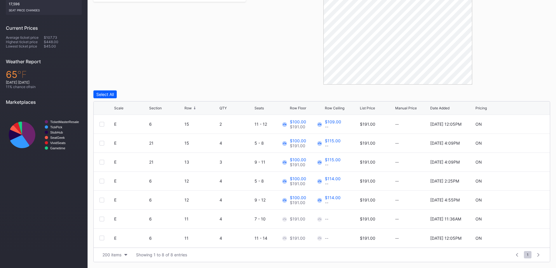
click at [102, 218] on div at bounding box center [102, 219] width 5 height 5
click at [103, 238] on div at bounding box center [102, 238] width 5 height 5
click at [135, 95] on div "Edit 2 Rows" at bounding box center [135, 94] width 22 height 5
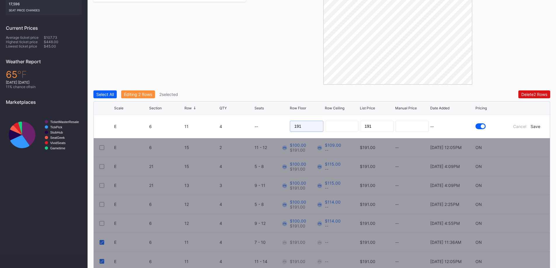
click at [312, 124] on input "191" at bounding box center [307, 126] width 34 height 11
type input "100"
type input "118"
click at [539, 123] on form "E 6 11 4 -- 100 118 191 -- Cancel Save" at bounding box center [329, 126] width 430 height 23
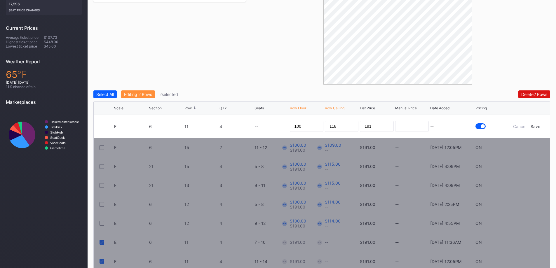
click at [539, 126] on div "Save" at bounding box center [536, 126] width 10 height 5
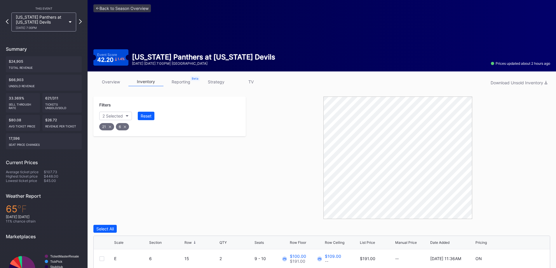
scroll to position [9, 0]
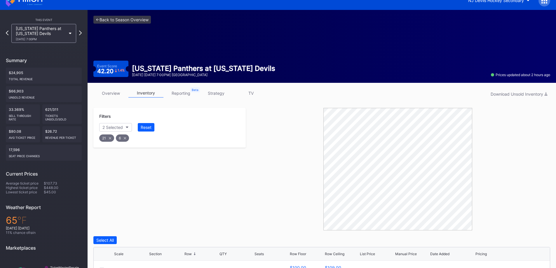
click at [145, 126] on div "Reset" at bounding box center [146, 127] width 11 height 5
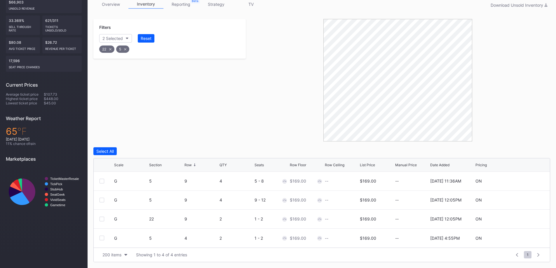
scroll to position [0, 0]
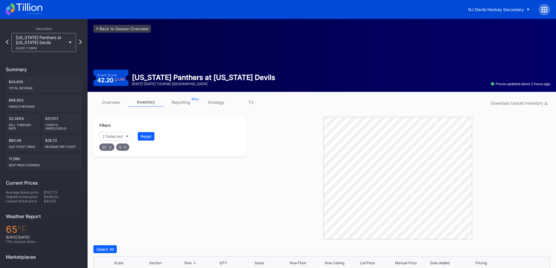
click at [147, 136] on div "Reset" at bounding box center [146, 136] width 11 height 5
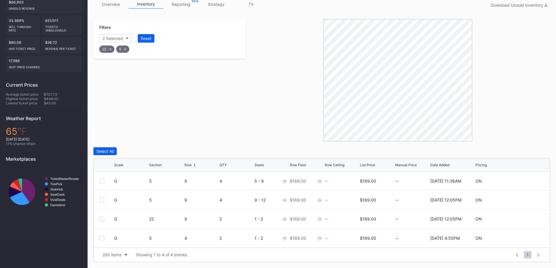
click at [159, 164] on div "Section" at bounding box center [155, 165] width 13 height 4
click at [158, 164] on div "Section" at bounding box center [155, 165] width 13 height 4
click at [527, 180] on icon at bounding box center [527, 181] width 4 height 4
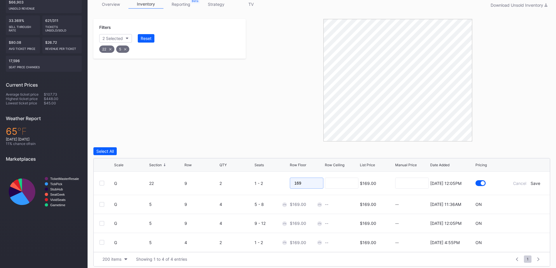
click at [312, 181] on input "169" at bounding box center [307, 183] width 34 height 11
type input "120"
type input "130"
click at [536, 184] on div "Save" at bounding box center [536, 183] width 10 height 5
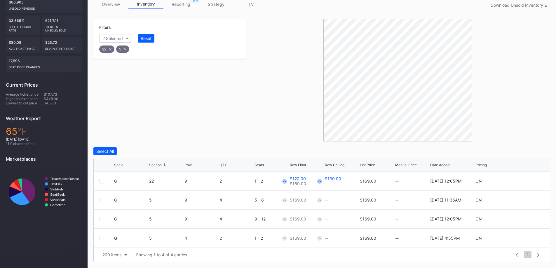
click at [525, 199] on icon at bounding box center [527, 200] width 4 height 4
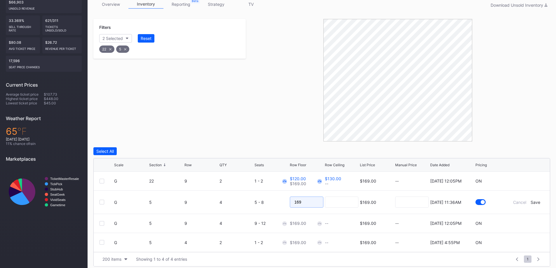
click at [297, 204] on input "169" at bounding box center [307, 202] width 34 height 11
click at [300, 203] on input "169" at bounding box center [307, 202] width 34 height 11
type input "119"
type input "131"
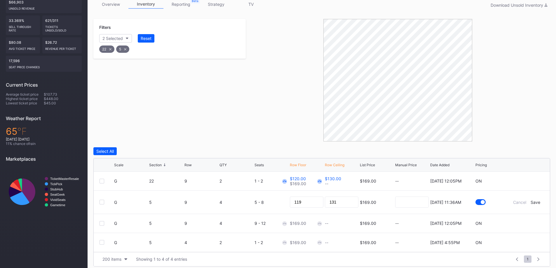
click at [538, 202] on div "Save" at bounding box center [536, 202] width 10 height 5
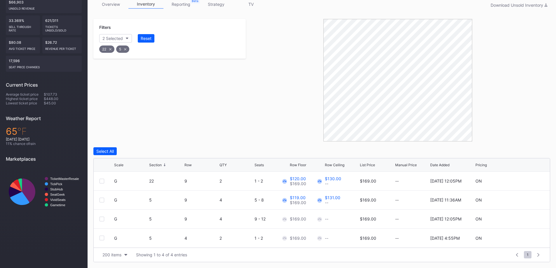
click at [527, 217] on div "G 5 9 4 9 - 12 $169.00 -- $169.00 -- 9/24/2025 12:05PM ON" at bounding box center [322, 219] width 456 height 19
click at [527, 220] on icon at bounding box center [527, 219] width 4 height 4
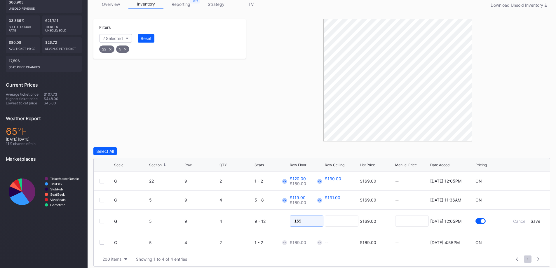
click at [315, 224] on input "169" at bounding box center [307, 221] width 34 height 11
type input "118"
type input "132"
click at [535, 223] on div "Save" at bounding box center [536, 221] width 10 height 5
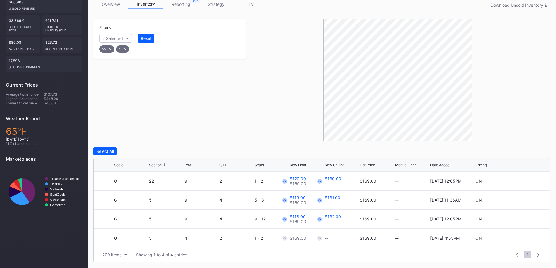
click at [529, 237] on div at bounding box center [526, 238] width 35 height 4
click at [528, 237] on icon at bounding box center [527, 238] width 4 height 4
click at [308, 239] on input "169" at bounding box center [307, 240] width 34 height 11
type input "121"
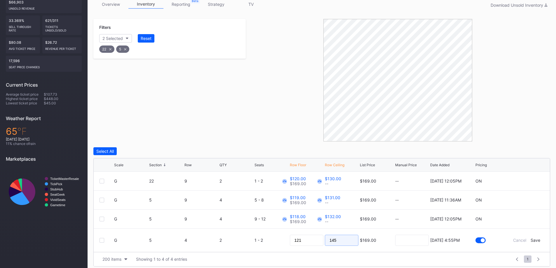
type input "145"
click at [535, 242] on div "Save" at bounding box center [536, 240] width 10 height 5
click at [153, 39] on button "Reset" at bounding box center [146, 38] width 17 height 8
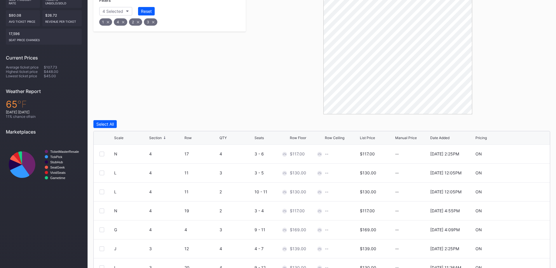
scroll to position [155, 0]
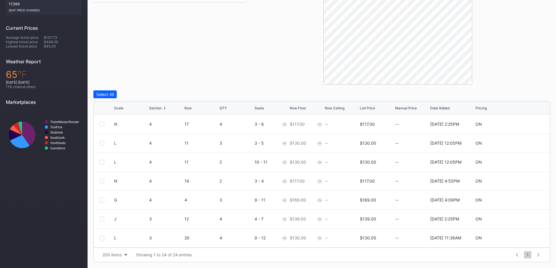
click at [191, 106] on div "Row" at bounding box center [188, 108] width 7 height 4
click at [192, 106] on div "Row" at bounding box center [202, 108] width 34 height 4
click at [102, 124] on div at bounding box center [102, 124] width 5 height 5
click at [104, 140] on div "L 2 22 4 13 - 16 $130.00 -- $130.00 -- 9/24/2025 12:05PM ON" at bounding box center [322, 143] width 456 height 19
click at [104, 143] on div at bounding box center [102, 143] width 5 height 5
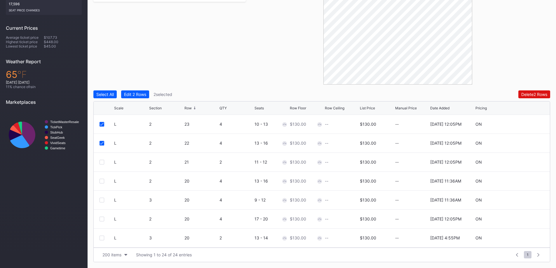
click at [142, 93] on div "Edit 2 Rows" at bounding box center [135, 94] width 22 height 5
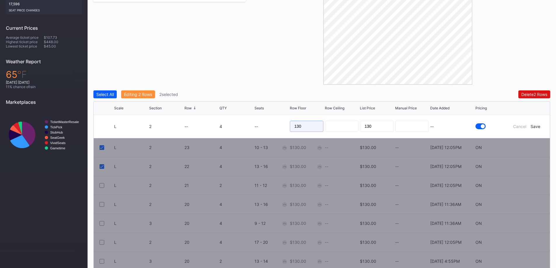
click at [298, 126] on input "130" at bounding box center [307, 126] width 34 height 11
type input "100"
type input "109"
click at [537, 125] on div "Save" at bounding box center [536, 126] width 10 height 5
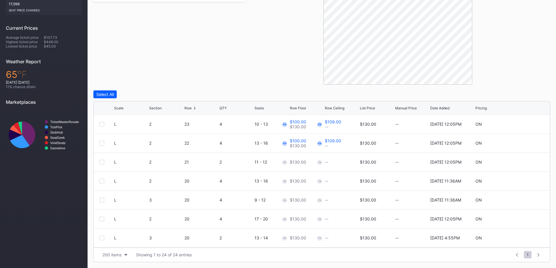
click at [102, 162] on div at bounding box center [102, 162] width 5 height 5
click at [103, 181] on div at bounding box center [102, 181] width 5 height 5
click at [146, 95] on div "Edit 2 Rows" at bounding box center [135, 94] width 22 height 5
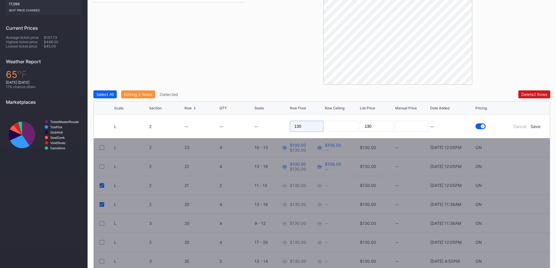
click at [311, 125] on input "130" at bounding box center [307, 126] width 34 height 11
type input "101"
type input "110"
click at [537, 126] on div "Save" at bounding box center [536, 126] width 10 height 5
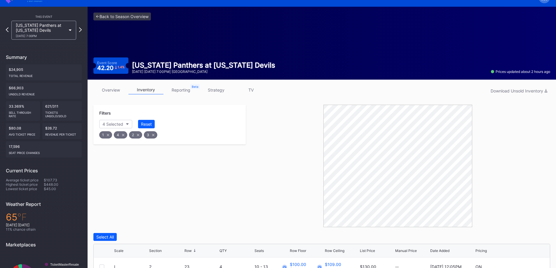
scroll to position [0, 0]
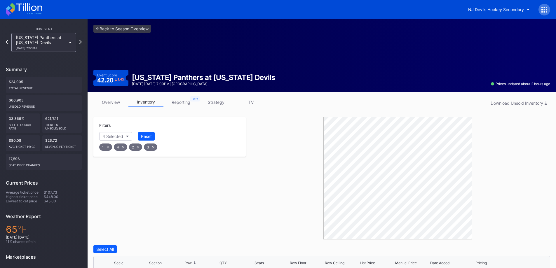
click at [154, 136] on button "Reset" at bounding box center [146, 136] width 17 height 8
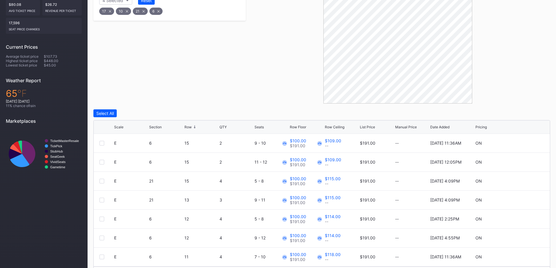
click at [159, 126] on div "Section" at bounding box center [155, 127] width 13 height 4
click at [187, 122] on div "Scale Section Row QTY Seats Row Floor Row Ceiling List Price Manual Price Date …" at bounding box center [322, 127] width 456 height 13
click at [189, 126] on div "Row" at bounding box center [188, 127] width 7 height 4
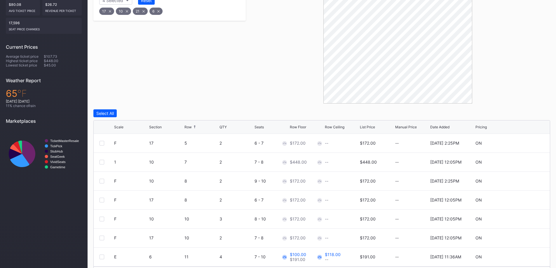
click at [190, 127] on div "Row" at bounding box center [188, 127] width 7 height 4
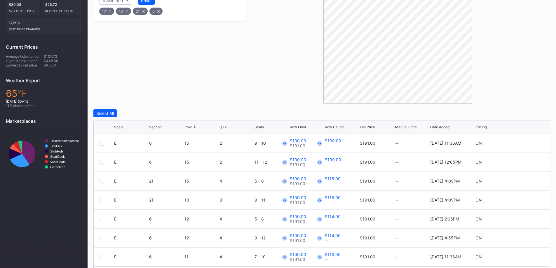
click at [103, 146] on div "E 6 15 2 9 - 10 $100.00 $191.00 $109.00 -- $191.00 -- 9/23/2025 11:36AM ON" at bounding box center [322, 143] width 456 height 19
click at [103, 144] on div at bounding box center [102, 143] width 5 height 5
click at [102, 165] on div "E 6 15 2 11 - 12 $100.00 $191.00 $109.00 -- $191.00 -- 9/24/2025 12:05PM ON" at bounding box center [322, 162] width 456 height 19
click at [103, 161] on div at bounding box center [102, 162] width 5 height 5
click at [103, 181] on div at bounding box center [102, 181] width 5 height 5
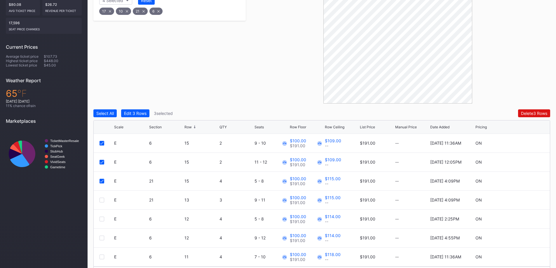
click at [142, 112] on div "Edit 3 Rows" at bounding box center [135, 113] width 22 height 5
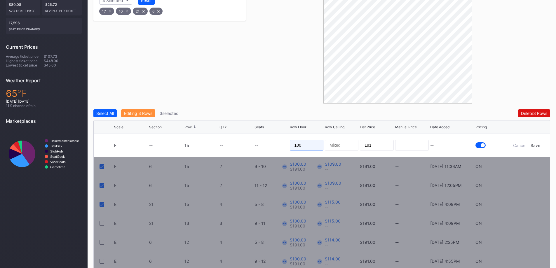
click at [302, 147] on input "100" at bounding box center [307, 145] width 34 height 11
click at [301, 147] on input "100" at bounding box center [307, 145] width 34 height 11
type input "1"
type input "110"
type input "112"
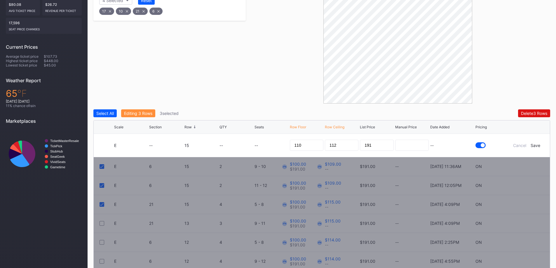
click at [540, 145] on div "Save" at bounding box center [536, 145] width 10 height 5
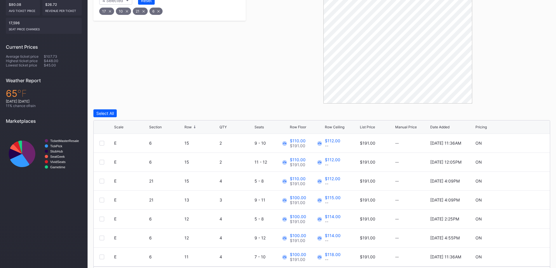
click at [103, 180] on div at bounding box center [102, 181] width 5 height 5
click at [102, 200] on div at bounding box center [102, 200] width 5 height 5
click at [135, 114] on div "Edit 2 Rows" at bounding box center [135, 113] width 22 height 5
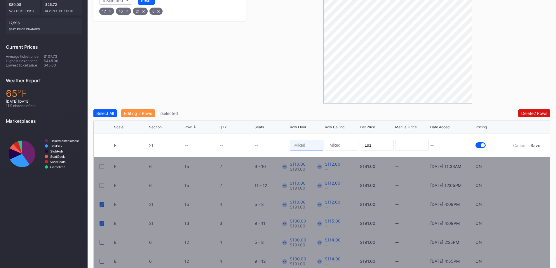
click at [317, 144] on input at bounding box center [307, 145] width 34 height 11
type input "111"
type input "113"
click at [536, 147] on div "Save" at bounding box center [536, 145] width 10 height 5
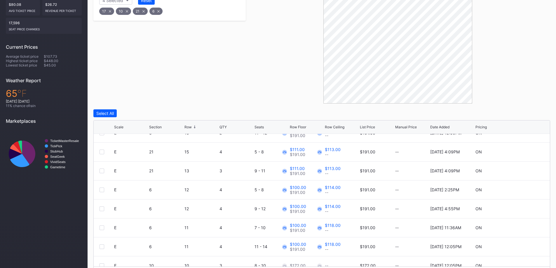
scroll to position [58, 0]
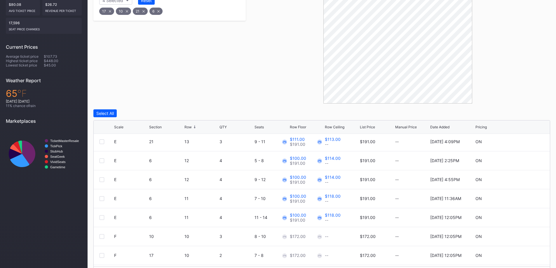
click at [100, 159] on div at bounding box center [102, 161] width 5 height 5
click at [104, 179] on div at bounding box center [102, 180] width 5 height 5
click at [141, 114] on div "Edit 2 Rows" at bounding box center [135, 113] width 22 height 5
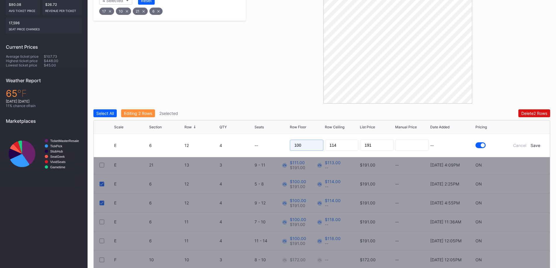
click at [307, 143] on input "100" at bounding box center [307, 145] width 34 height 11
click at [303, 143] on input "100" at bounding box center [307, 145] width 34 height 11
type input "113"
type input "117"
click at [540, 145] on div "Save" at bounding box center [536, 145] width 10 height 5
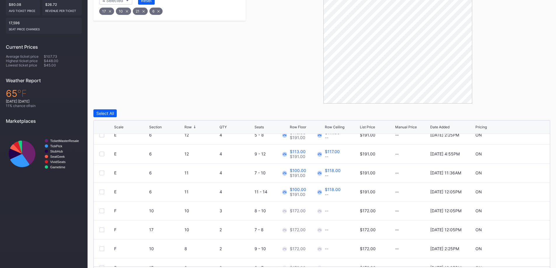
scroll to position [88, 0]
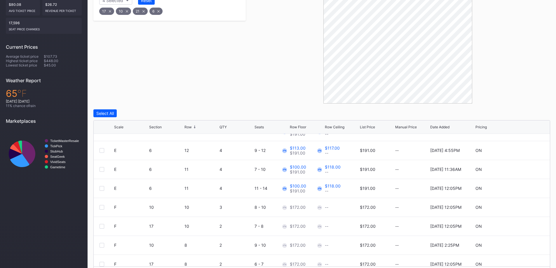
click at [101, 188] on div at bounding box center [102, 188] width 5 height 5
click at [103, 209] on div at bounding box center [102, 207] width 5 height 5
click at [102, 225] on div at bounding box center [102, 226] width 5 height 5
click at [138, 110] on button "Edit 3 Rows" at bounding box center [135, 114] width 28 height 8
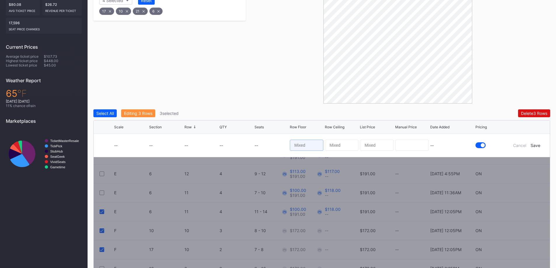
click at [306, 144] on input at bounding box center [307, 145] width 34 height 11
type input "115"
type input "119"
click at [539, 143] on div "Save" at bounding box center [536, 145] width 10 height 5
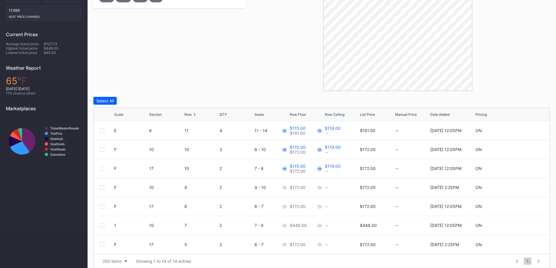
scroll to position [155, 0]
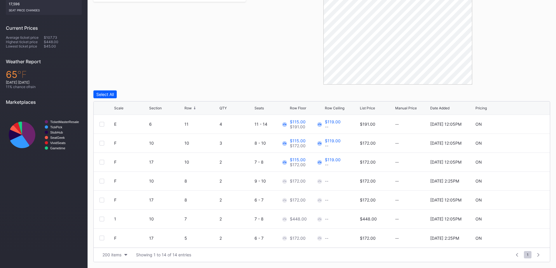
click at [102, 180] on div at bounding box center [102, 181] width 5 height 5
click at [103, 199] on div at bounding box center [102, 200] width 5 height 5
click at [146, 93] on div "Edit 2 Rows" at bounding box center [135, 94] width 22 height 5
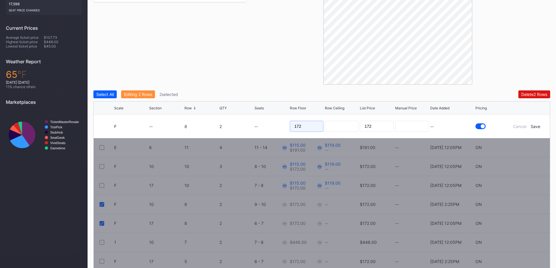
click at [306, 125] on input "172" at bounding box center [307, 126] width 34 height 11
type input "116"
type input "121"
click at [539, 127] on div "Save" at bounding box center [536, 126] width 10 height 5
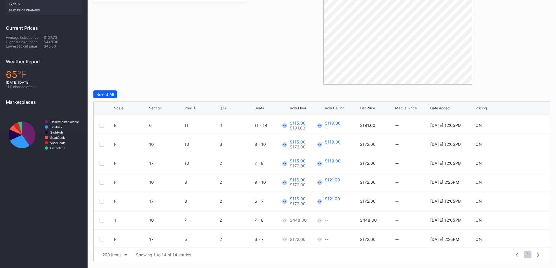
scroll to position [133, 0]
click at [105, 218] on div at bounding box center [107, 219] width 15 height 5
click at [99, 239] on div "F 17 5 2 6 - 7 $172.00 -- $172.00 -- 7/16/2025 2:25PM ON" at bounding box center [322, 238] width 456 height 19
click at [101, 239] on div at bounding box center [102, 238] width 5 height 5
click at [103, 220] on div at bounding box center [102, 219] width 5 height 5
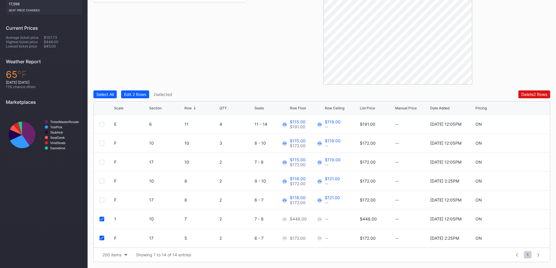
click at [146, 97] on button "Edit 2 Rows" at bounding box center [135, 95] width 28 height 8
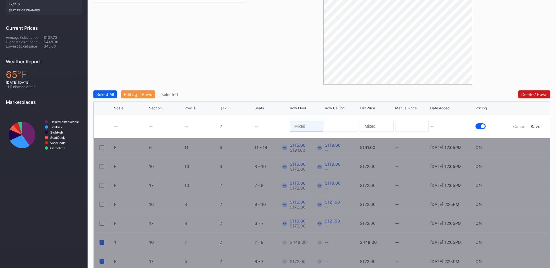
click at [316, 125] on input at bounding box center [307, 126] width 34 height 11
type input "119"
type input "132"
click at [537, 128] on div "Save" at bounding box center [536, 126] width 10 height 5
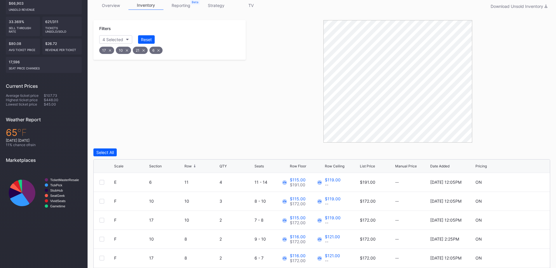
scroll to position [97, 0]
click at [150, 41] on div "Reset" at bounding box center [146, 39] width 11 height 5
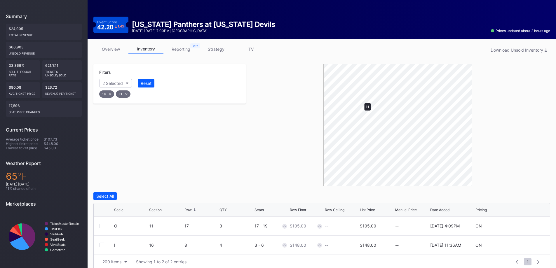
scroll to position [60, 0]
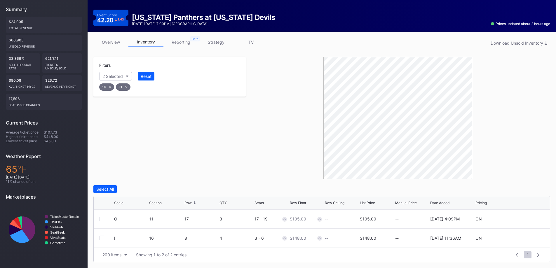
click at [107, 189] on div "Select All" at bounding box center [105, 189] width 18 height 5
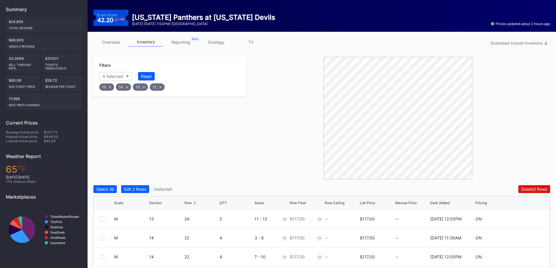
scroll to position [155, 0]
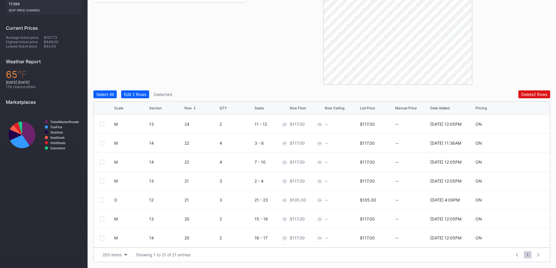
click at [196, 107] on div "Row" at bounding box center [202, 108] width 34 height 4
click at [197, 107] on div "Row" at bounding box center [202, 108] width 34 height 4
click at [191, 112] on div "Scale Section Row QTY Seats Row Floor Row Ceiling List Price Manual Price Date …" at bounding box center [322, 108] width 456 height 13
click at [186, 107] on div "Row" at bounding box center [188, 108] width 7 height 4
click at [103, 123] on div at bounding box center [102, 124] width 5 height 5
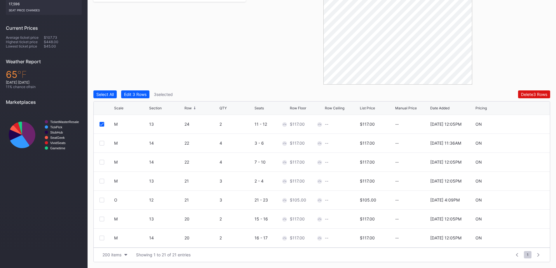
click at [100, 145] on div at bounding box center [102, 143] width 5 height 5
click at [104, 163] on div at bounding box center [102, 162] width 5 height 5
click at [127, 93] on div "Edit 5 Rows" at bounding box center [135, 94] width 22 height 5
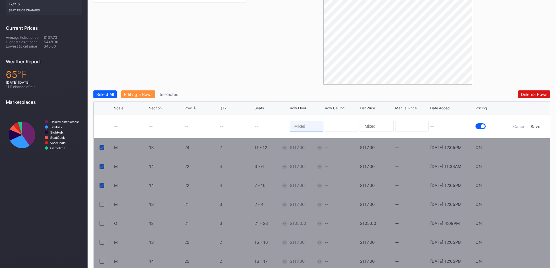
click at [293, 123] on input at bounding box center [307, 126] width 34 height 11
type input "95"
type input "110"
click at [538, 128] on div "Save" at bounding box center [536, 126] width 10 height 5
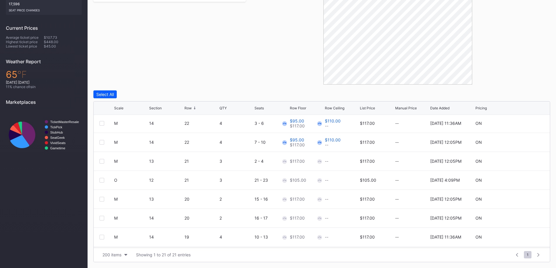
scroll to position [29, 0]
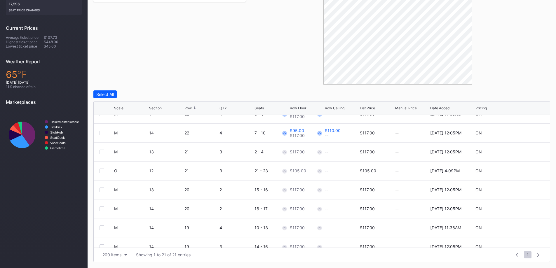
click at [103, 152] on div at bounding box center [102, 152] width 5 height 5
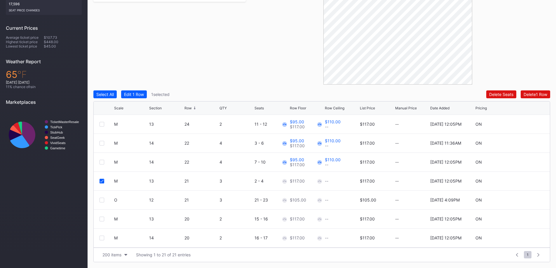
click at [118, 107] on div "Scale" at bounding box center [118, 108] width 9 height 4
click at [119, 109] on div "Scale" at bounding box center [118, 108] width 9 height 4
click at [104, 144] on div at bounding box center [102, 143] width 5 height 5
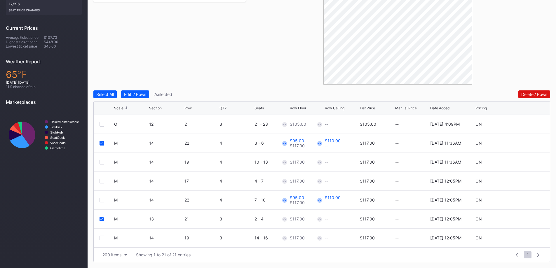
click at [105, 164] on div at bounding box center [107, 162] width 15 height 5
click at [101, 163] on div at bounding box center [102, 162] width 5 height 5
click at [102, 183] on div at bounding box center [102, 181] width 5 height 5
click at [103, 200] on div at bounding box center [102, 200] width 5 height 5
click at [103, 237] on div at bounding box center [102, 238] width 5 height 5
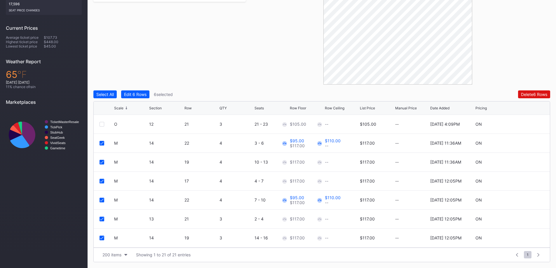
scroll to position [29, 0]
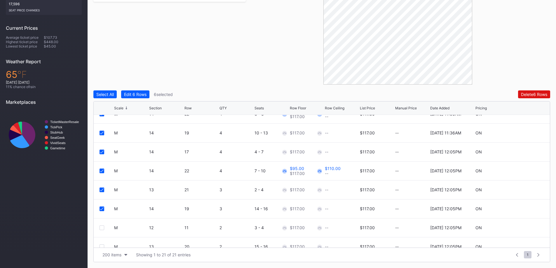
click at [102, 227] on div at bounding box center [102, 228] width 5 height 5
click at [102, 245] on div at bounding box center [102, 247] width 5 height 5
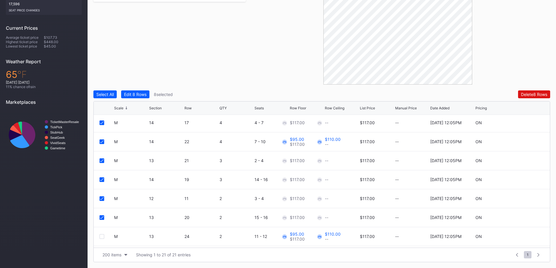
click at [101, 236] on div at bounding box center [102, 237] width 5 height 5
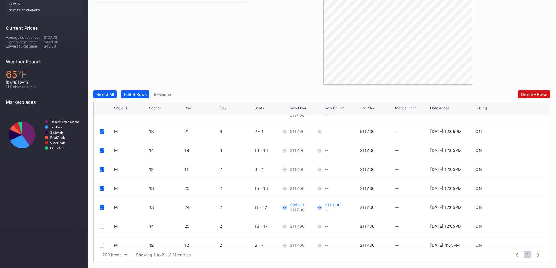
click at [103, 226] on div at bounding box center [102, 226] width 5 height 5
click at [100, 243] on div at bounding box center [102, 245] width 5 height 5
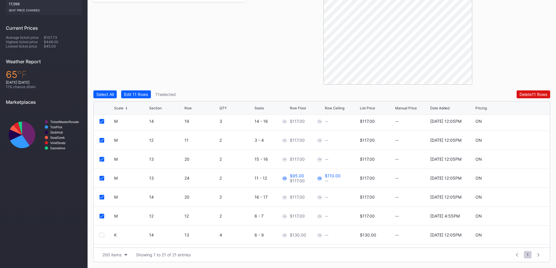
click at [127, 97] on button "Edit 11 Rows" at bounding box center [136, 95] width 30 height 8
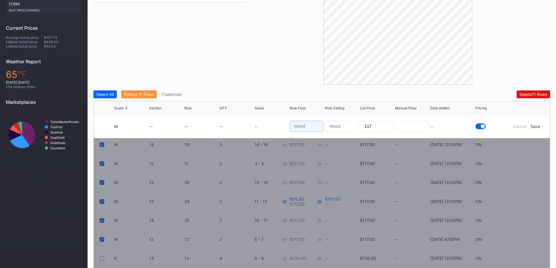
click at [305, 126] on input at bounding box center [307, 126] width 34 height 11
type input "90"
type input "110"
click at [531, 126] on div "Cancel Save" at bounding box center [526, 126] width 35 height 5
click at [539, 127] on div "Save" at bounding box center [536, 126] width 10 height 5
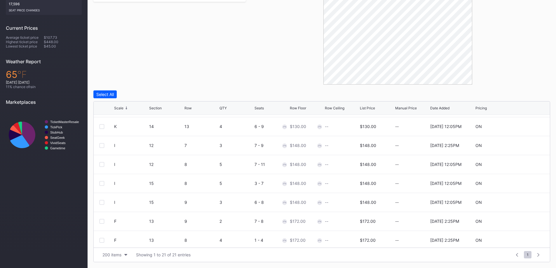
scroll to position [207, 0]
click at [103, 162] on div at bounding box center [102, 163] width 5 height 5
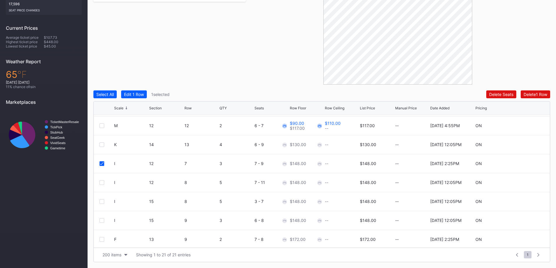
click at [101, 184] on div at bounding box center [102, 182] width 5 height 5
click at [105, 206] on div "I 15 8 5 3 - 7 $148.00 -- $148.00 -- 9/24/2025 12:05PM ON" at bounding box center [322, 201] width 456 height 19
click at [103, 202] on div at bounding box center [102, 201] width 5 height 5
click at [102, 222] on div at bounding box center [102, 220] width 5 height 5
click at [139, 93] on div "Edit 4 Rows" at bounding box center [135, 94] width 22 height 5
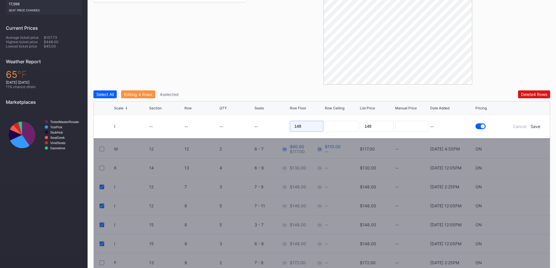
click at [304, 124] on input "148" at bounding box center [307, 126] width 34 height 11
type input "95"
type input "115"
click at [535, 127] on div "Save" at bounding box center [536, 126] width 10 height 5
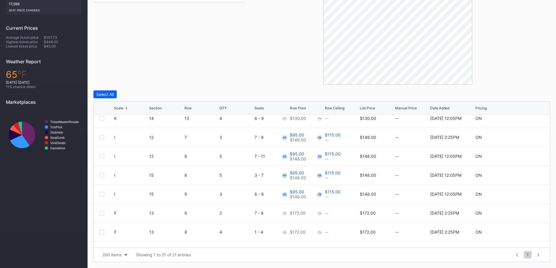
scroll to position [266, 0]
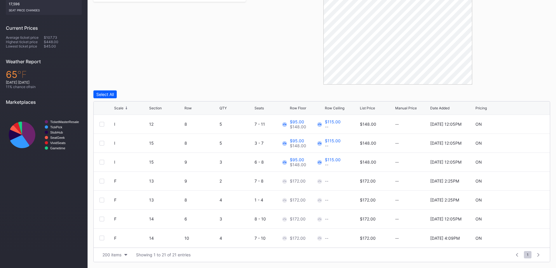
click at [103, 180] on div at bounding box center [102, 181] width 5 height 5
click at [100, 203] on div "F 13 8 4 1 - 4 $172.00 -- $172.00 -- 7/16/2025 2:25PM ON" at bounding box center [322, 200] width 456 height 19
click at [101, 202] on div at bounding box center [102, 200] width 5 height 5
click at [102, 214] on div "F 14 6 3 8 - 10 $172.00 -- $172.00 -- 9/24/2025 12:05PM ON" at bounding box center [322, 219] width 456 height 19
click at [103, 219] on div at bounding box center [102, 219] width 5 height 5
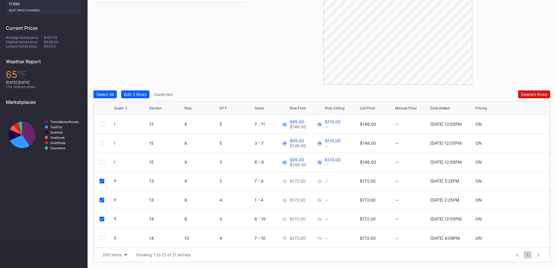
click at [100, 236] on div at bounding box center [102, 238] width 5 height 5
click at [141, 95] on div "Edit 4 Rows" at bounding box center [135, 94] width 22 height 5
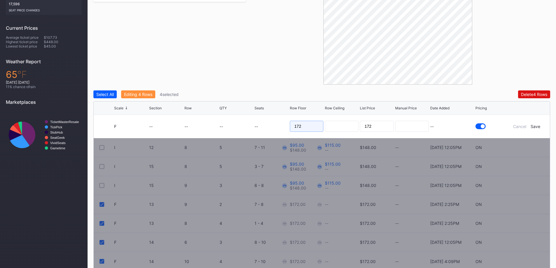
click at [315, 127] on input "172" at bounding box center [307, 126] width 34 height 11
type input "115"
type input "135"
click at [531, 127] on div "Cancel Save" at bounding box center [526, 126] width 35 height 5
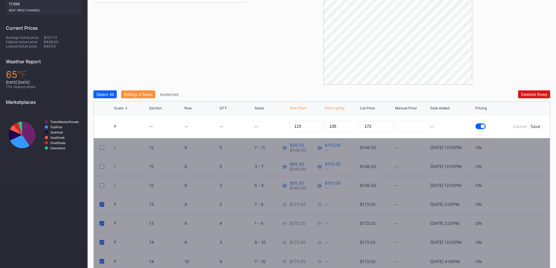
click at [536, 127] on div "Save" at bounding box center [536, 126] width 10 height 5
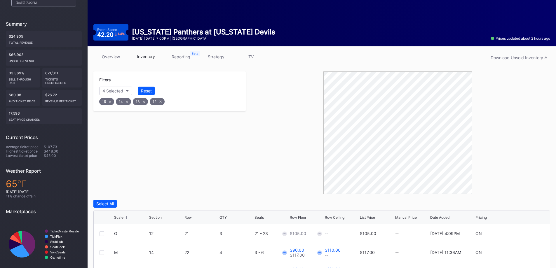
scroll to position [0, 0]
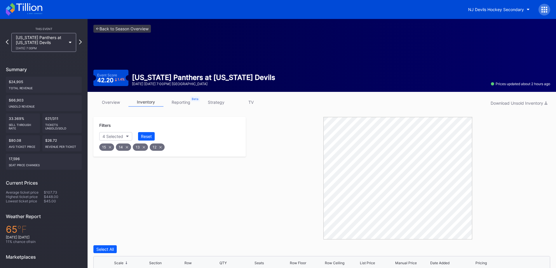
click at [154, 134] on button "Reset" at bounding box center [146, 136] width 17 height 8
click at [105, 102] on link "overview" at bounding box center [110, 102] width 35 height 9
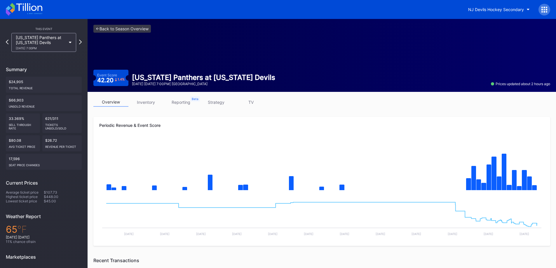
click at [149, 106] on link "inventory" at bounding box center [145, 102] width 35 height 9
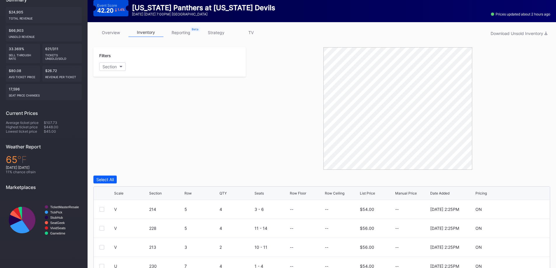
scroll to position [155, 0]
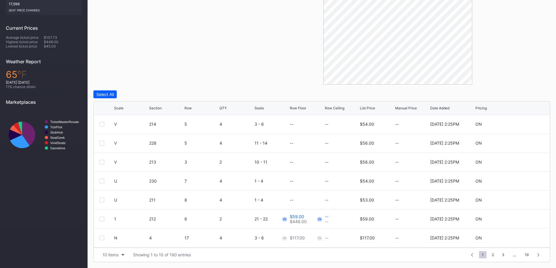
click at [120, 256] on button "10 items" at bounding box center [114, 255] width 28 height 8
click at [119, 243] on div "200 items" at bounding box center [114, 240] width 28 height 11
click at [124, 106] on div "Scale" at bounding box center [131, 108] width 34 height 4
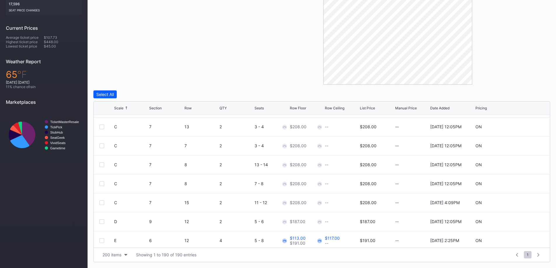
scroll to position [117, 0]
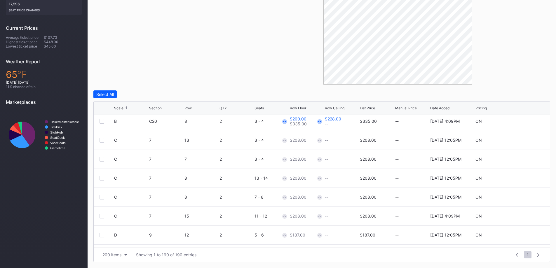
click at [104, 157] on div at bounding box center [102, 159] width 5 height 5
click at [104, 160] on div at bounding box center [102, 159] width 5 height 5
click at [103, 160] on icon at bounding box center [102, 159] width 4 height 3
click at [525, 158] on icon at bounding box center [527, 159] width 4 height 4
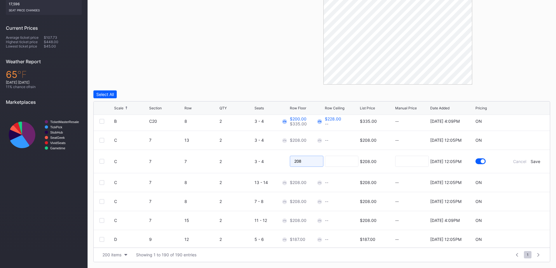
click at [306, 159] on input "208" at bounding box center [307, 161] width 34 height 11
type input "155"
click at [532, 161] on div "Save" at bounding box center [536, 161] width 10 height 5
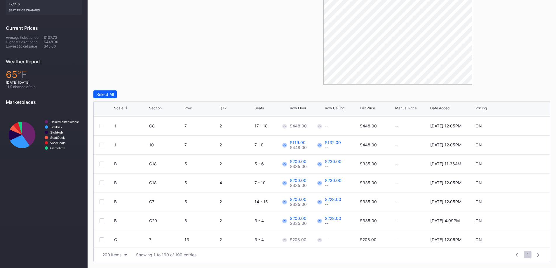
scroll to position [0, 0]
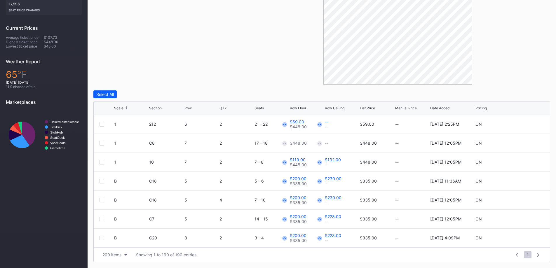
click at [127, 108] on div "Scale" at bounding box center [131, 108] width 34 height 4
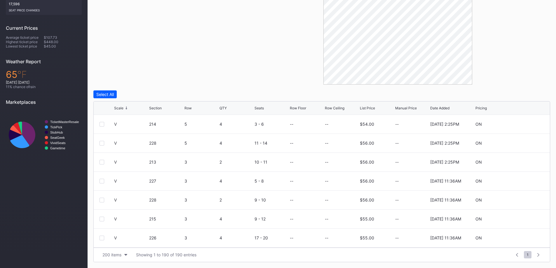
click at [126, 108] on icon at bounding box center [126, 108] width 3 height 3
click at [126, 109] on icon at bounding box center [126, 108] width 3 height 3
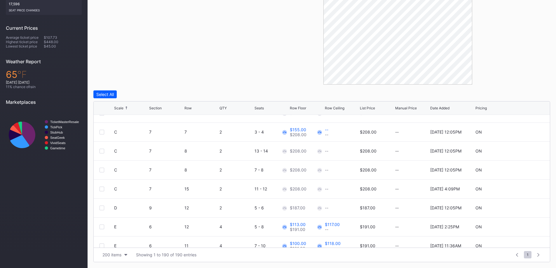
scroll to position [146, 0]
click at [103, 147] on div at bounding box center [102, 149] width 5 height 5
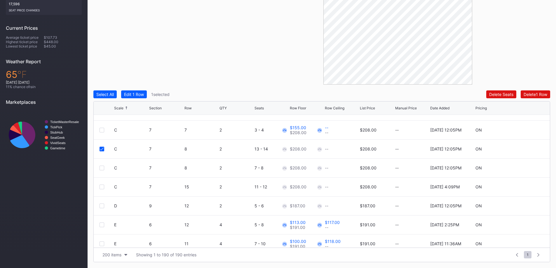
click at [102, 168] on div at bounding box center [102, 168] width 5 height 5
click at [103, 188] on div at bounding box center [102, 187] width 5 height 5
click at [138, 97] on div "Edit 3 Rows" at bounding box center [135, 94] width 22 height 5
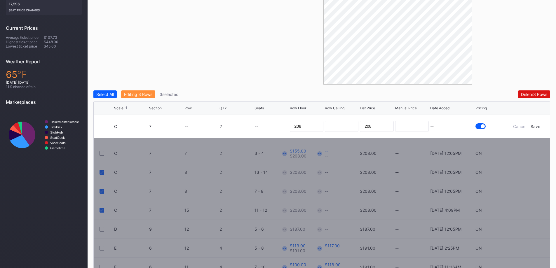
click at [324, 126] on form "C 7 -- 2 -- 208 208 -- Cancel Save" at bounding box center [329, 126] width 430 height 23
click at [321, 126] on input "208" at bounding box center [307, 126] width 34 height 11
click at [320, 126] on input "208" at bounding box center [307, 126] width 34 height 11
click at [318, 126] on input "208" at bounding box center [307, 126] width 34 height 11
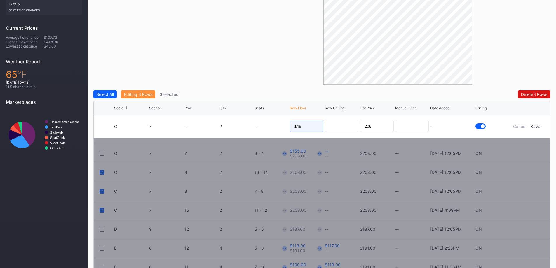
type input "148"
type input "169"
click at [536, 125] on div "Save" at bounding box center [536, 126] width 10 height 5
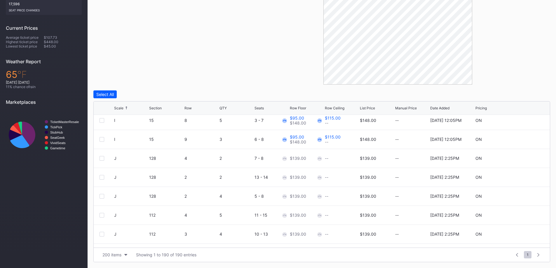
scroll to position [876, 0]
click at [172, 68] on div "Filters Section" at bounding box center [169, 23] width 152 height 123
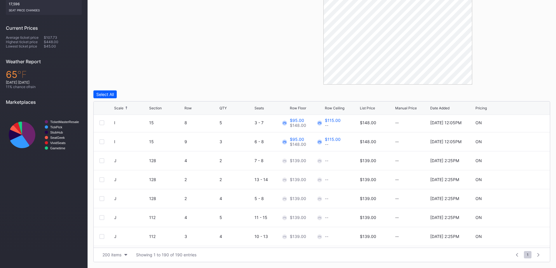
scroll to position [847, 0]
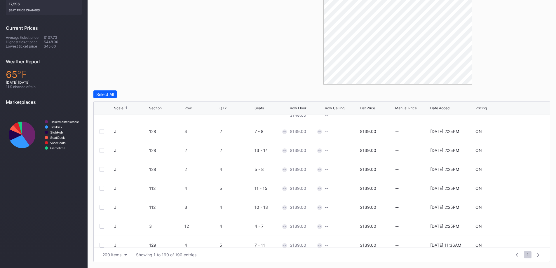
click at [253, 66] on div at bounding box center [398, 23] width 305 height 123
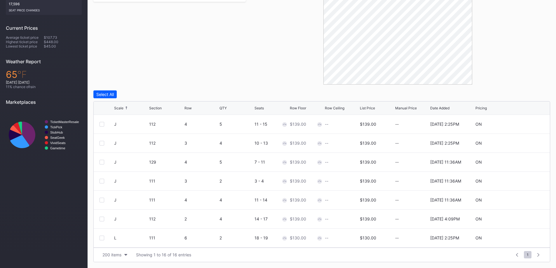
scroll to position [126, 0]
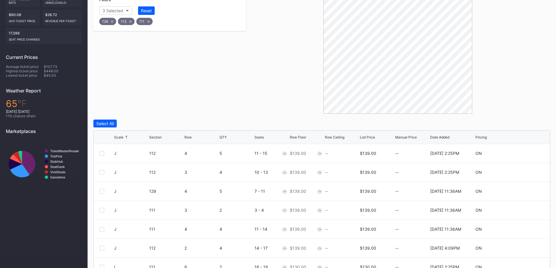
click at [191, 136] on div "Row" at bounding box center [188, 137] width 7 height 4
click at [192, 136] on div "Row" at bounding box center [202, 137] width 34 height 4
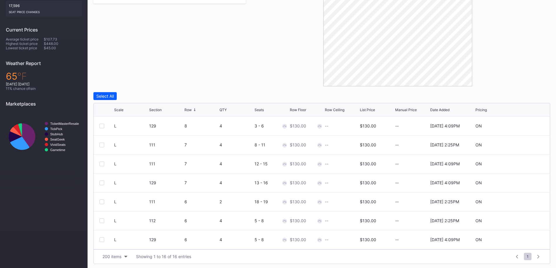
scroll to position [155, 0]
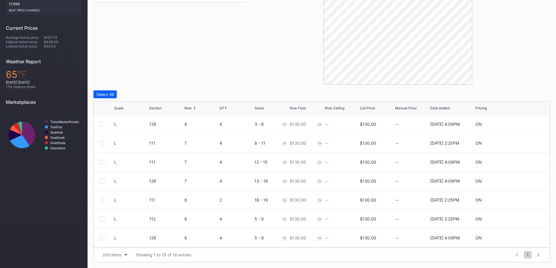
click at [104, 124] on div at bounding box center [102, 124] width 5 height 5
click at [102, 142] on div at bounding box center [102, 143] width 5 height 5
click at [102, 163] on div at bounding box center [102, 162] width 5 height 5
click at [138, 91] on button "Edit 3 Rows" at bounding box center [135, 95] width 28 height 8
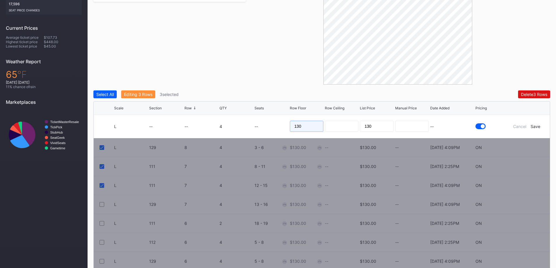
click at [300, 124] on input "130" at bounding box center [307, 126] width 34 height 11
click at [299, 124] on input "130" at bounding box center [307, 126] width 34 height 11
type input "85"
type input "9"
type input "105"
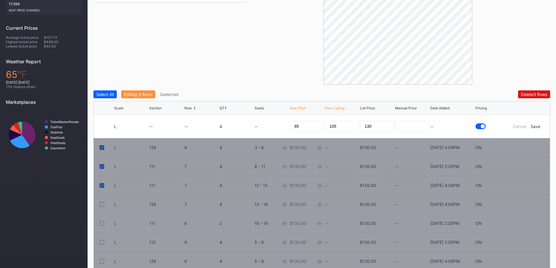
click at [532, 127] on div "Save" at bounding box center [536, 126] width 10 height 5
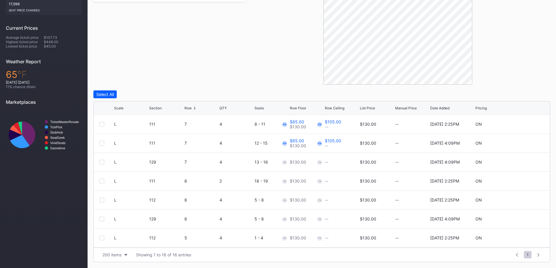
scroll to position [29, 0]
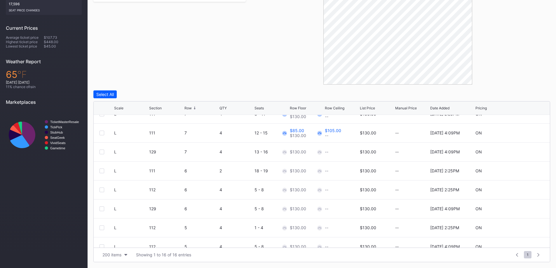
click at [104, 152] on div at bounding box center [102, 152] width 5 height 5
click at [102, 171] on div at bounding box center [102, 171] width 5 height 5
click at [102, 189] on div at bounding box center [102, 190] width 5 height 5
click at [141, 95] on div "Edit 3 Rows" at bounding box center [135, 94] width 22 height 5
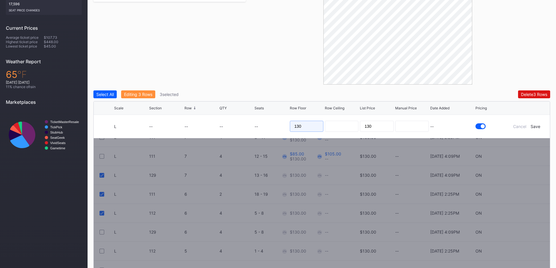
click at [302, 128] on input "130" at bounding box center [307, 126] width 34 height 11
type input "86"
type input "107"
click at [534, 127] on div "Save" at bounding box center [536, 126] width 10 height 5
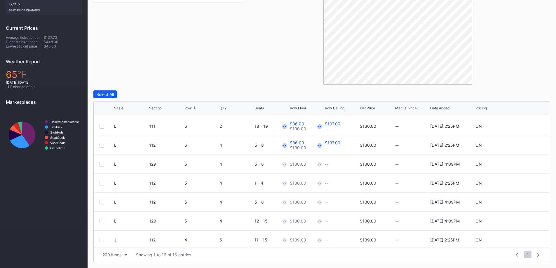
scroll to position [88, 0]
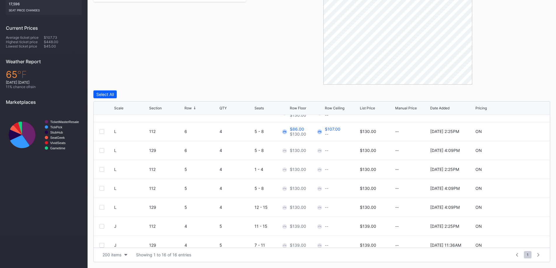
click at [99, 151] on div "L 129 6 4 5 - 8 $130.00 -- $130.00 -- 10/6/2025 4:09PM ON" at bounding box center [322, 150] width 456 height 19
click at [105, 151] on div at bounding box center [107, 150] width 15 height 5
click at [101, 152] on div at bounding box center [102, 150] width 5 height 5
click at [103, 170] on div at bounding box center [102, 169] width 5 height 5
click at [104, 190] on div at bounding box center [102, 188] width 5 height 5
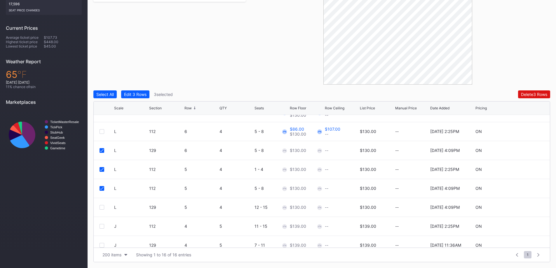
click at [103, 206] on div at bounding box center [102, 207] width 5 height 5
click at [134, 97] on button "Edit 4 Rows" at bounding box center [135, 95] width 28 height 8
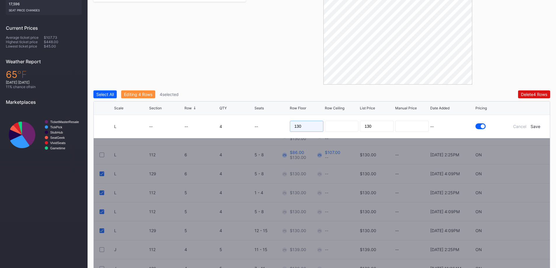
click at [301, 126] on input "130" at bounding box center [307, 126] width 34 height 11
type input "83"
type input "110"
click at [534, 126] on div "Save" at bounding box center [536, 126] width 10 height 5
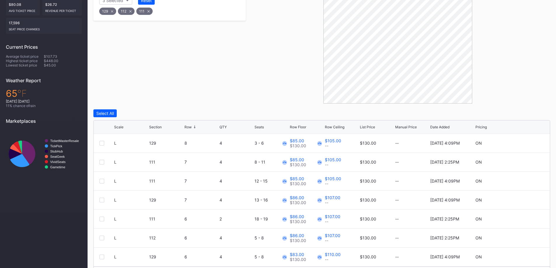
scroll to position [0, 0]
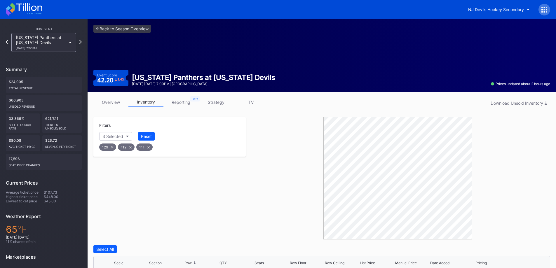
click at [120, 102] on link "overview" at bounding box center [110, 102] width 35 height 9
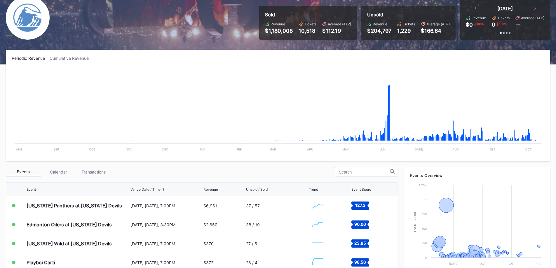
scroll to position [88, 0]
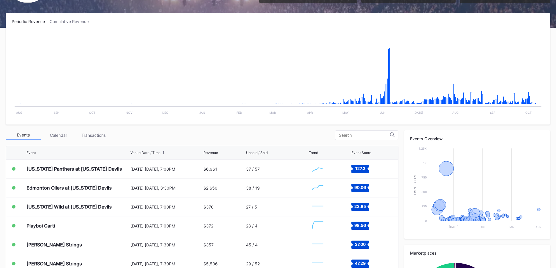
click at [97, 136] on div "Transactions" at bounding box center [93, 135] width 35 height 9
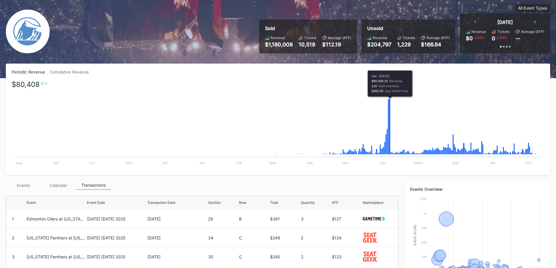
scroll to position [0, 0]
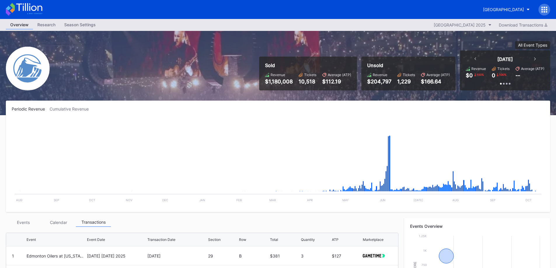
click at [502, 4] on div "[GEOGRAPHIC_DATA]" at bounding box center [515, 10] width 72 height 12
click at [500, 8] on div "[GEOGRAPHIC_DATA]" at bounding box center [503, 9] width 41 height 5
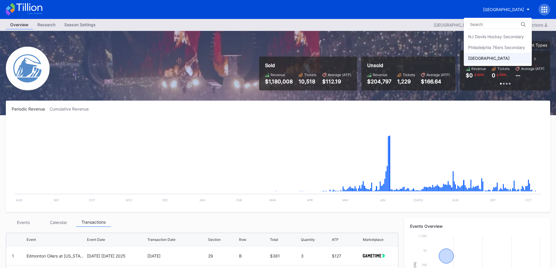
click at [495, 38] on div "NJ Devils Hockey Secondary" at bounding box center [496, 36] width 56 height 5
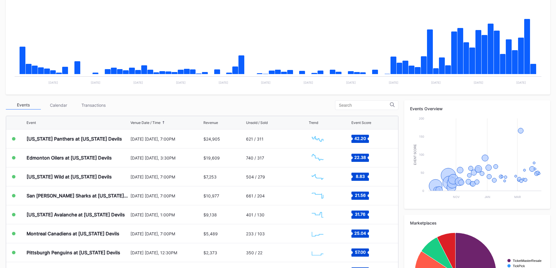
scroll to position [146, 0]
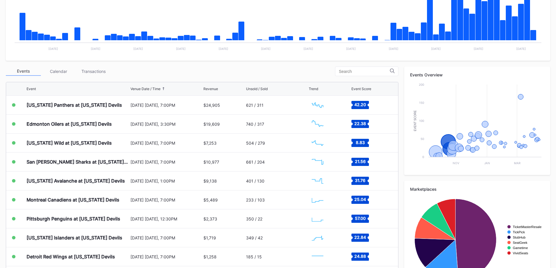
drag, startPoint x: 88, startPoint y: 118, endPoint x: 88, endPoint y: 123, distance: 5.0
click at [88, 123] on div "Edmonton Oilers at [US_STATE] Devils" at bounding box center [78, 124] width 103 height 19
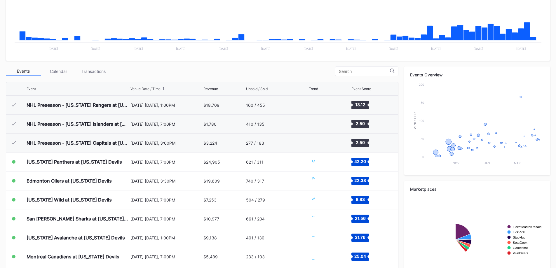
scroll to position [57, 0]
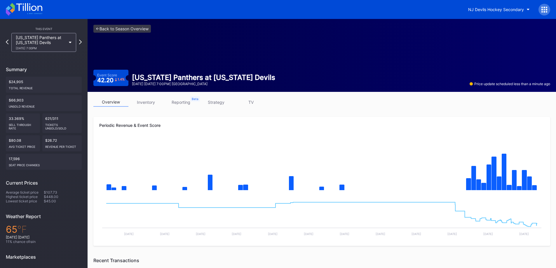
click at [152, 98] on link "inventory" at bounding box center [145, 102] width 35 height 9
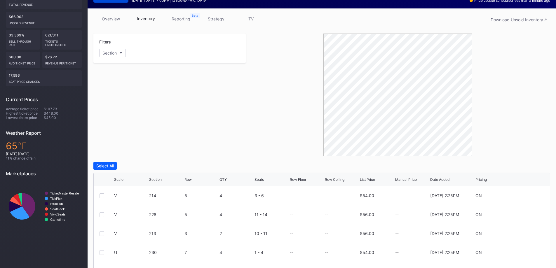
scroll to position [155, 0]
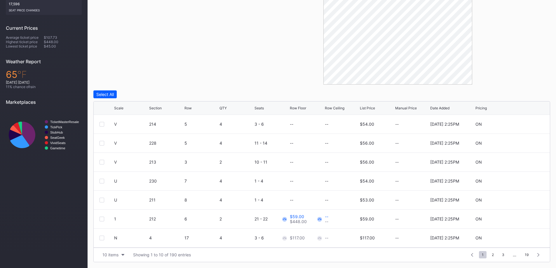
click at [126, 107] on div "Scale" at bounding box center [131, 108] width 34 height 4
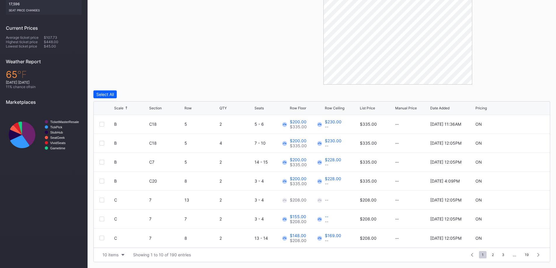
click at [122, 254] on button "10 items" at bounding box center [114, 255] width 28 height 8
click at [121, 242] on div "200 items" at bounding box center [113, 240] width 19 height 5
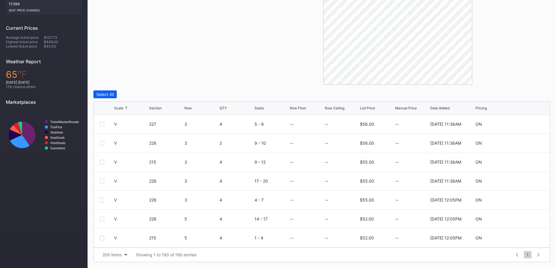
scroll to position [2687, 0]
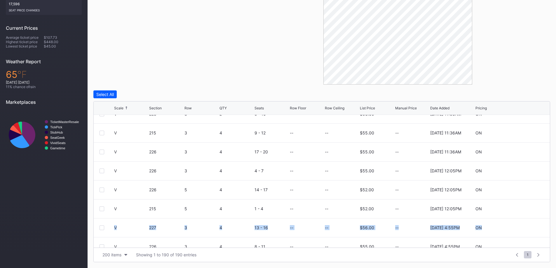
drag, startPoint x: 546, startPoint y: 214, endPoint x: 548, endPoint y: 219, distance: 5.4
click at [548, 219] on div "1 212 6 2 21 - 22 $59.00 $448.00 -- -- $59.00 -- [DATE] 2:25PM ON 1 C8 7 2 17 -…" at bounding box center [322, 181] width 456 height 133
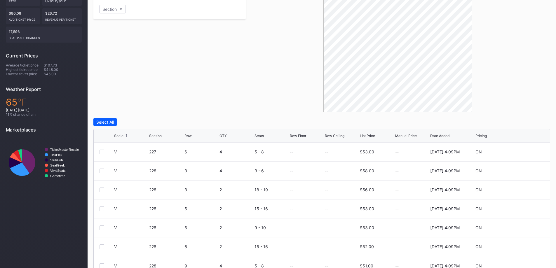
scroll to position [0, 0]
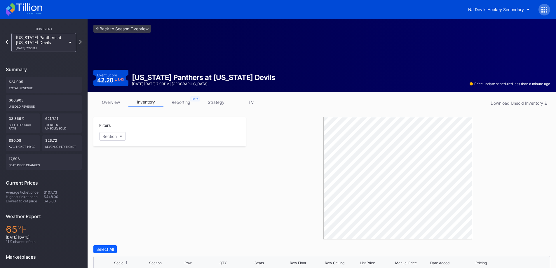
click at [220, 104] on link "strategy" at bounding box center [216, 102] width 35 height 9
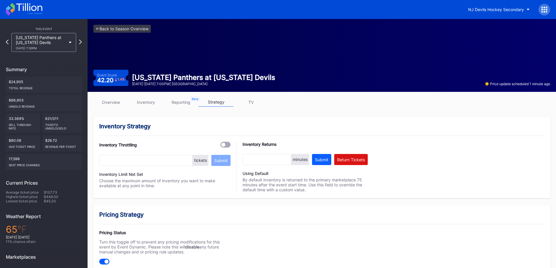
click at [104, 103] on link "overview" at bounding box center [110, 102] width 35 height 9
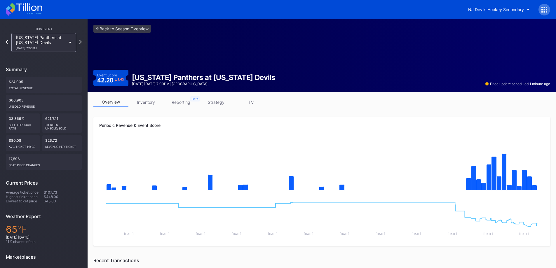
click at [217, 98] on link "strategy" at bounding box center [216, 102] width 35 height 9
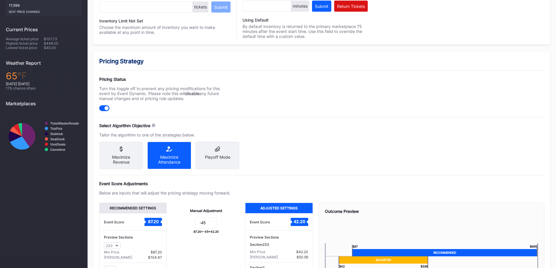
scroll to position [175, 0]
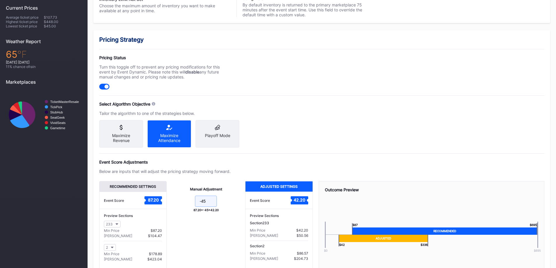
drag, startPoint x: 208, startPoint y: 206, endPoint x: 204, endPoint y: 207, distance: 3.9
click at [204, 207] on input "-45" at bounding box center [206, 201] width 22 height 11
click at [302, 136] on div "Pricing Strategy Pricing Status Turn this toggle off to prevent any pricing mod…" at bounding box center [321, 165] width 457 height 271
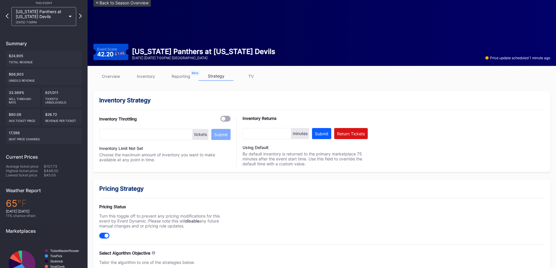
scroll to position [0, 0]
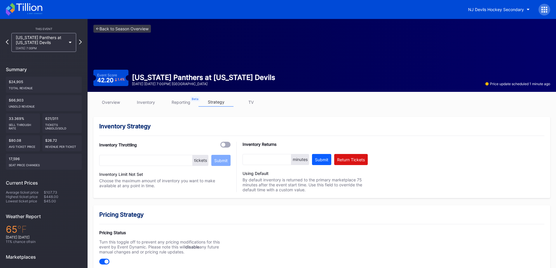
click at [114, 105] on link "overview" at bounding box center [110, 102] width 35 height 9
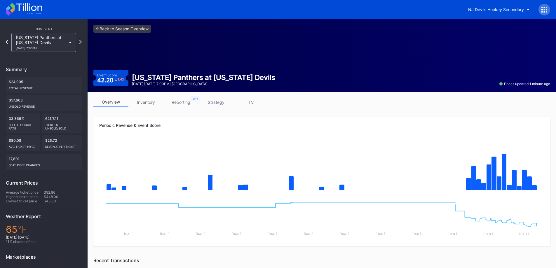
click at [46, 41] on div "[US_STATE] Panthers at [US_STATE] Devils [DATE] 7:00PM" at bounding box center [41, 42] width 50 height 15
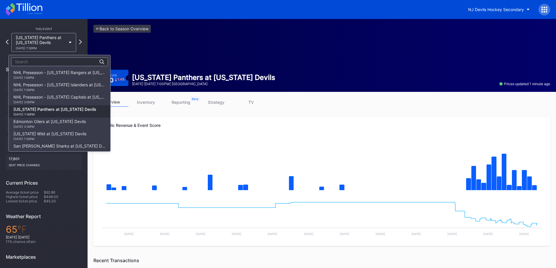
scroll to position [37, 0]
click at [63, 87] on div "Edmonton Oilers at [US_STATE] Devils [DATE] 3:30PM" at bounding box center [49, 86] width 72 height 9
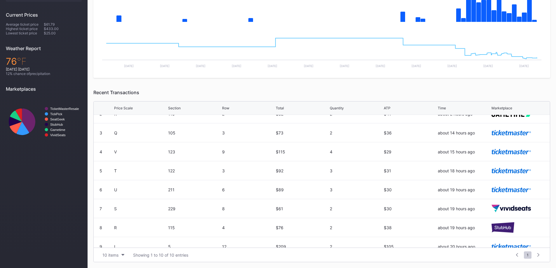
scroll to position [57, 0]
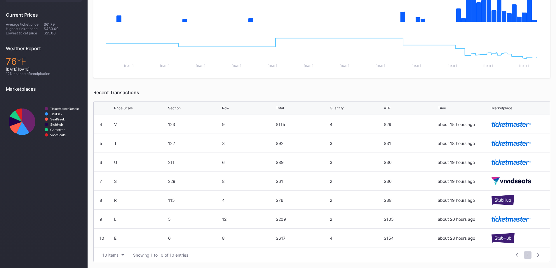
click at [111, 255] on div "10 items" at bounding box center [111, 255] width 16 height 5
click at [110, 244] on div "200 items" at bounding box center [114, 240] width 28 height 11
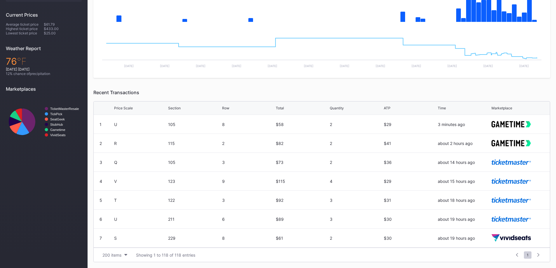
scroll to position [0, 0]
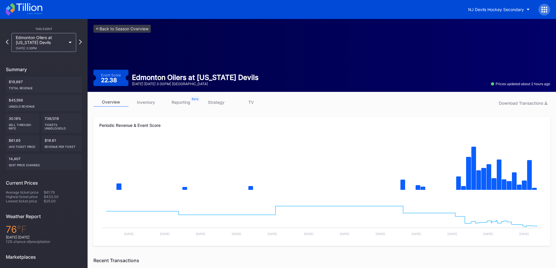
click at [140, 105] on link "inventory" at bounding box center [145, 102] width 35 height 9
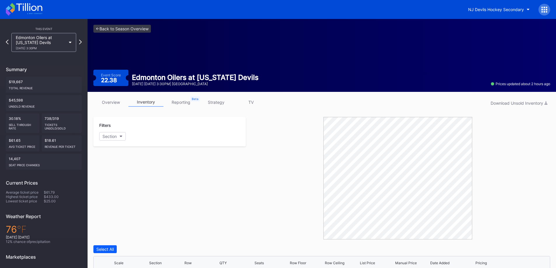
click at [51, 42] on div "Edmonton Oilers at [US_STATE] Devils [DATE] 3:30PM" at bounding box center [41, 42] width 50 height 15
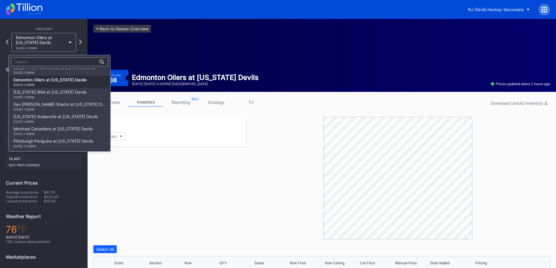
scroll to position [20, 0]
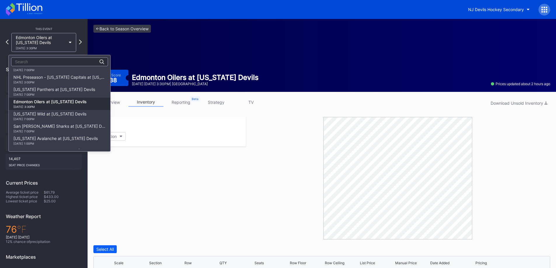
click at [55, 90] on div "[US_STATE] Panthers at [US_STATE] Devils [DATE] 7:00PM" at bounding box center [54, 91] width 82 height 9
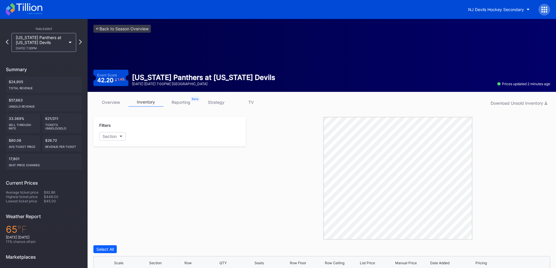
click at [55, 48] on div "[DATE] 7:00PM" at bounding box center [41, 48] width 50 height 4
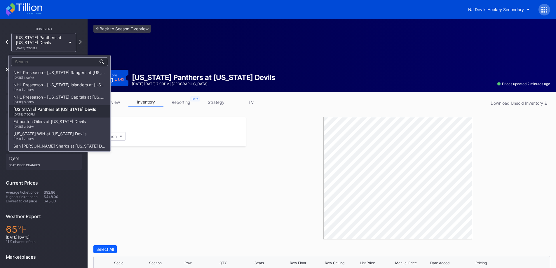
scroll to position [37, 0]
click at [49, 86] on div "Edmonton Oilers at [US_STATE] Devils [DATE] 3:30PM" at bounding box center [49, 86] width 72 height 9
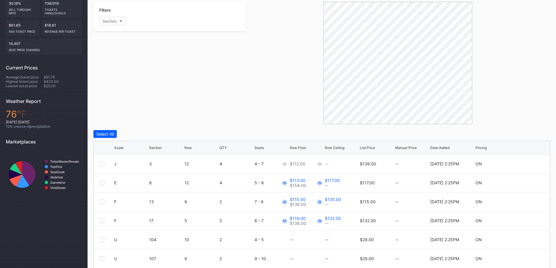
scroll to position [155, 0]
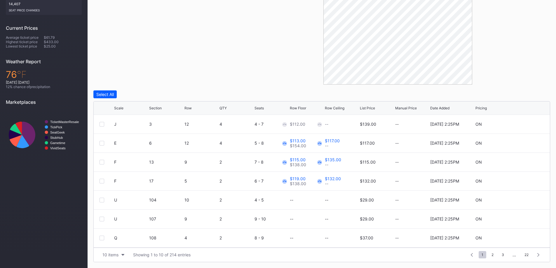
click at [123, 253] on button "10 items" at bounding box center [114, 255] width 28 height 8
click at [121, 244] on div "200 items" at bounding box center [114, 240] width 28 height 11
click at [123, 107] on div "Scale" at bounding box center [118, 108] width 9 height 4
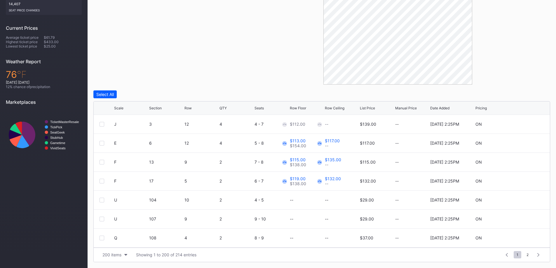
click at [125, 107] on icon at bounding box center [126, 108] width 3 height 3
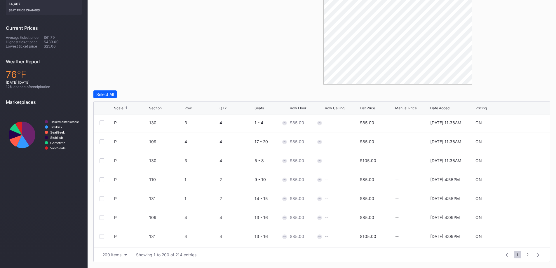
scroll to position [1461, 0]
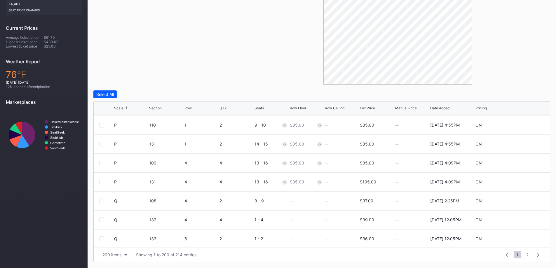
drag, startPoint x: 547, startPoint y: 140, endPoint x: 159, endPoint y: 74, distance: 393.4
click at [159, 74] on div "Filters Section" at bounding box center [169, 23] width 152 height 123
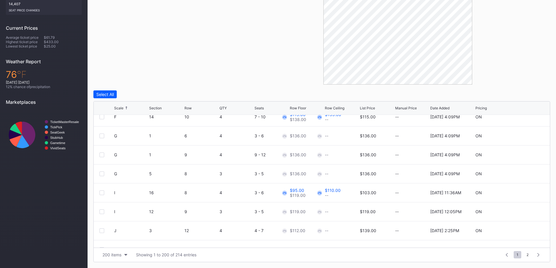
scroll to position [350, 0]
click at [103, 172] on div at bounding box center [102, 172] width 5 height 5
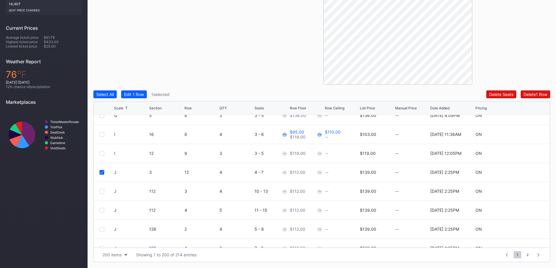
click at [101, 190] on div at bounding box center [102, 191] width 5 height 5
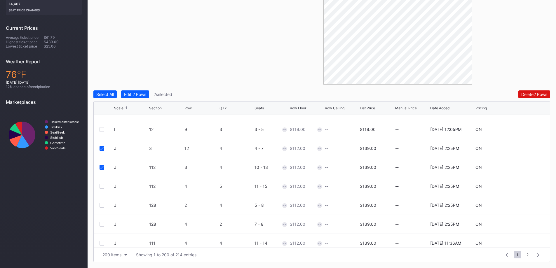
scroll to position [380, 0]
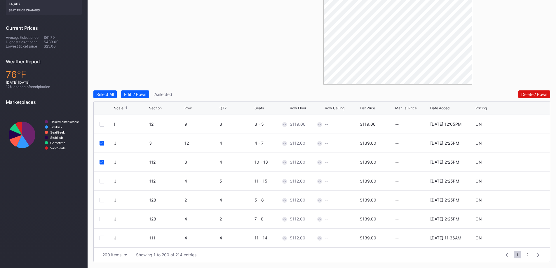
click at [102, 181] on div at bounding box center [102, 181] width 5 height 5
click at [104, 200] on div at bounding box center [102, 200] width 5 height 5
click at [101, 223] on div "J 128 4 2 7 - 8 $112.00 -- $139.00 -- [DATE] 2:25PM ON" at bounding box center [322, 219] width 456 height 19
click at [102, 220] on div at bounding box center [102, 219] width 5 height 5
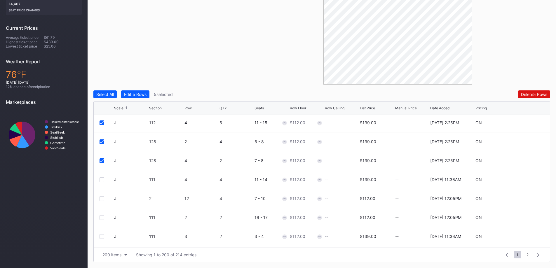
click at [101, 181] on div at bounding box center [102, 180] width 5 height 5
click at [102, 198] on div at bounding box center [102, 199] width 5 height 5
click at [103, 220] on div at bounding box center [102, 218] width 5 height 5
click at [101, 237] on div at bounding box center [102, 237] width 5 height 5
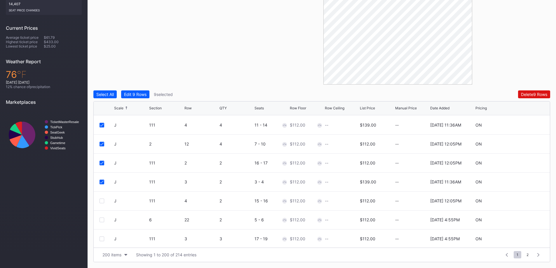
scroll to position [496, 0]
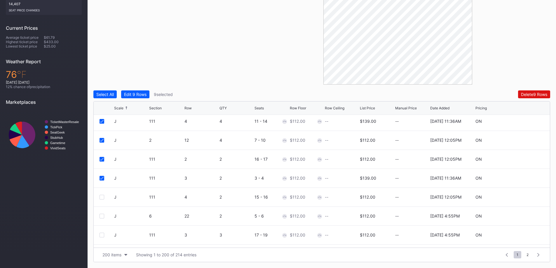
click at [101, 196] on div at bounding box center [102, 197] width 5 height 5
click at [102, 216] on div at bounding box center [102, 216] width 5 height 5
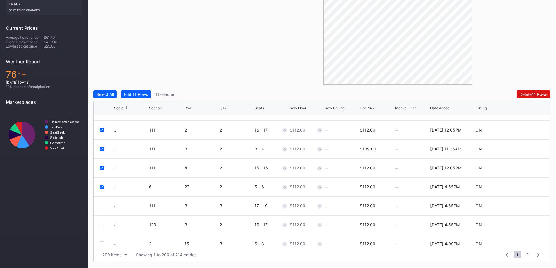
click at [101, 207] on div at bounding box center [102, 206] width 5 height 5
click at [102, 225] on div at bounding box center [102, 225] width 5 height 5
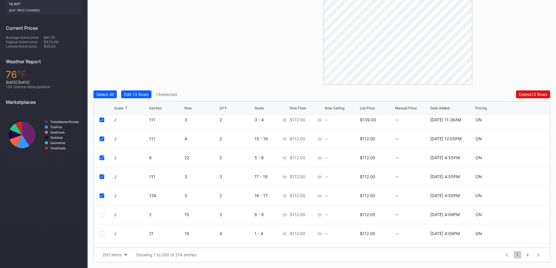
click at [104, 217] on div "J 2 15 3 6 - 8 $112.00 -- $112.00 -- [DATE] 4:09PM ON" at bounding box center [322, 215] width 456 height 19
click at [104, 215] on div at bounding box center [102, 215] width 5 height 5
click at [102, 233] on div at bounding box center [102, 234] width 5 height 5
click at [101, 197] on div at bounding box center [102, 194] width 5 height 5
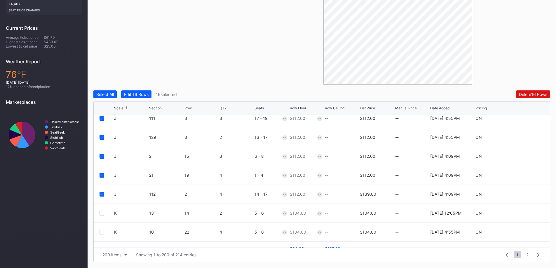
click at [137, 98] on button "Edit 16 Rows" at bounding box center [136, 95] width 30 height 8
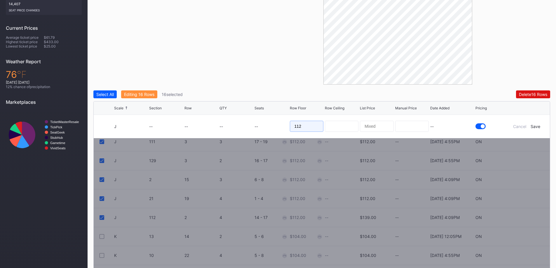
drag, startPoint x: 284, startPoint y: 128, endPoint x: 242, endPoint y: 119, distance: 43.6
click at [242, 119] on form "J -- -- -- -- 112 -- Cancel Save" at bounding box center [329, 126] width 430 height 23
type input "95"
click at [539, 126] on div "Save" at bounding box center [536, 126] width 10 height 5
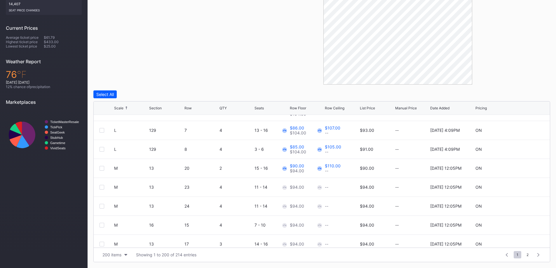
drag, startPoint x: 552, startPoint y: 159, endPoint x: 553, endPoint y: 168, distance: 8.5
click at [553, 168] on div "overview inventory reporting strategy TV Download Unsold Inventory Filters Sect…" at bounding box center [322, 102] width 469 height 331
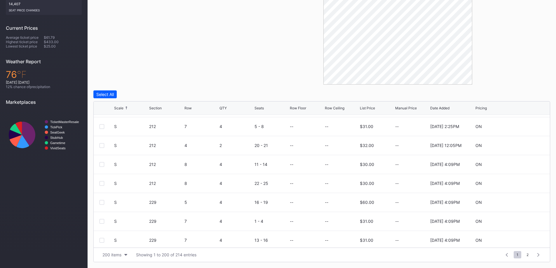
scroll to position [2071, 0]
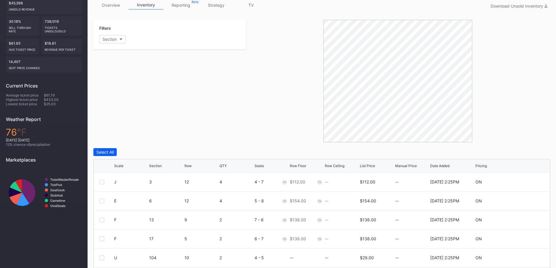
scroll to position [97, 0]
click at [117, 166] on div "Scale" at bounding box center [118, 166] width 9 height 4
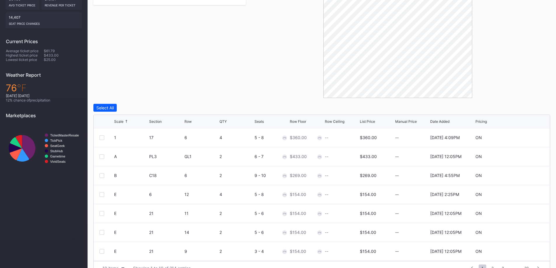
scroll to position [155, 0]
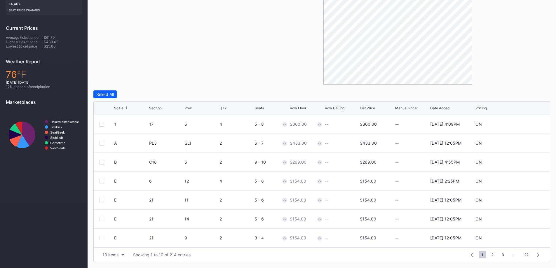
drag, startPoint x: 117, startPoint y: 254, endPoint x: 117, endPoint y: 250, distance: 4.7
click at [117, 255] on div "10 items" at bounding box center [111, 255] width 16 height 5
click at [117, 242] on div "200 items" at bounding box center [113, 240] width 19 height 5
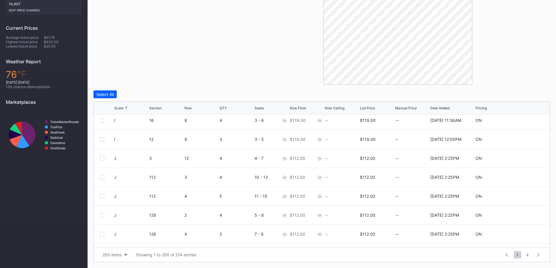
scroll to position [374, 0]
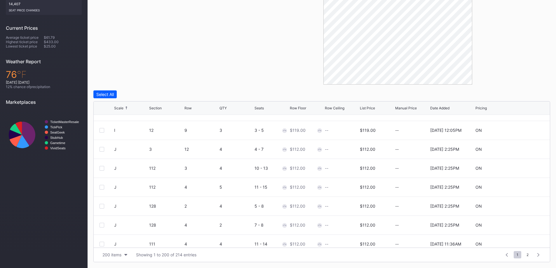
click at [103, 151] on div at bounding box center [102, 149] width 5 height 5
click at [98, 169] on div "J 112 3 4 10 - 13 $112.00 -- $112.00 -- [DATE] 2:25PM ON" at bounding box center [322, 168] width 456 height 19
click at [101, 169] on div at bounding box center [102, 168] width 5 height 5
click at [103, 189] on div at bounding box center [102, 187] width 5 height 5
click at [103, 206] on div at bounding box center [102, 206] width 5 height 5
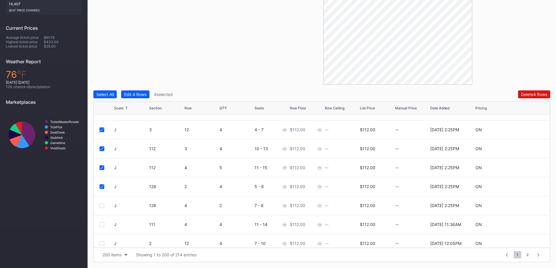
scroll to position [403, 0]
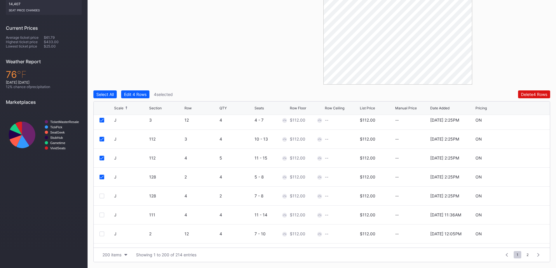
click at [99, 197] on div "J 128 4 2 7 - 8 $112.00 -- $112.00 -- 7/16/2025 2:25PM ON" at bounding box center [322, 196] width 456 height 19
click at [102, 198] on div at bounding box center [102, 196] width 5 height 5
click at [103, 213] on div at bounding box center [102, 215] width 5 height 5
click at [103, 230] on div "J 2 12 4 7 - 10 $112.00 -- $112.00 -- 9/24/2025 12:05PM ON" at bounding box center [322, 234] width 456 height 19
click at [103, 233] on div at bounding box center [102, 234] width 5 height 5
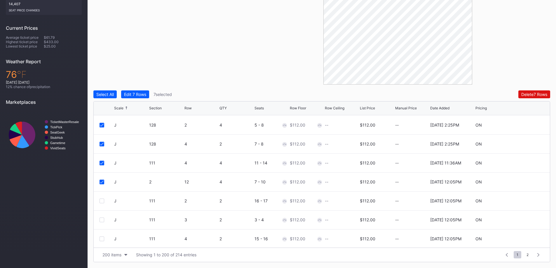
scroll to position [461, 0]
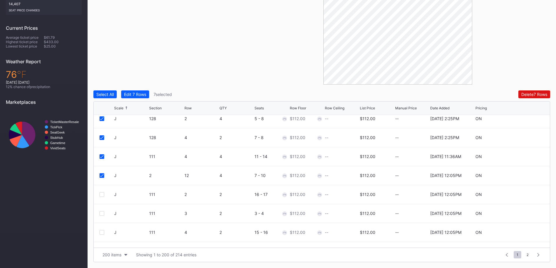
click at [103, 195] on div at bounding box center [102, 194] width 5 height 5
click at [104, 218] on div "J 111 3 2 3 - 4 $112.00 -- $112.00 -- 9/24/2025 12:05PM ON" at bounding box center [322, 213] width 456 height 19
click at [102, 216] on div "J 111 3 2 3 - 4 $112.00 -- $112.00 -- 9/24/2025 12:05PM ON" at bounding box center [322, 213] width 456 height 19
click at [104, 213] on div at bounding box center [102, 213] width 5 height 5
click at [101, 237] on div "J 111 4 2 15 - 16 $112.00 -- $112.00 -- 9/24/2025 12:05PM ON" at bounding box center [322, 232] width 456 height 19
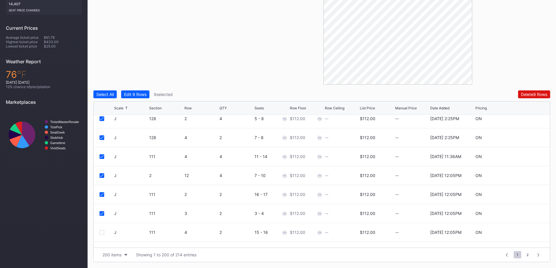
click at [101, 234] on div at bounding box center [102, 232] width 5 height 5
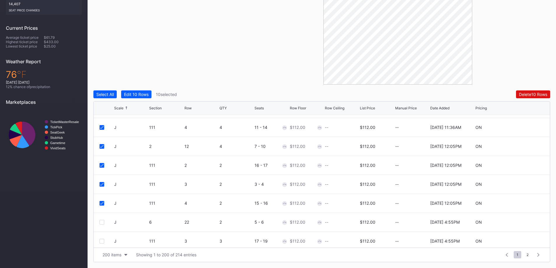
click at [104, 222] on div at bounding box center [102, 222] width 5 height 5
click at [103, 242] on div at bounding box center [102, 241] width 5 height 5
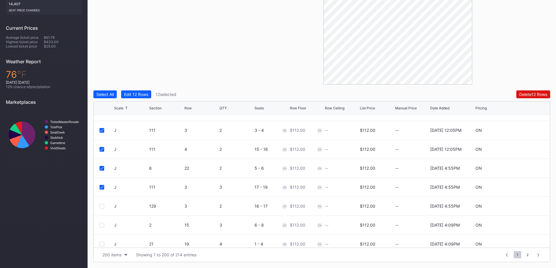
scroll to position [549, 0]
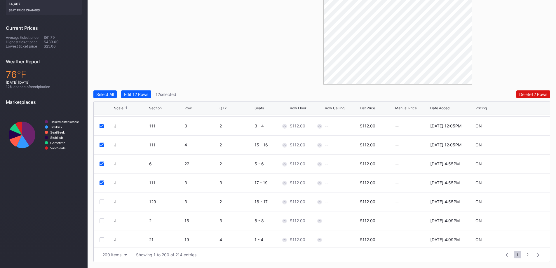
click at [101, 202] on div at bounding box center [102, 202] width 5 height 5
click at [103, 219] on div at bounding box center [102, 221] width 5 height 5
click at [103, 239] on div at bounding box center [102, 240] width 5 height 5
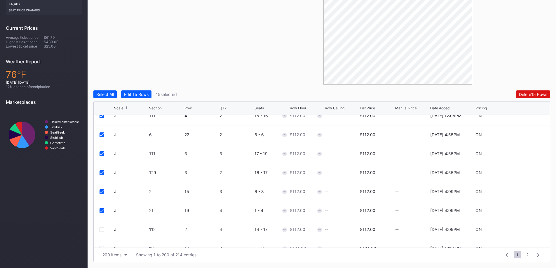
click at [103, 229] on div at bounding box center [102, 229] width 5 height 5
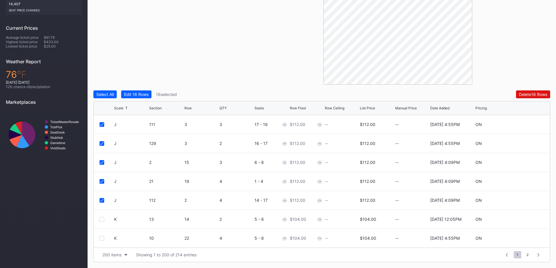
click at [142, 93] on div "Edit 16 Rows" at bounding box center [136, 94] width 25 height 5
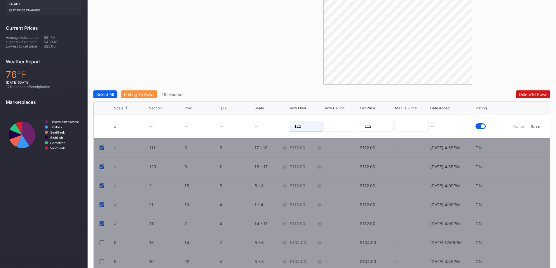
click at [310, 128] on input "112" at bounding box center [307, 126] width 34 height 11
click at [310, 127] on input "112" at bounding box center [307, 126] width 34 height 11
type input "90"
click at [536, 126] on div "Save" at bounding box center [536, 126] width 10 height 5
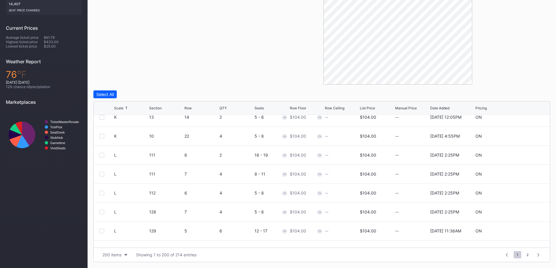
scroll to position [701, 0]
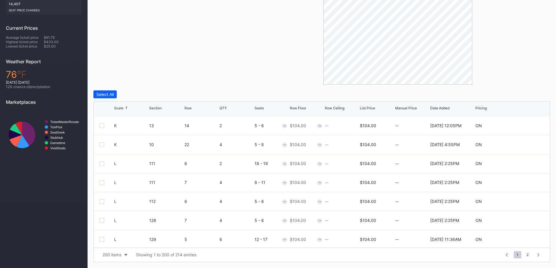
click at [102, 164] on div at bounding box center [102, 163] width 5 height 5
click at [102, 183] on div at bounding box center [102, 182] width 5 height 5
click at [103, 202] on div at bounding box center [102, 201] width 5 height 5
click at [103, 222] on div at bounding box center [102, 220] width 5 height 5
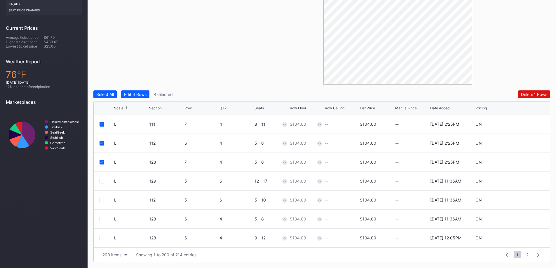
click at [103, 182] on div at bounding box center [102, 181] width 5 height 5
click at [102, 201] on div at bounding box center [102, 200] width 5 height 5
click at [102, 218] on div at bounding box center [102, 219] width 5 height 5
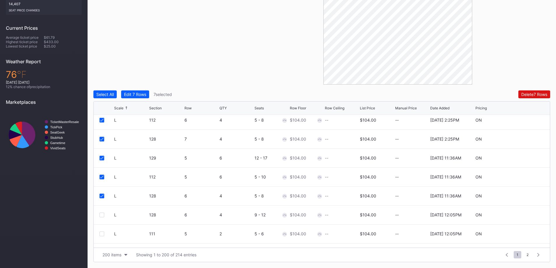
scroll to position [818, 0]
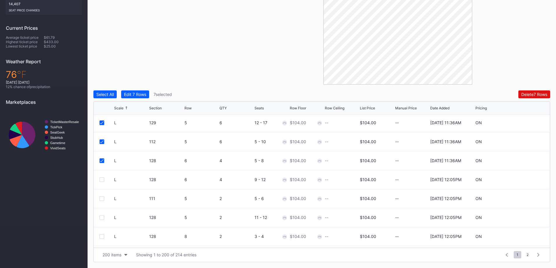
click at [102, 180] on div at bounding box center [102, 180] width 5 height 5
click at [103, 199] on div at bounding box center [102, 199] width 5 height 5
click at [104, 218] on div at bounding box center [102, 218] width 5 height 5
click at [103, 235] on div at bounding box center [102, 237] width 5 height 5
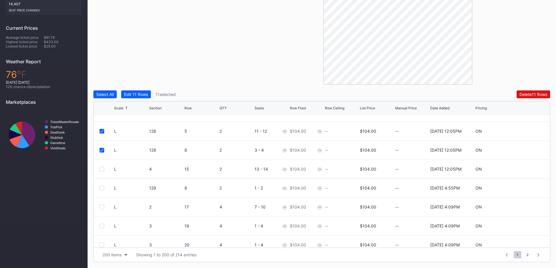
scroll to position [905, 0]
click at [103, 169] on div at bounding box center [102, 168] width 5 height 5
click at [103, 187] on div at bounding box center [102, 187] width 5 height 5
click at [103, 205] on div at bounding box center [102, 206] width 5 height 5
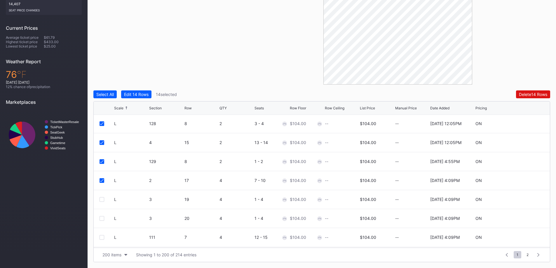
scroll to position [964, 0]
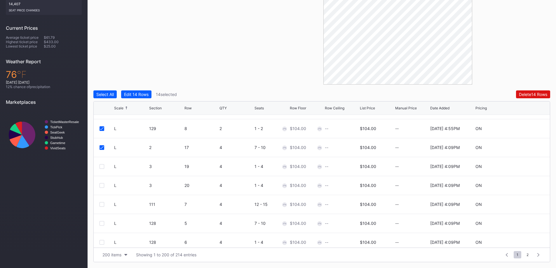
click at [103, 170] on div "L 3 19 4 1 - 4 $104.00 -- $104.00 -- 10/6/2025 4:09PM ON" at bounding box center [322, 166] width 456 height 19
click at [102, 168] on div at bounding box center [102, 166] width 5 height 5
click at [102, 187] on div at bounding box center [102, 185] width 5 height 5
click at [104, 206] on div at bounding box center [107, 204] width 15 height 5
click at [102, 206] on div at bounding box center [102, 204] width 5 height 5
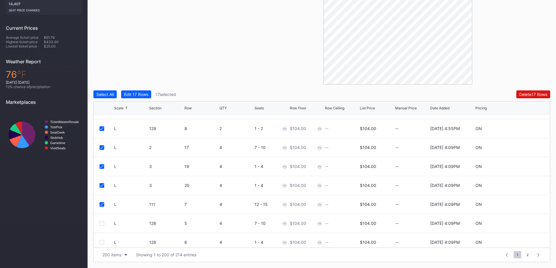
click at [104, 223] on div at bounding box center [102, 223] width 5 height 5
click at [103, 185] on div at bounding box center [102, 184] width 5 height 5
click at [101, 202] on div at bounding box center [102, 203] width 5 height 5
click at [103, 222] on div at bounding box center [102, 222] width 5 height 5
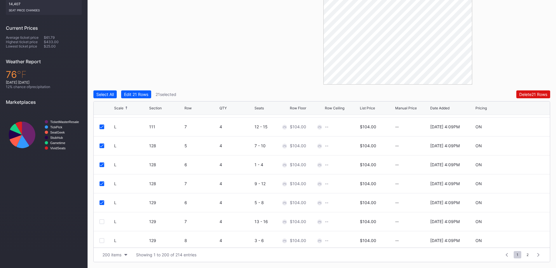
scroll to position [1051, 0]
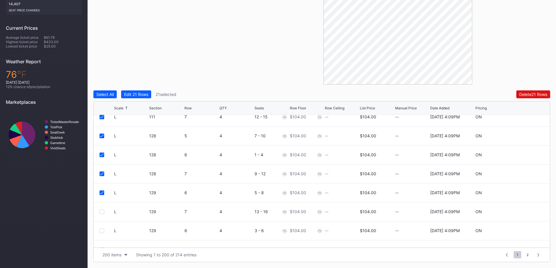
click at [103, 214] on div at bounding box center [102, 212] width 5 height 5
click at [103, 226] on div "L 129 8 4 3 - 6 $104.00 -- $104.00 -- 10/6/2025 4:09PM ON" at bounding box center [322, 231] width 456 height 19
click at [103, 229] on div at bounding box center [102, 231] width 5 height 5
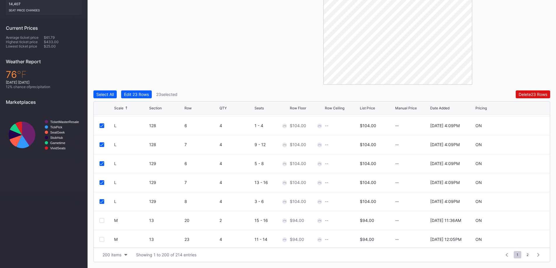
click at [131, 97] on button "Edit 23 Rows" at bounding box center [136, 95] width 31 height 8
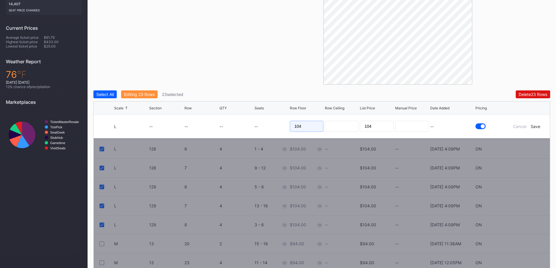
drag, startPoint x: 309, startPoint y: 128, endPoint x: 147, endPoint y: 126, distance: 161.5
click at [147, 126] on form "L -- -- -- -- 104 104 -- Cancel Save" at bounding box center [329, 126] width 430 height 23
type input "88"
click at [536, 126] on div "Save" at bounding box center [536, 126] width 10 height 5
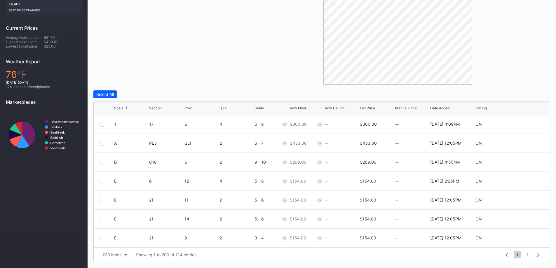
scroll to position [0, 0]
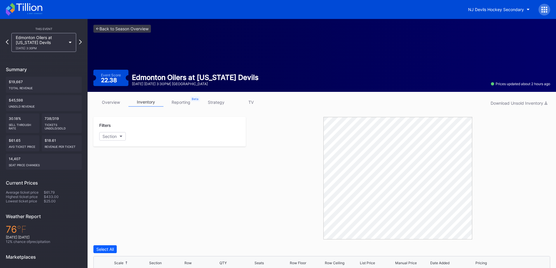
click at [113, 103] on link "overview" at bounding box center [110, 102] width 35 height 9
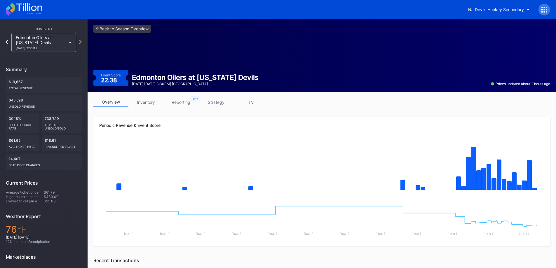
click at [147, 102] on link "inventory" at bounding box center [145, 102] width 35 height 9
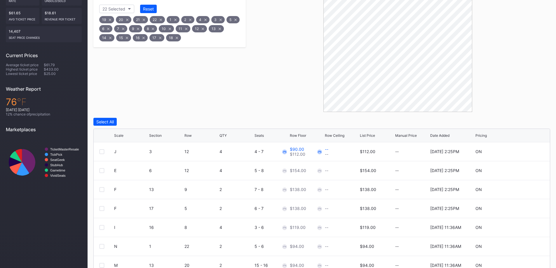
scroll to position [155, 0]
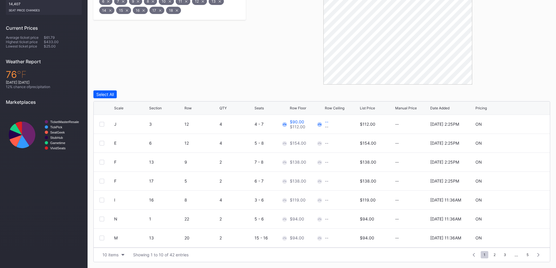
click at [124, 106] on div "Scale" at bounding box center [131, 108] width 34 height 4
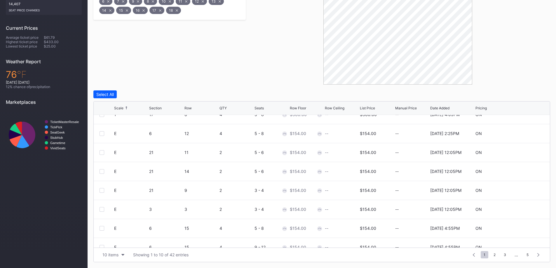
scroll to position [0, 0]
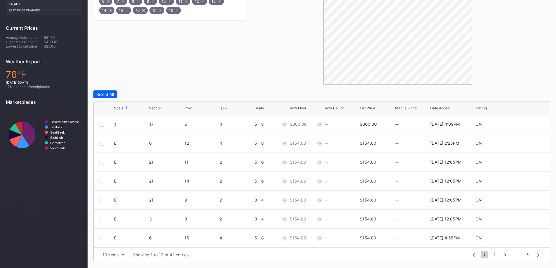
click at [100, 141] on div at bounding box center [102, 143] width 5 height 5
click at [103, 161] on div at bounding box center [102, 162] width 5 height 5
click at [102, 182] on div at bounding box center [102, 181] width 5 height 5
click at [102, 202] on div at bounding box center [102, 200] width 5 height 5
click at [102, 221] on div at bounding box center [102, 219] width 5 height 5
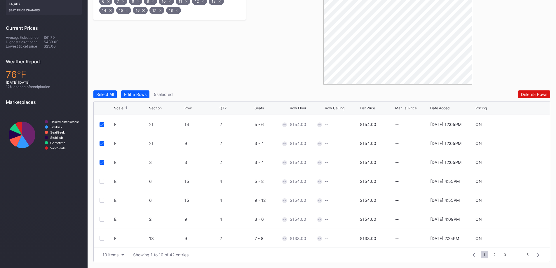
scroll to position [57, 0]
click at [102, 178] on div "E 6 15 4 5 - 8 $154.00 -- $154.00 -- 9/29/2025 4:55PM ON" at bounding box center [322, 181] width 456 height 19
click at [102, 182] on div at bounding box center [102, 181] width 5 height 5
click at [100, 204] on div "E 6 15 4 9 - 12 $154.00 -- $154.00 -- 9/29/2025 4:55PM ON" at bounding box center [322, 200] width 456 height 19
click at [101, 201] on div at bounding box center [102, 200] width 5 height 5
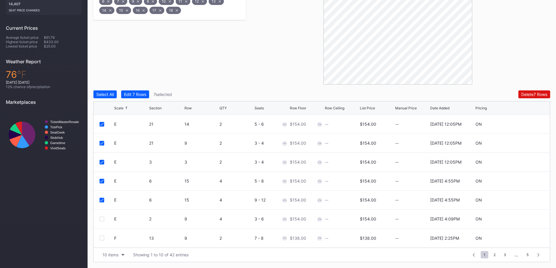
click at [102, 219] on div at bounding box center [102, 219] width 5 height 5
click at [150, 95] on button "Edit 8 Rows" at bounding box center [135, 95] width 28 height 8
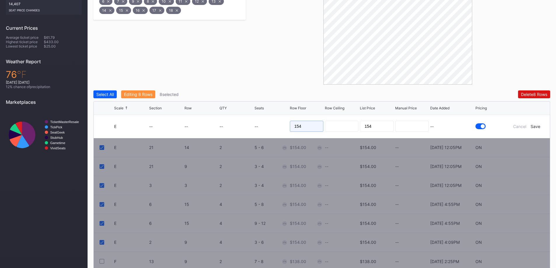
click at [301, 124] on input "154" at bounding box center [307, 126] width 34 height 11
type input "129"
click at [537, 126] on div "Save" at bounding box center [536, 126] width 10 height 5
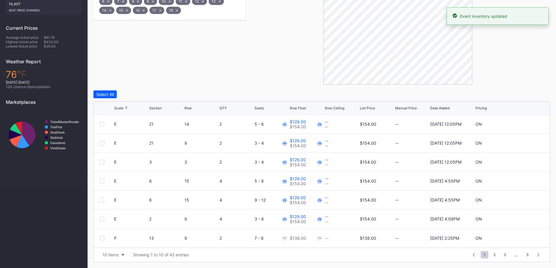
click at [124, 255] on icon "button" at bounding box center [122, 255] width 3 height 2
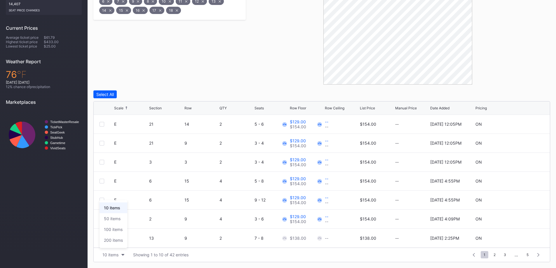
click at [119, 242] on div "200 items" at bounding box center [113, 240] width 19 height 5
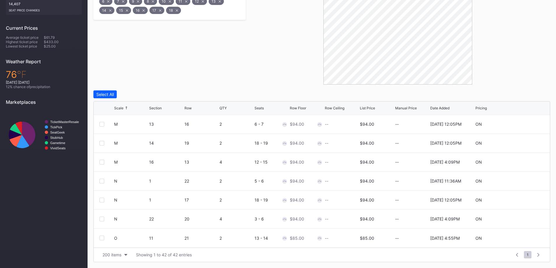
scroll to position [635, 0]
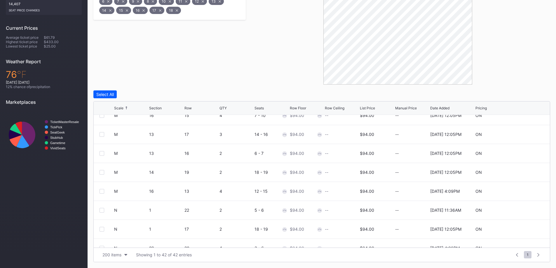
click at [100, 193] on div at bounding box center [102, 191] width 5 height 5
click at [100, 176] on div "M 14 19 2 18 - 19 $94.00 -- $94.00 -- 9/24/2025 12:05PM ON" at bounding box center [322, 172] width 456 height 19
click at [102, 174] on div at bounding box center [102, 172] width 5 height 5
click at [101, 211] on div at bounding box center [102, 212] width 5 height 5
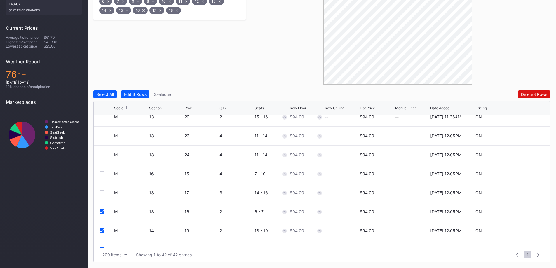
click at [101, 191] on div at bounding box center [102, 193] width 5 height 5
drag, startPoint x: 103, startPoint y: 173, endPoint x: 103, endPoint y: 169, distance: 4.1
click at [103, 173] on div at bounding box center [102, 174] width 5 height 5
click at [101, 157] on div at bounding box center [102, 155] width 5 height 5
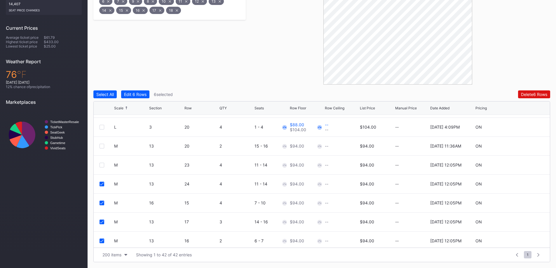
click at [101, 164] on div at bounding box center [102, 165] width 5 height 5
click at [102, 147] on div at bounding box center [102, 146] width 5 height 5
click at [145, 96] on div "Filters 22 Selected Reset 19 20 21 22 1 2 4 3 5 6 7 9 8 10 11 12 13 14 15 16 17…" at bounding box center [321, 112] width 457 height 301
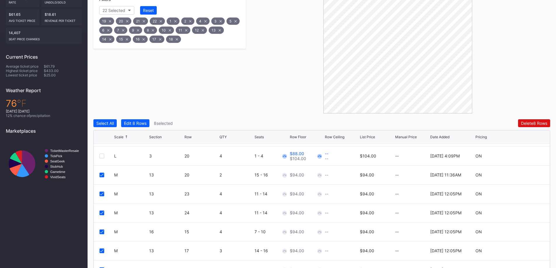
scroll to position [126, 0]
click at [141, 123] on div "Edit 8 Rows" at bounding box center [135, 123] width 22 height 5
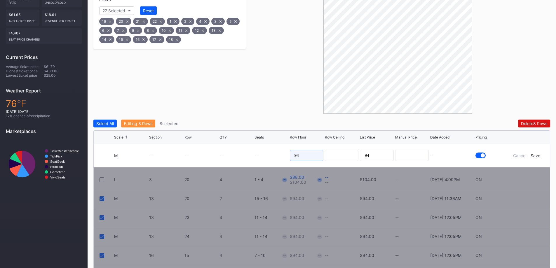
click at [315, 155] on input "94" at bounding box center [307, 155] width 34 height 11
click at [314, 155] on input "94" at bounding box center [307, 155] width 34 height 11
type input "86"
click at [534, 156] on div "Save" at bounding box center [536, 155] width 10 height 5
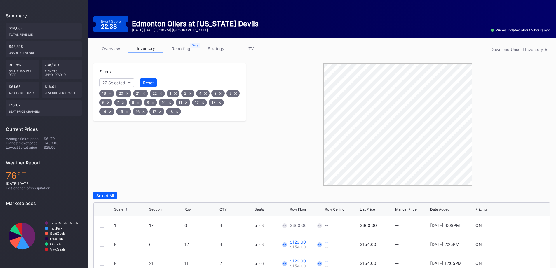
scroll to position [0, 0]
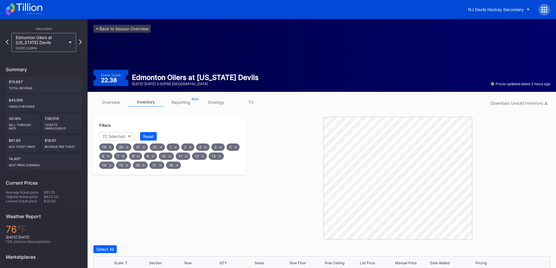
click at [146, 135] on div "Reset" at bounding box center [148, 136] width 11 height 5
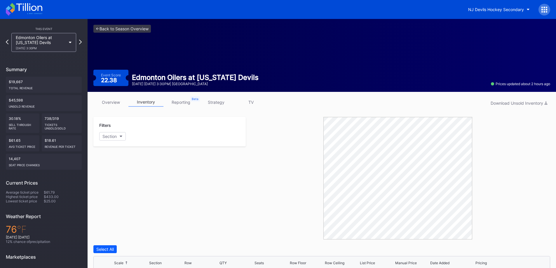
click at [23, 10] on icon at bounding box center [29, 7] width 26 height 8
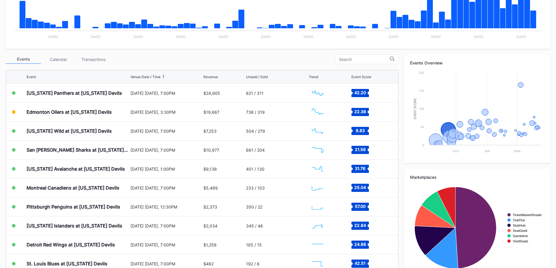
scroll to position [144, 0]
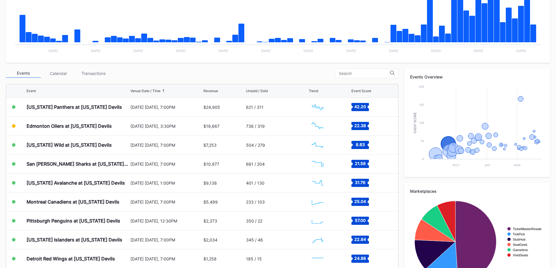
click at [85, 73] on div "Transactions" at bounding box center [93, 73] width 35 height 9
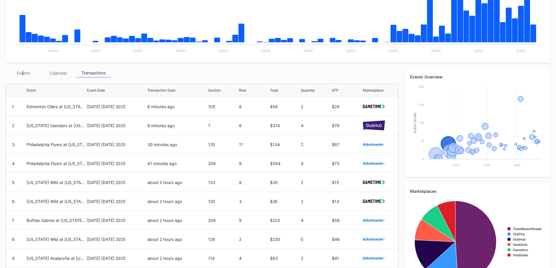
click at [23, 74] on div "Events" at bounding box center [23, 73] width 35 height 9
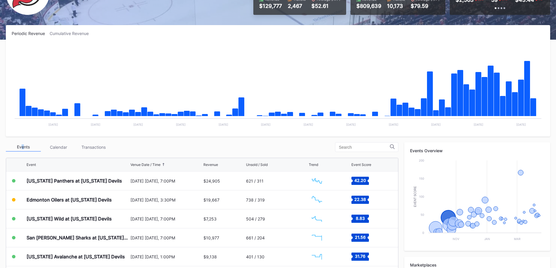
scroll to position [0, 0]
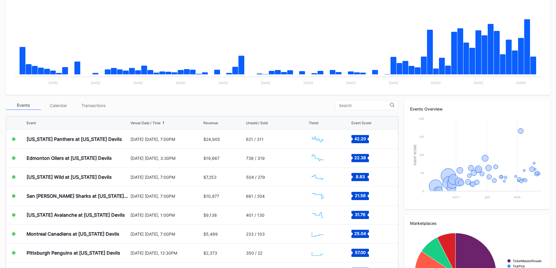
scroll to position [117, 0]
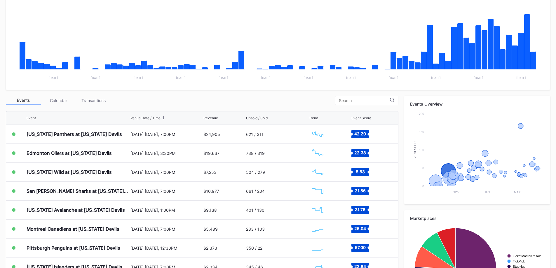
click at [98, 134] on div "[US_STATE] Panthers at [US_STATE] Devils" at bounding box center [74, 134] width 95 height 6
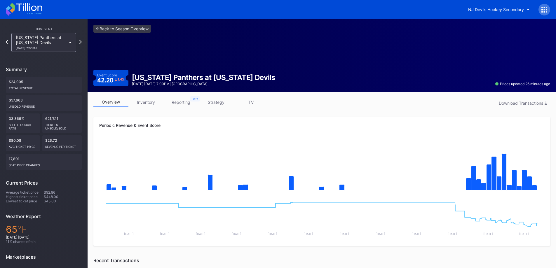
click at [60, 43] on div "[US_STATE] Panthers at [US_STATE] Devils [DATE] 7:00PM" at bounding box center [41, 42] width 50 height 15
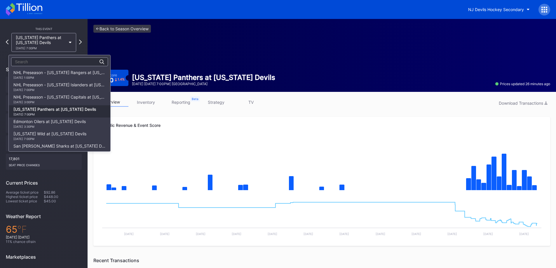
scroll to position [37, 0]
click at [47, 86] on div "Edmonton Oilers at [US_STATE] Devils [DATE] 3:30PM" at bounding box center [49, 86] width 72 height 9
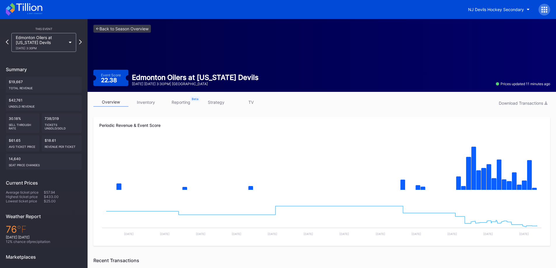
click at [223, 97] on div "overview inventory reporting strategy TV Download Transactions Periodic Revenue…" at bounding box center [322, 264] width 469 height 345
click at [223, 102] on link "strategy" at bounding box center [216, 102] width 35 height 9
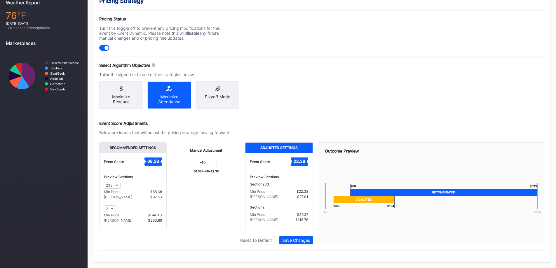
scroll to position [219, 0]
click at [216, 160] on input "-46" at bounding box center [206, 162] width 22 height 11
type input "-47"
click at [300, 240] on div "Save Changes" at bounding box center [296, 240] width 28 height 5
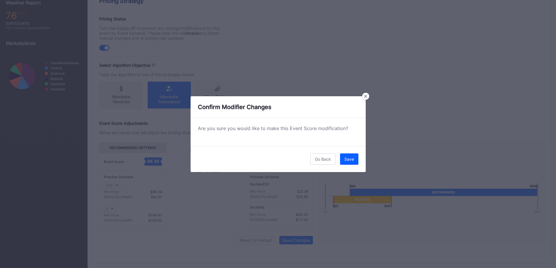
click at [347, 168] on div "Go Back Save" at bounding box center [278, 159] width 175 height 26
click at [347, 159] on div "Save" at bounding box center [350, 159] width 10 height 5
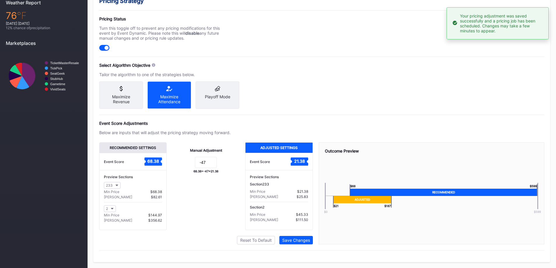
scroll to position [0, 0]
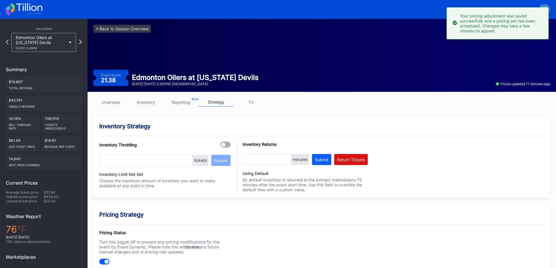
click at [58, 40] on div "Edmonton Oilers at [US_STATE] Devils [DATE] 3:30PM" at bounding box center [41, 42] width 50 height 15
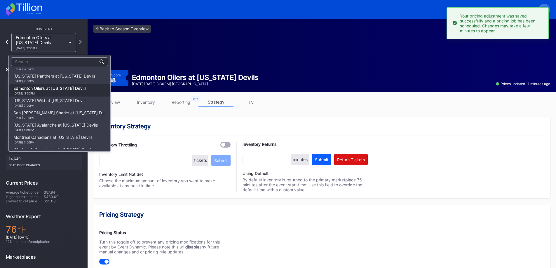
scroll to position [20, 0]
click at [63, 88] on div "[US_STATE] Panthers at [US_STATE] Devils [DATE] 7:00PM" at bounding box center [54, 91] width 82 height 9
